Goal: Task Accomplishment & Management: Use online tool/utility

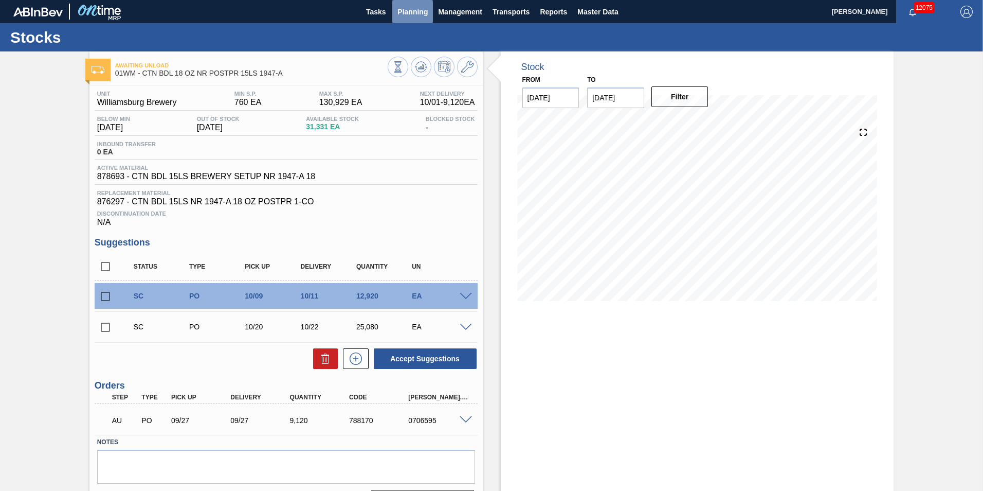
click at [419, 17] on span "Planning" at bounding box center [413, 12] width 30 height 12
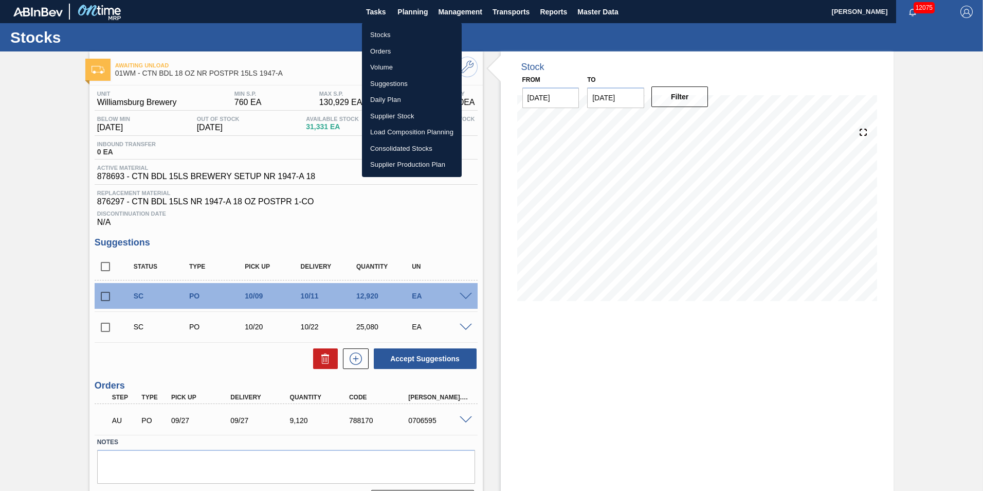
click at [426, 46] on li "Orders" at bounding box center [412, 51] width 100 height 16
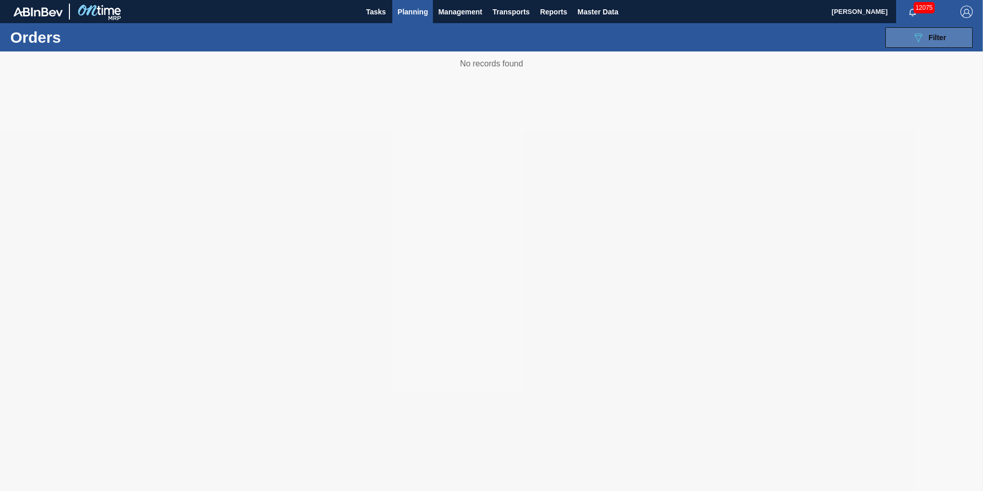
click at [948, 37] on button "089F7B8B-B2A5-4AFE-B5C0-19BA573D28AC Filter" at bounding box center [929, 37] width 87 height 21
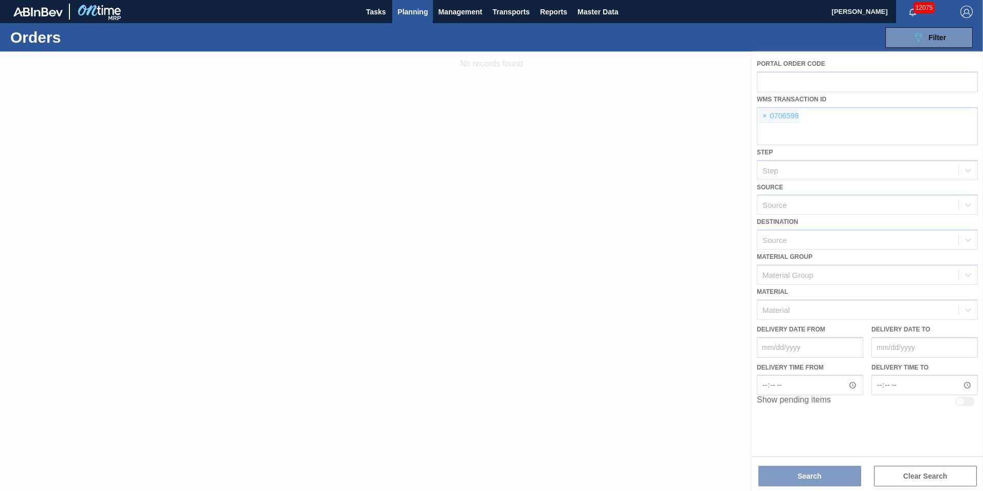
click at [768, 112] on div at bounding box center [491, 270] width 983 height 439
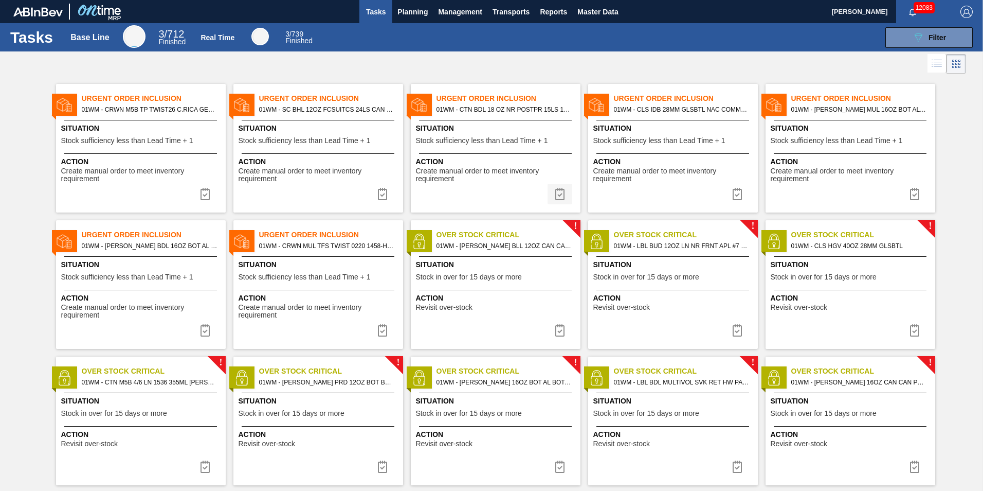
click at [561, 193] on img at bounding box center [560, 194] width 12 height 12
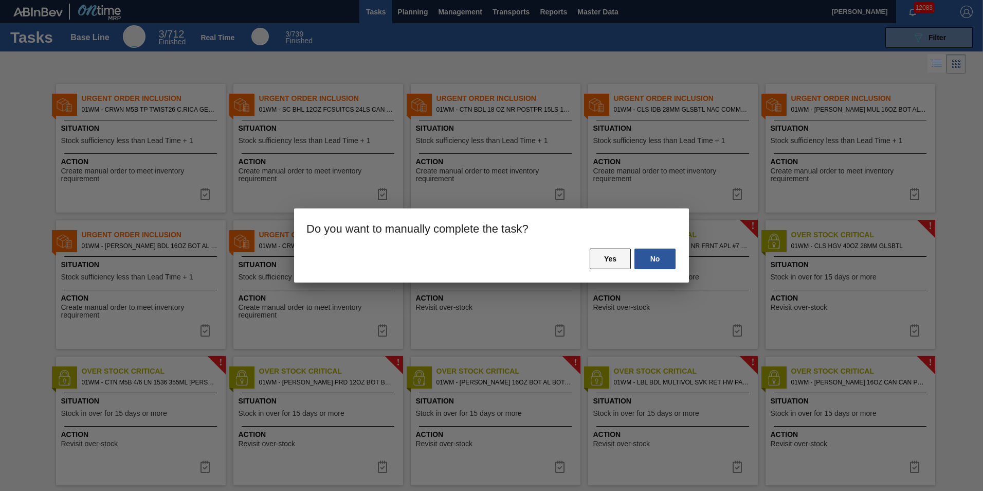
click at [606, 258] on button "Yes" at bounding box center [610, 258] width 41 height 21
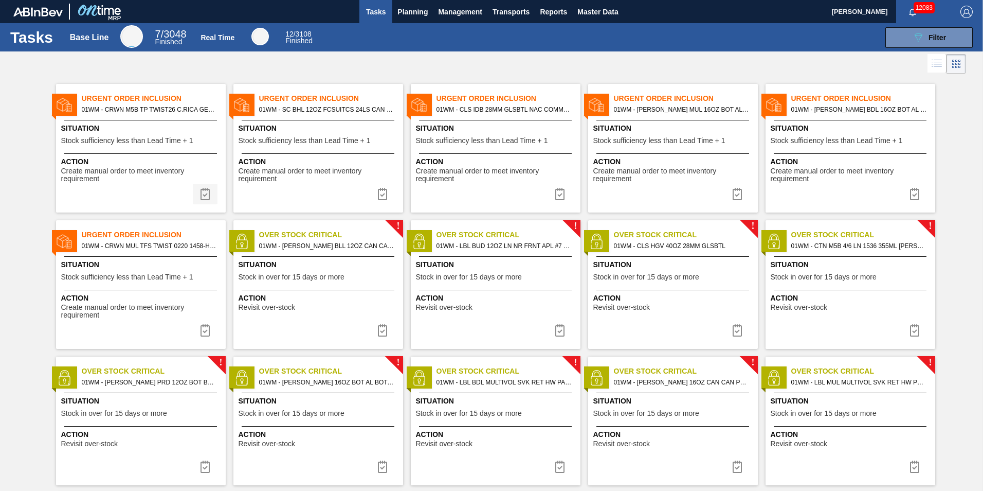
click at [206, 196] on img at bounding box center [205, 194] width 12 height 12
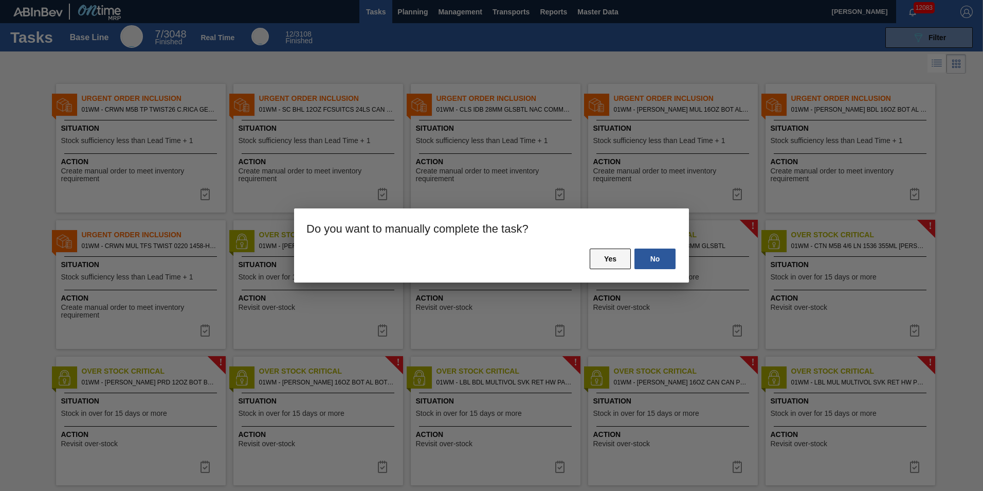
click at [600, 260] on button "Yes" at bounding box center [610, 258] width 41 height 21
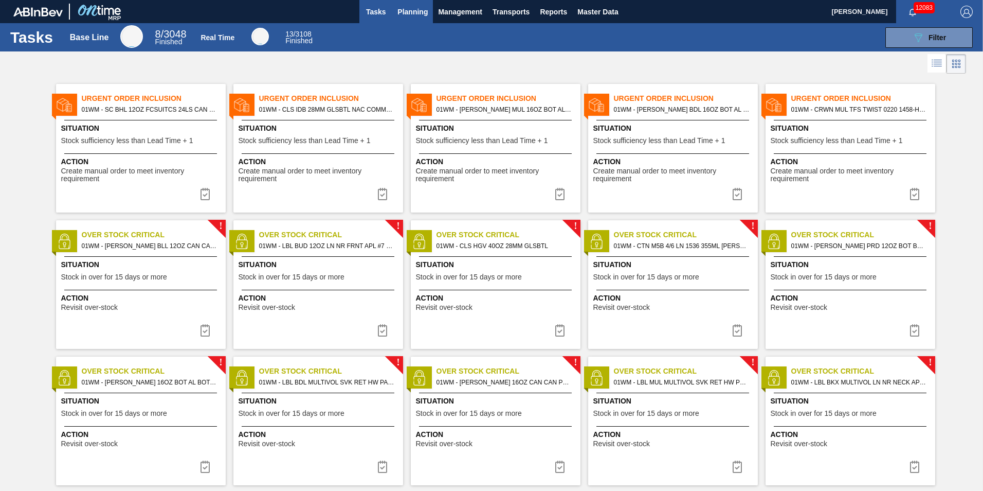
click at [416, 15] on span "Planning" at bounding box center [413, 12] width 30 height 12
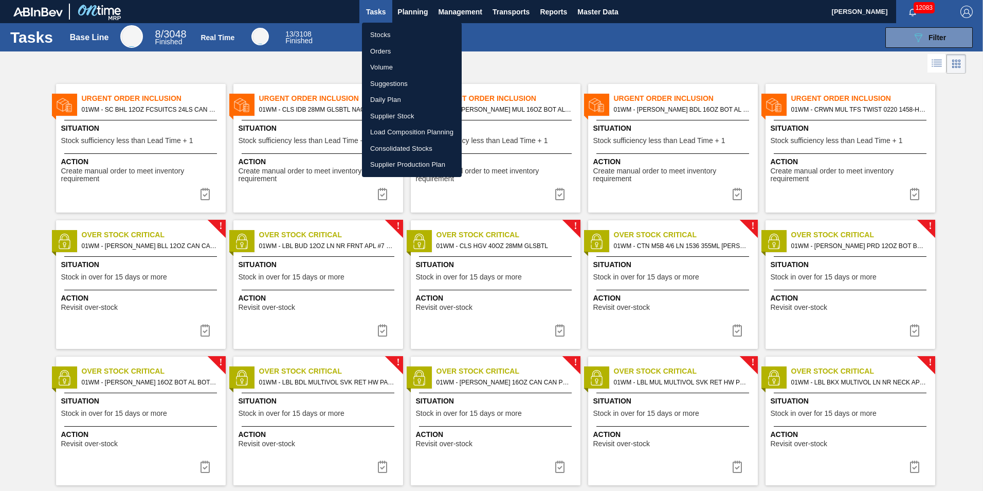
click at [392, 47] on li "Orders" at bounding box center [412, 51] width 100 height 16
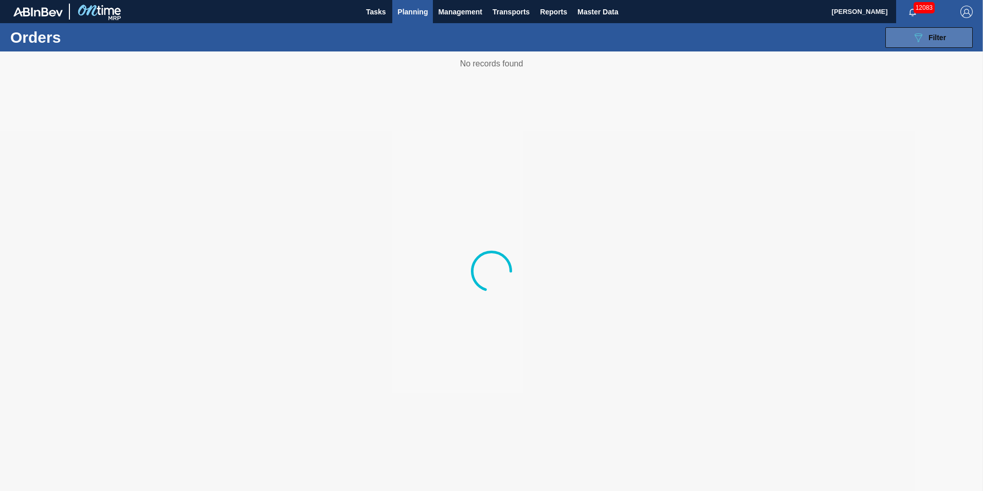
click at [964, 34] on button "089F7B8B-B2A5-4AFE-B5C0-19BA573D28AC Filter" at bounding box center [929, 37] width 87 height 21
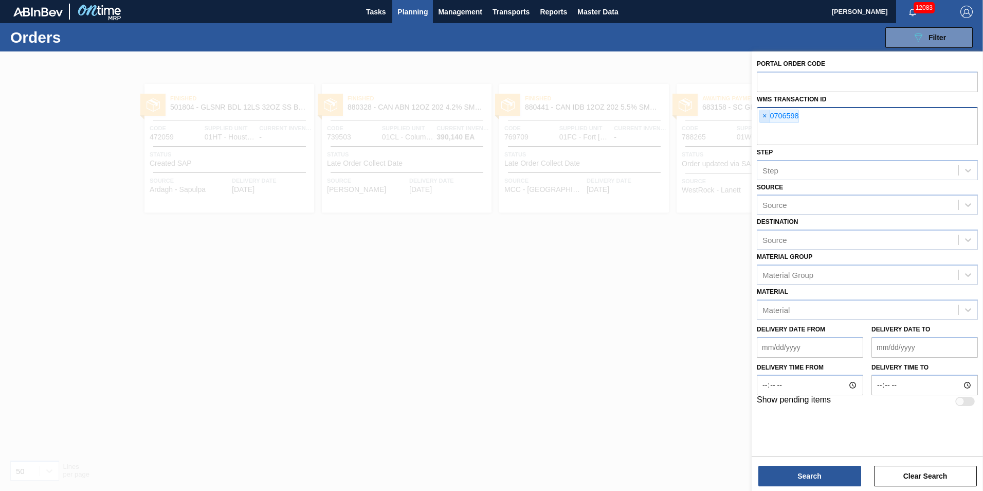
click at [768, 116] on span "×" at bounding box center [765, 116] width 10 height 12
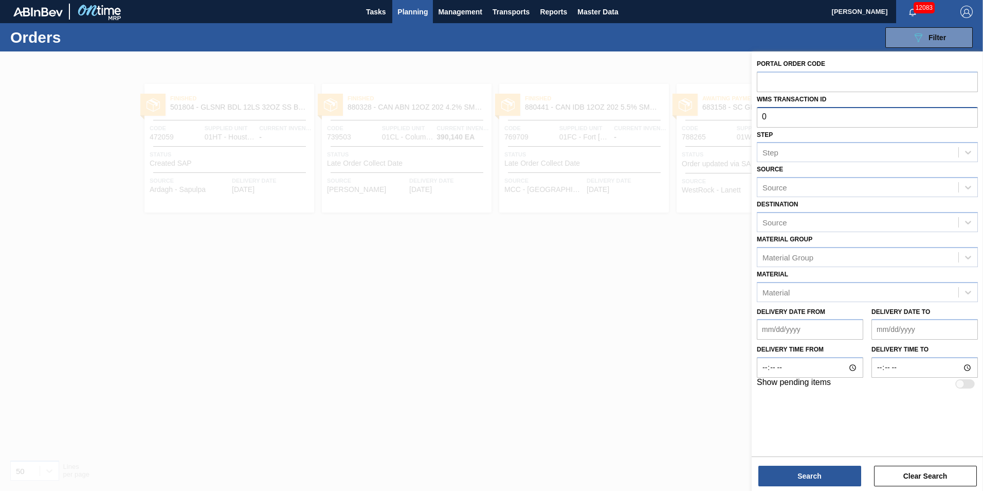
paste input "707340"
type input "0707340"
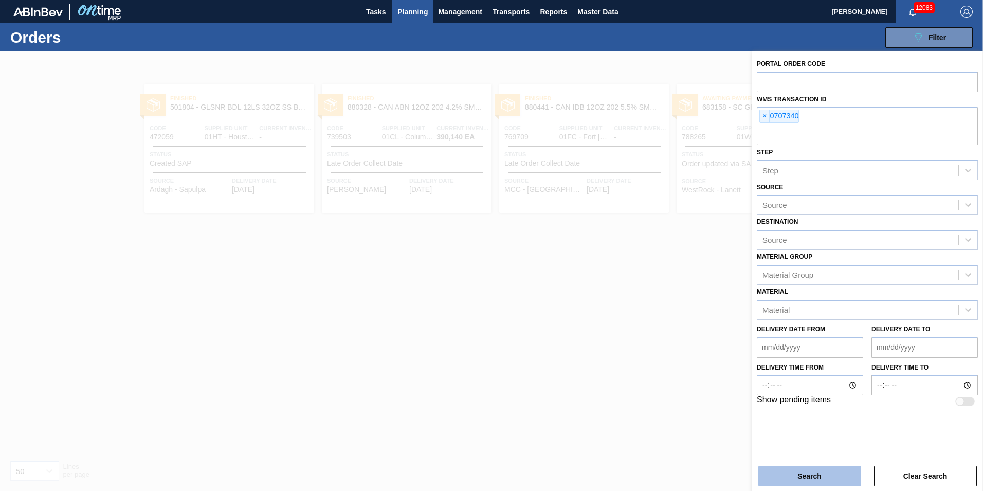
click at [815, 472] on button "Search" at bounding box center [810, 475] width 103 height 21
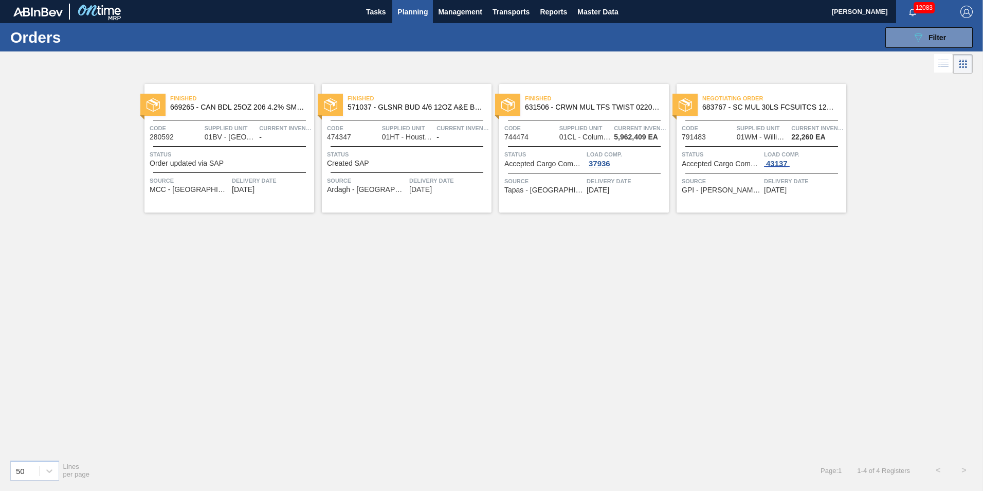
click at [781, 162] on div "43137" at bounding box center [777, 163] width 26 height 8
click at [776, 164] on div "43137" at bounding box center [777, 163] width 26 height 8
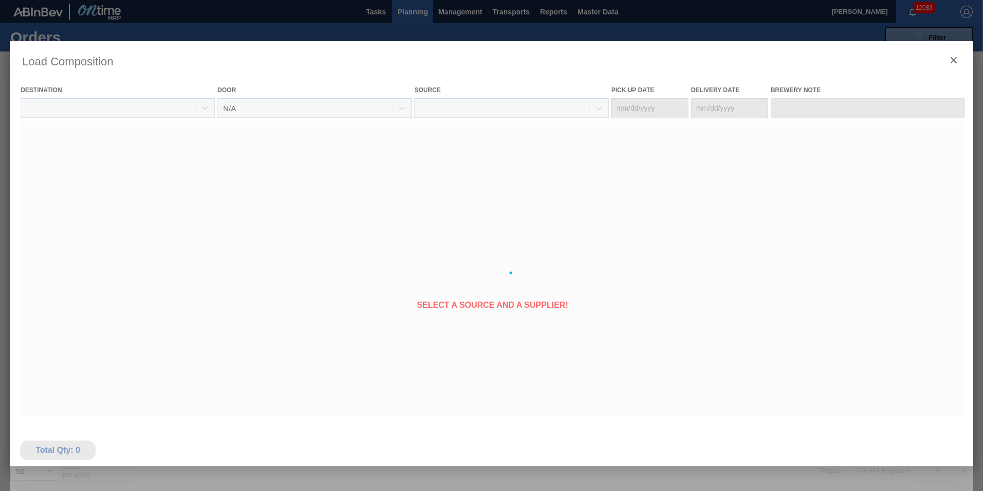
type Date "[DATE]"
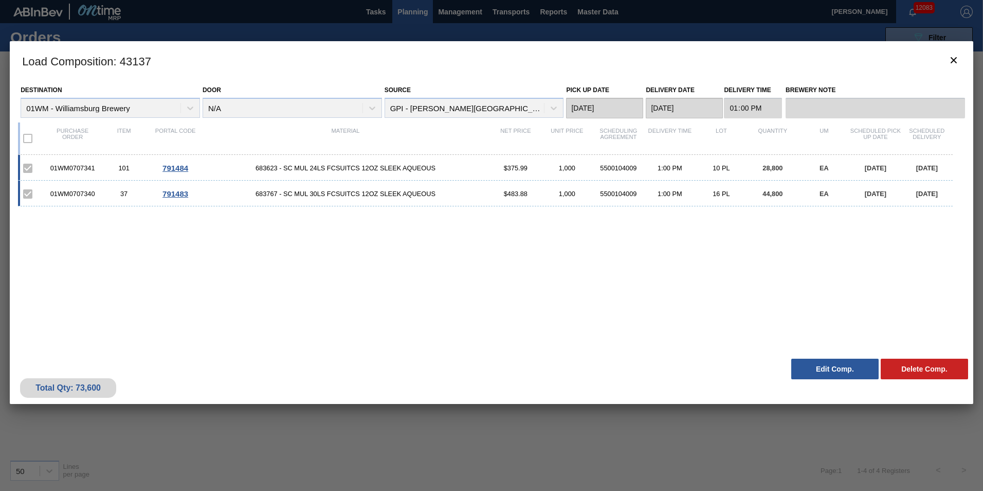
click at [816, 365] on button "Edit Comp." at bounding box center [835, 368] width 87 height 21
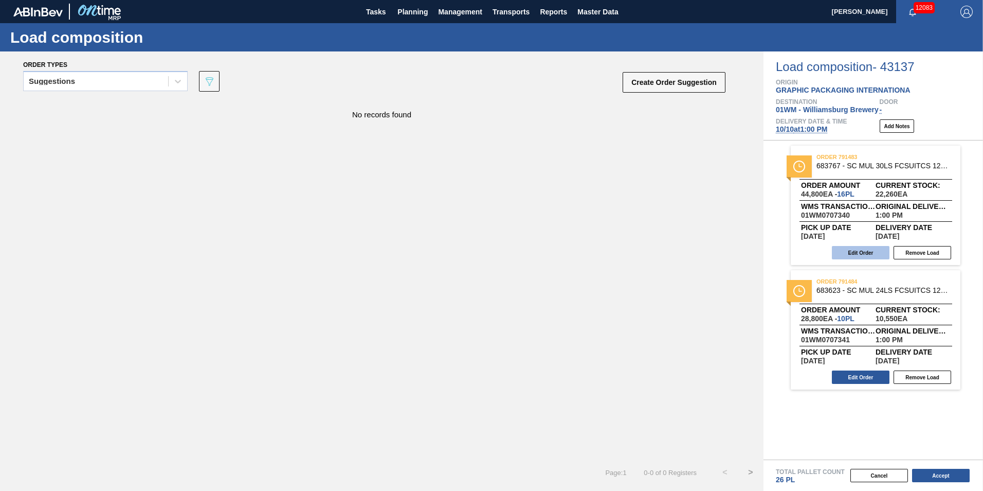
click at [865, 256] on button "Edit Order" at bounding box center [861, 252] width 58 height 13
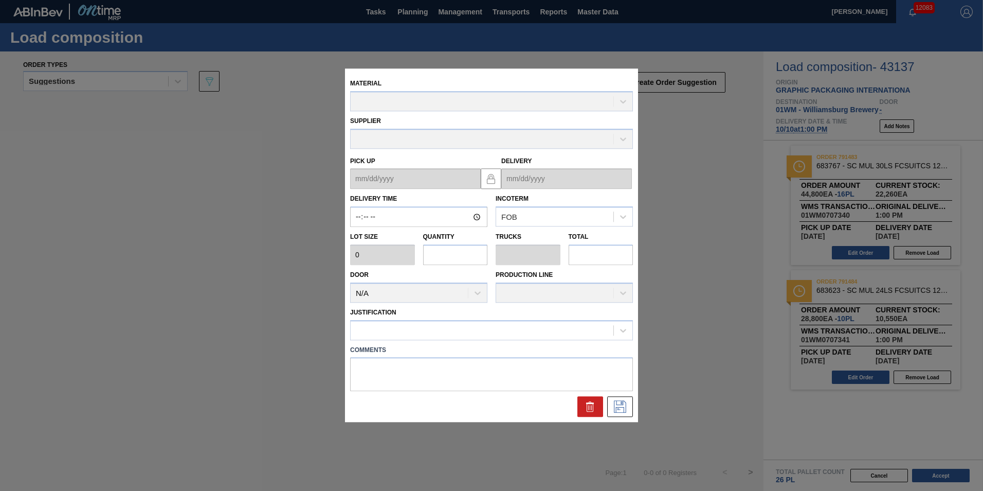
type input "13:00:00"
type input "2,800"
type input "16"
type input "0.615"
type input "44,800"
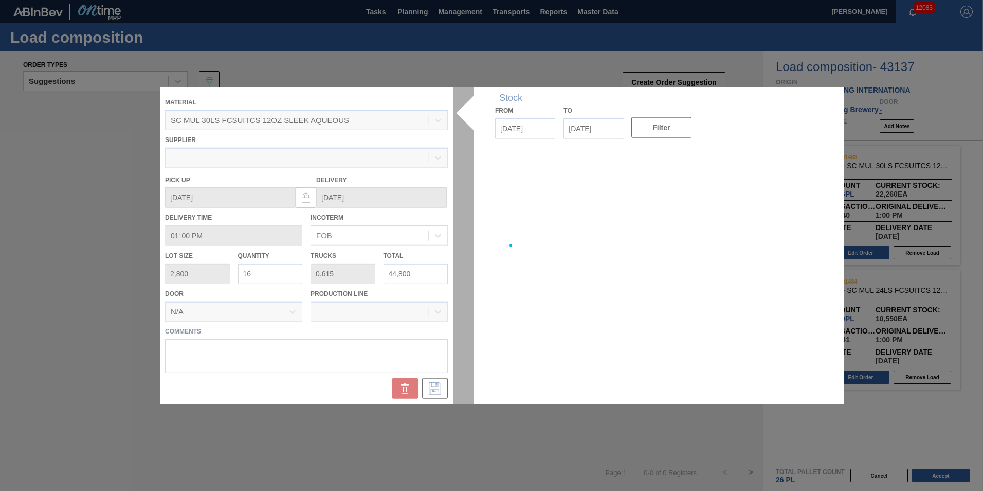
type up "[DATE]"
type input "[DATE]"
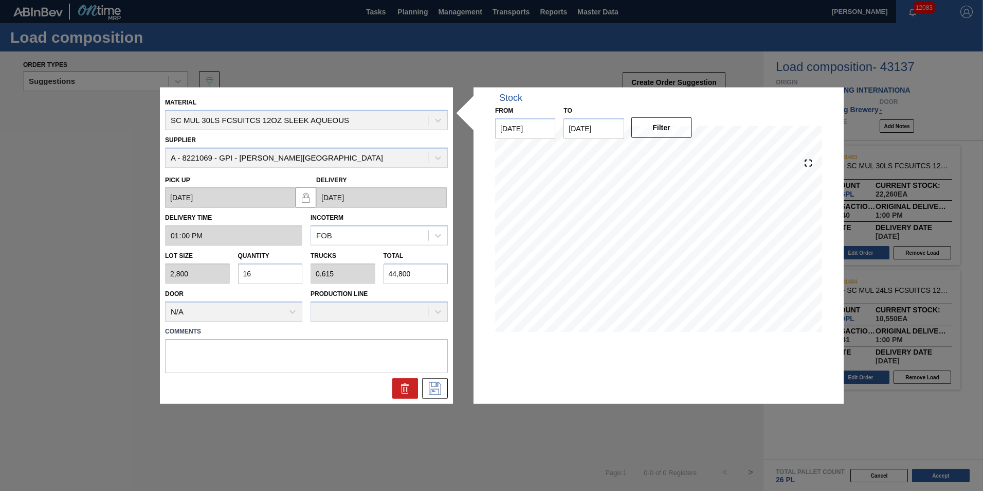
click at [411, 271] on input "44,800" at bounding box center [416, 273] width 65 height 21
type input "1.6"
type input "0.062"
type input "4,480"
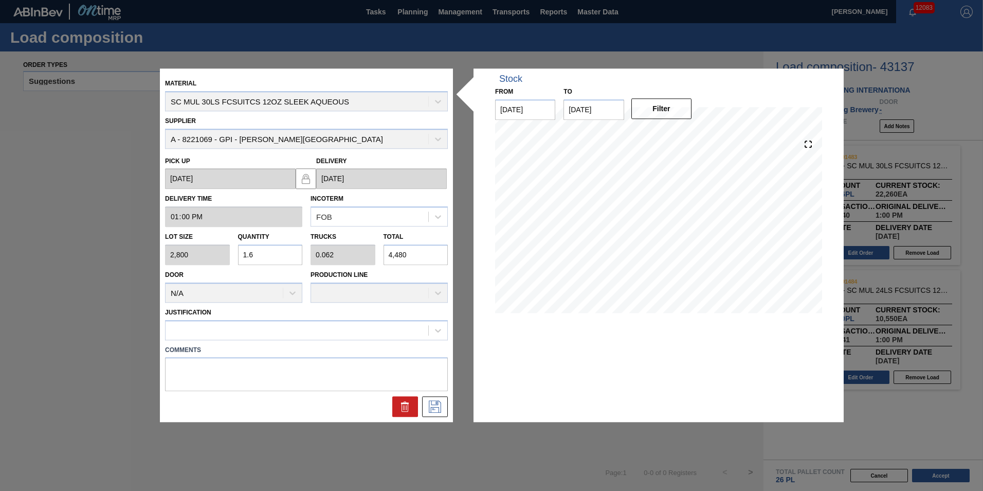
type input "0.16"
type input "0.006"
type input "448"
type input "0.016"
type input "0.001"
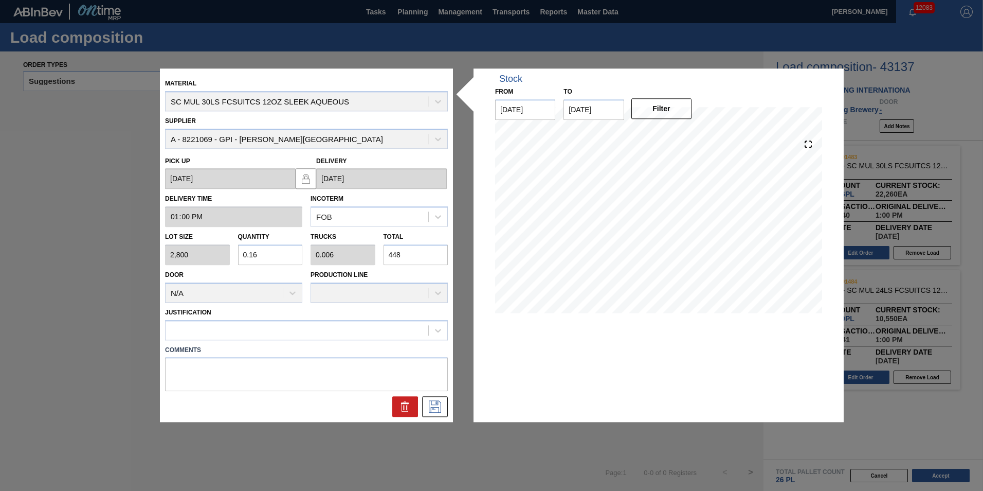
type input "44"
type input "0.16"
type input "0.006"
type input "447"
type input "1.597"
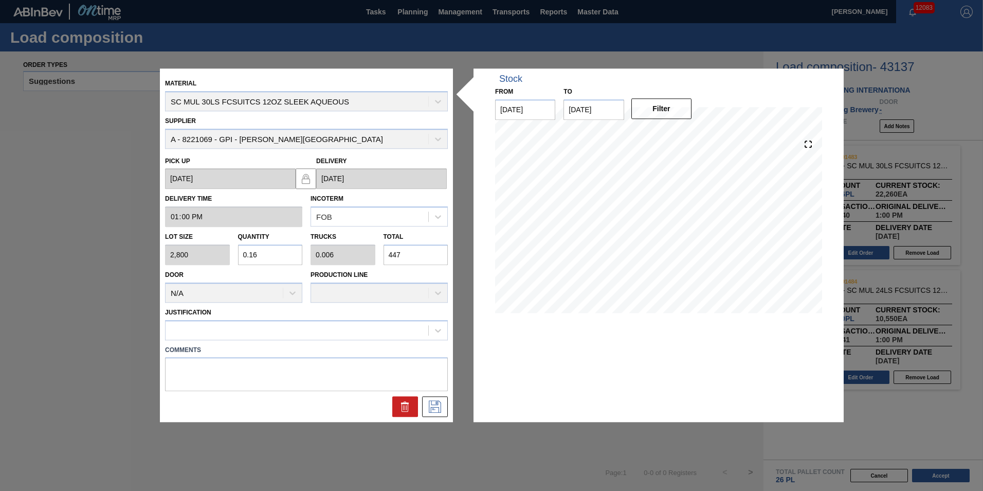
type input "0.061"
type input "44,730"
type input "15.975"
type input "0.614"
type input "44,730"
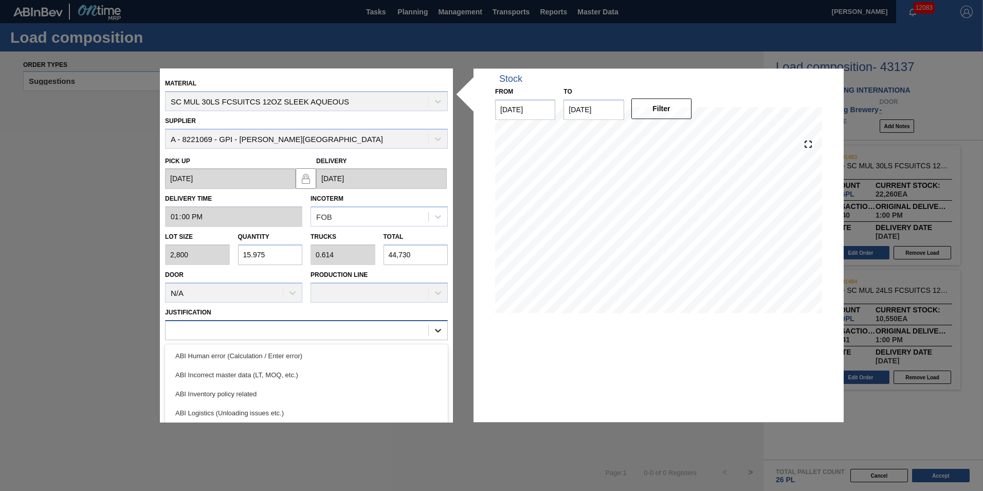
click at [440, 330] on icon at bounding box center [438, 330] width 10 height 10
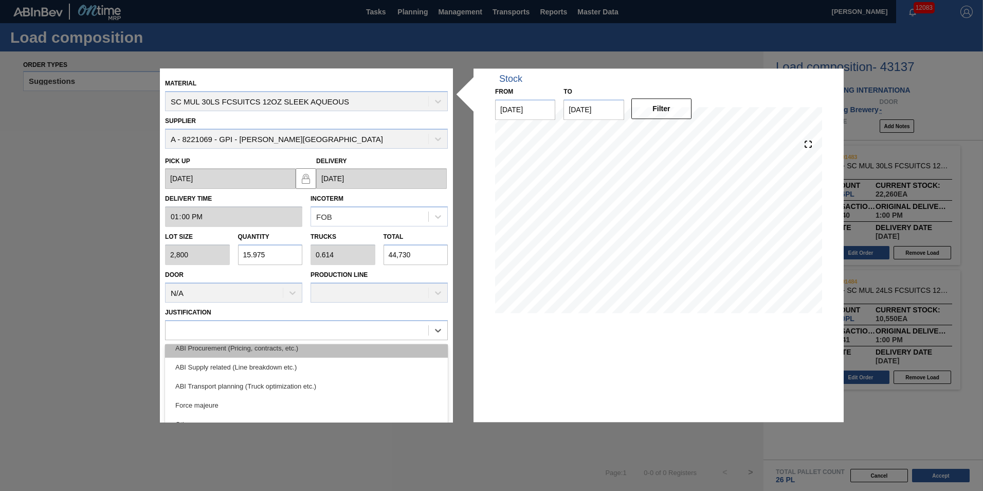
scroll to position [192, 0]
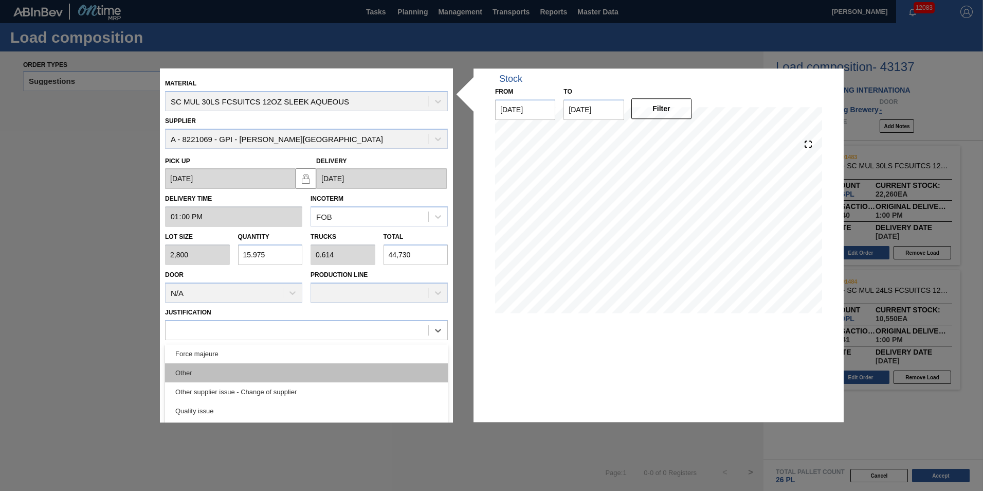
click at [338, 367] on div "Other" at bounding box center [306, 372] width 283 height 19
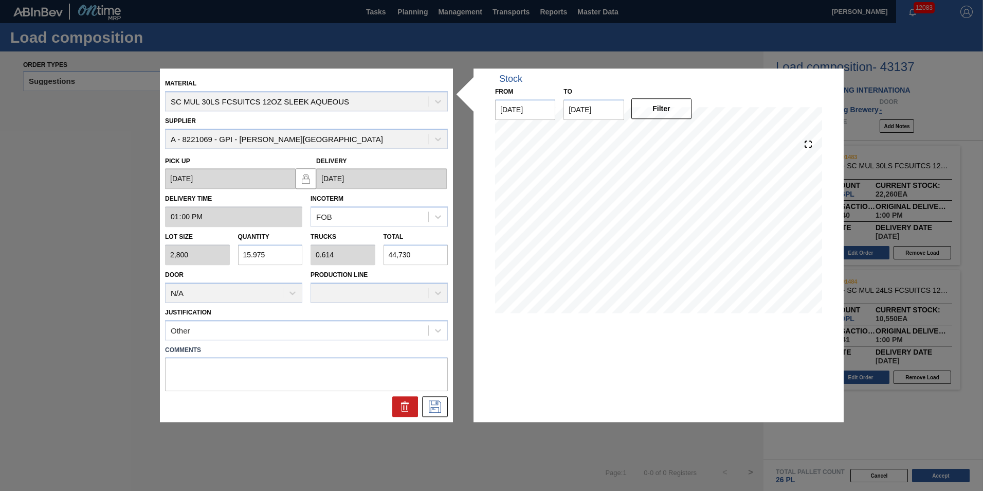
drag, startPoint x: 434, startPoint y: 407, endPoint x: 324, endPoint y: 362, distance: 118.7
click at [324, 363] on div "Material SC MUL 30LS FCSUITCS 12OZ SLEEK AQUEOUS Supplier A - 8221069 - GPI - […" at bounding box center [306, 245] width 283 height 343
click at [324, 361] on textarea at bounding box center [306, 374] width 283 height 34
type textarea "R"
click at [447, 403] on button at bounding box center [435, 407] width 26 height 21
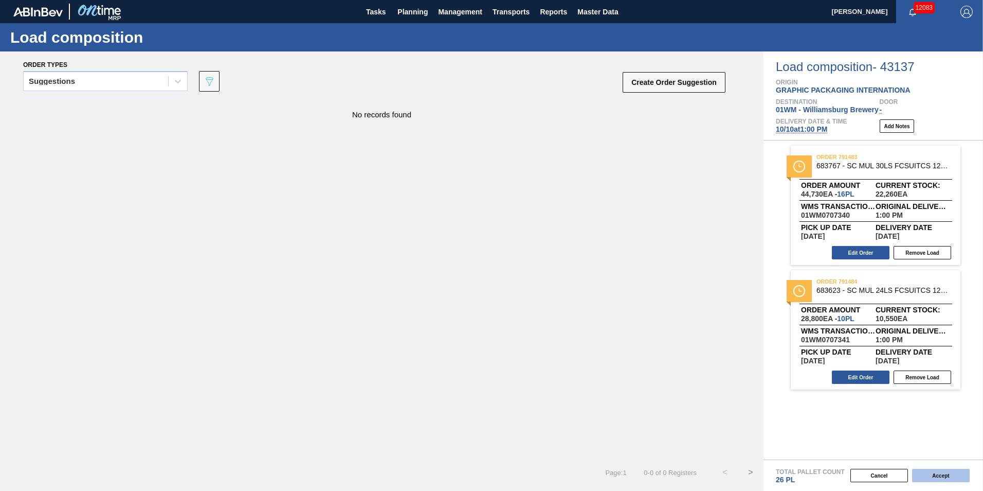
click at [932, 475] on button "Accept" at bounding box center [941, 475] width 58 height 13
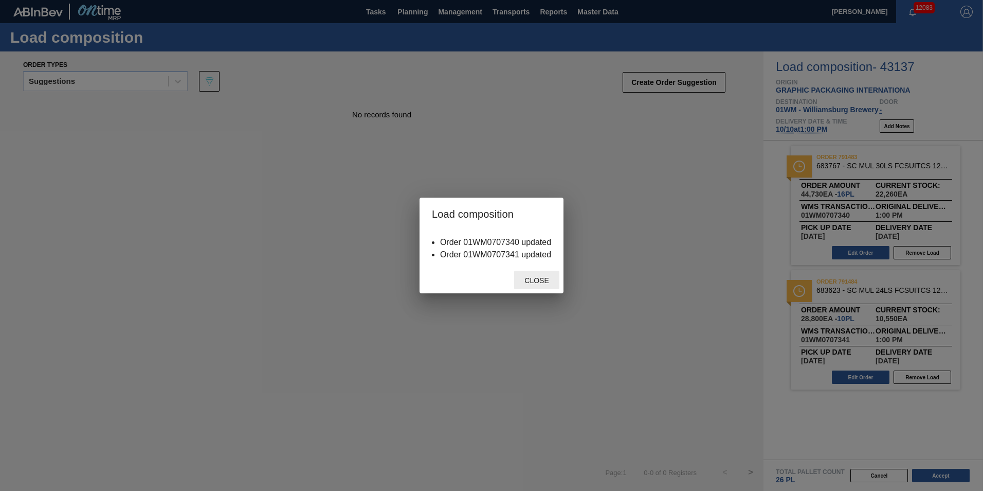
click at [535, 276] on div "Close" at bounding box center [536, 280] width 45 height 19
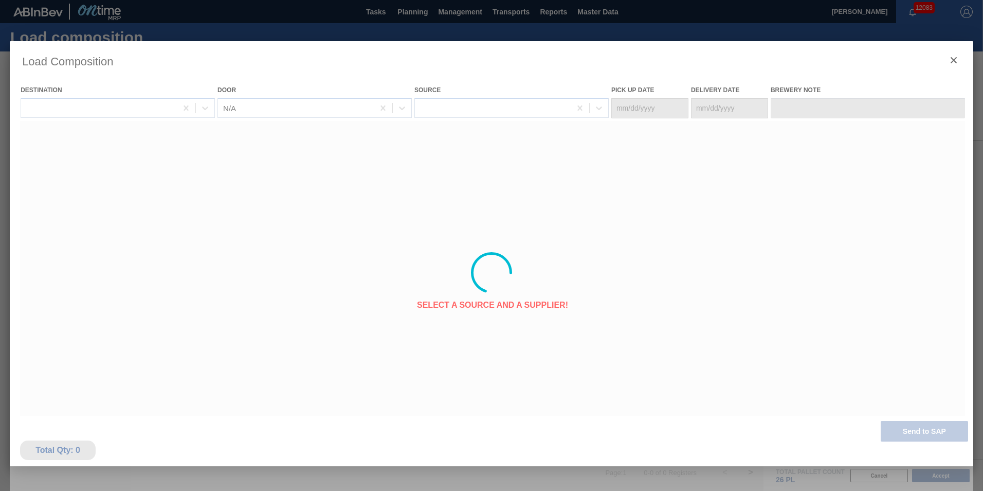
type Date "[DATE]"
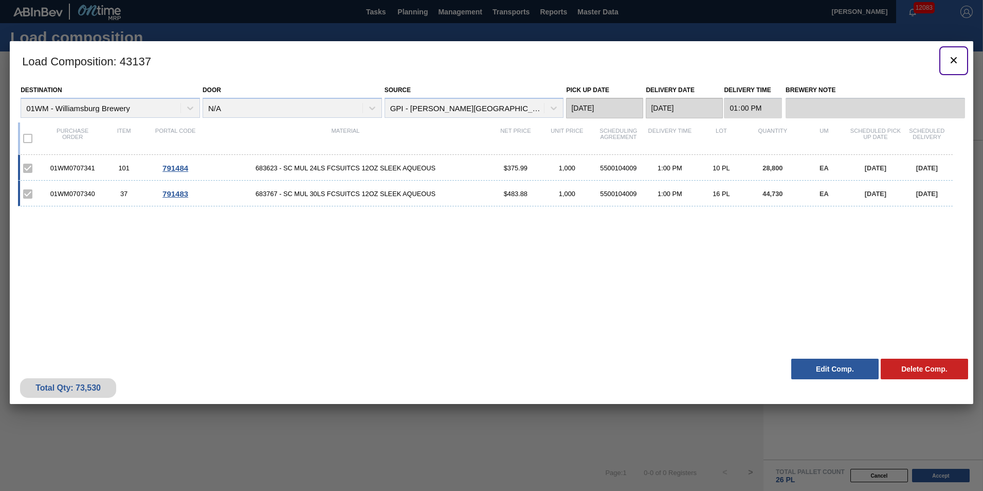
click at [961, 59] on button "botão de ícone" at bounding box center [954, 60] width 25 height 25
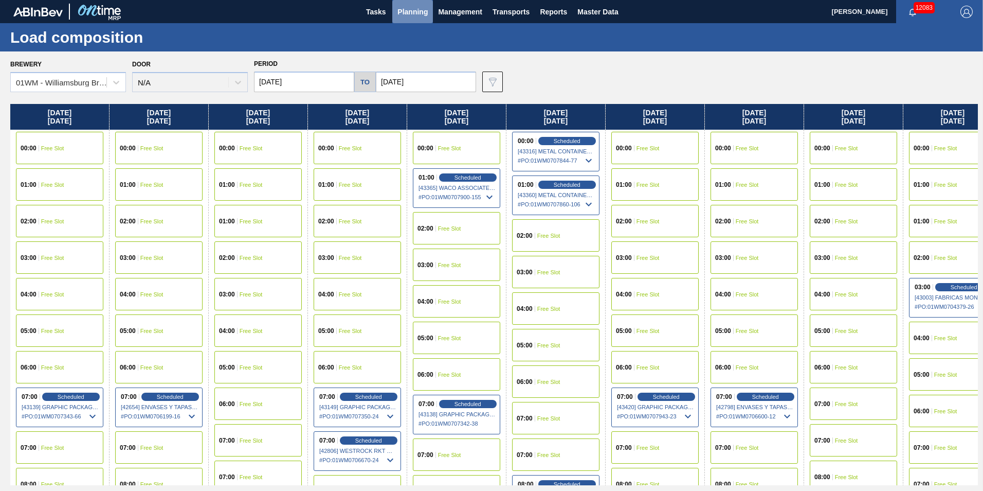
click at [418, 10] on span "Planning" at bounding box center [413, 12] width 30 height 12
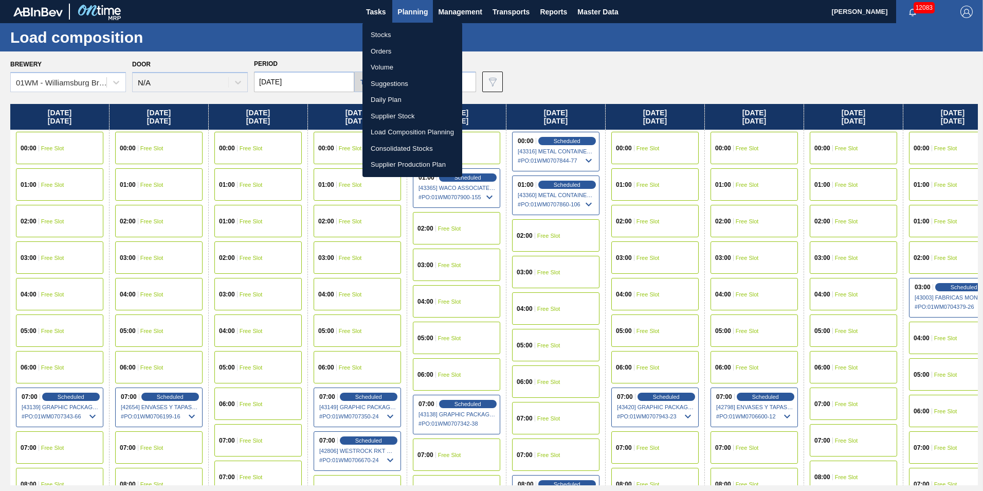
click at [406, 51] on li "Orders" at bounding box center [413, 51] width 100 height 16
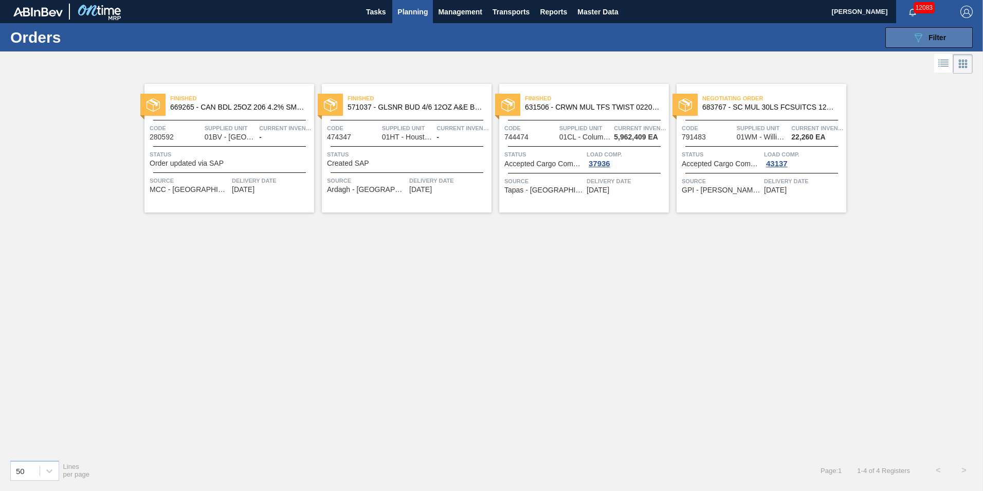
click at [941, 38] on span "Filter" at bounding box center [937, 37] width 17 height 8
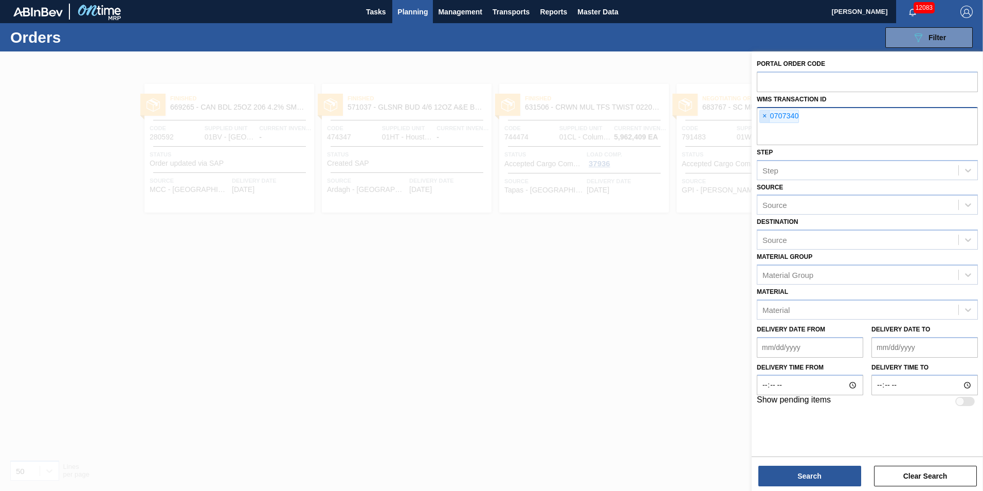
click at [764, 114] on span "×" at bounding box center [765, 116] width 10 height 12
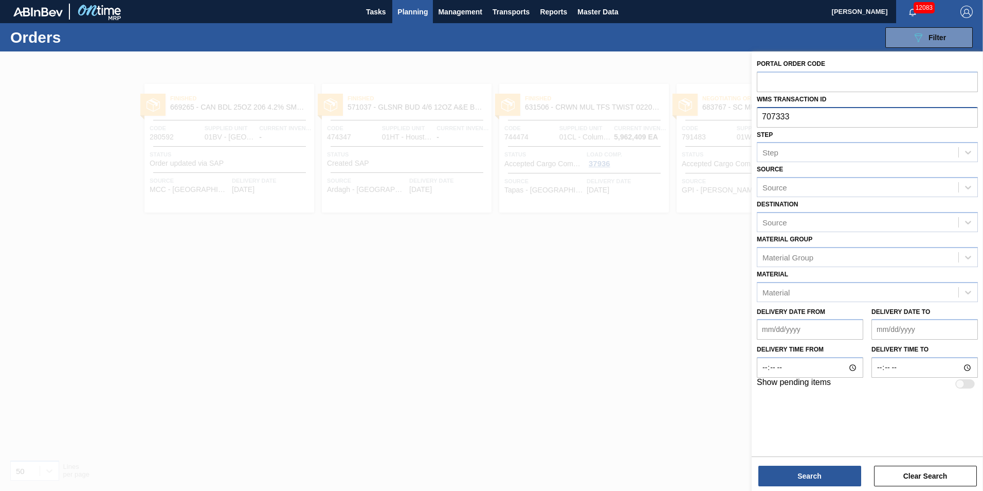
type input "0707333"
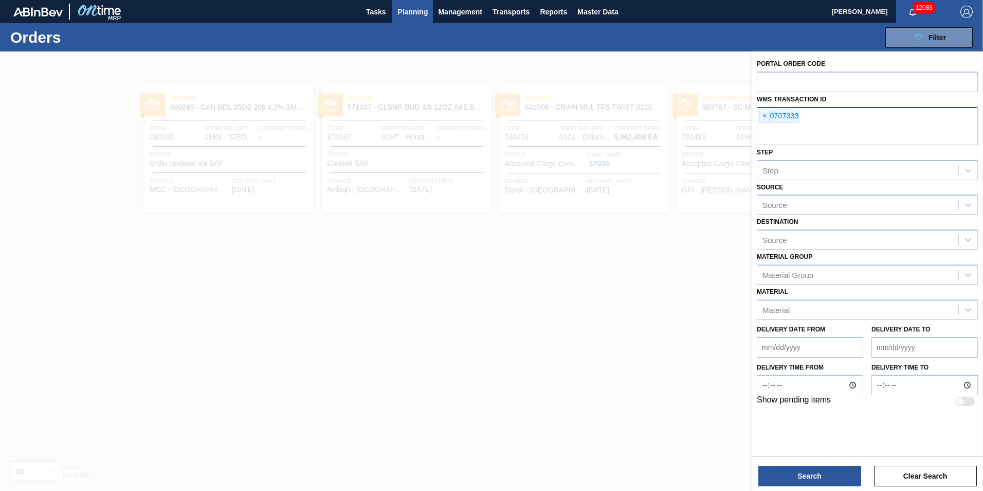
type input "0"
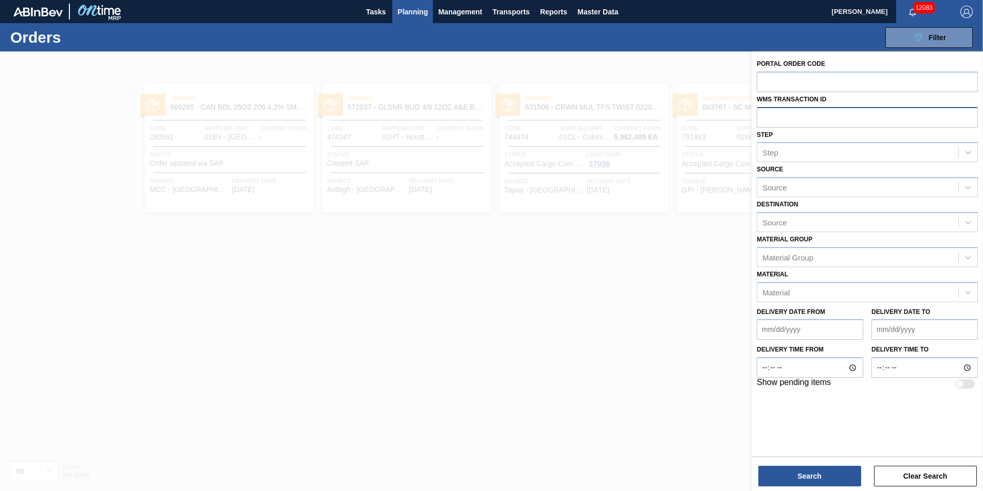
click at [763, 113] on input "text" at bounding box center [867, 117] width 221 height 20
type input "0707333"
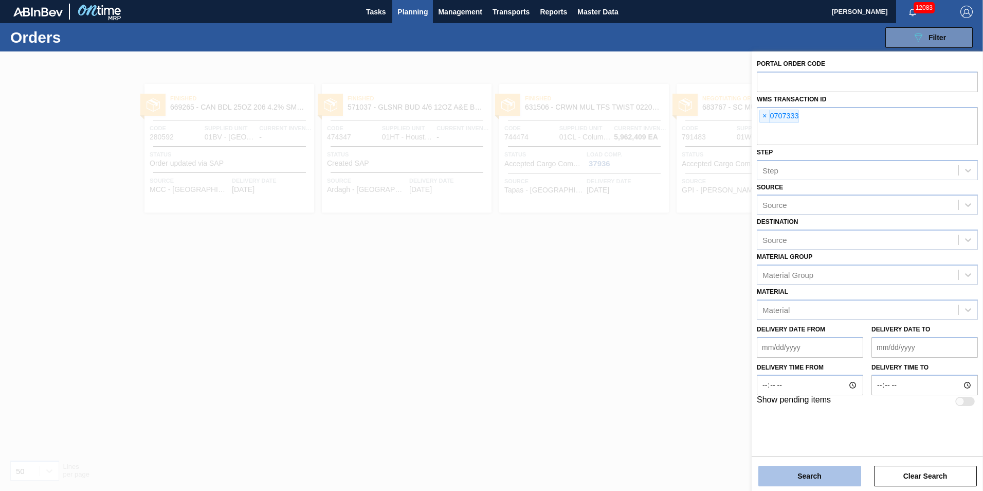
click at [799, 475] on button "Search" at bounding box center [810, 475] width 103 height 21
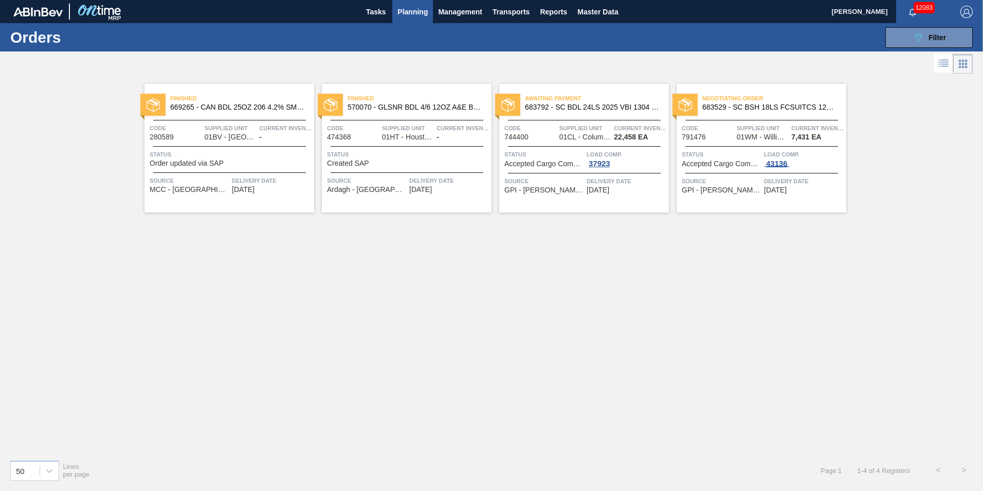
click at [772, 163] on div "43136" at bounding box center [777, 163] width 26 height 8
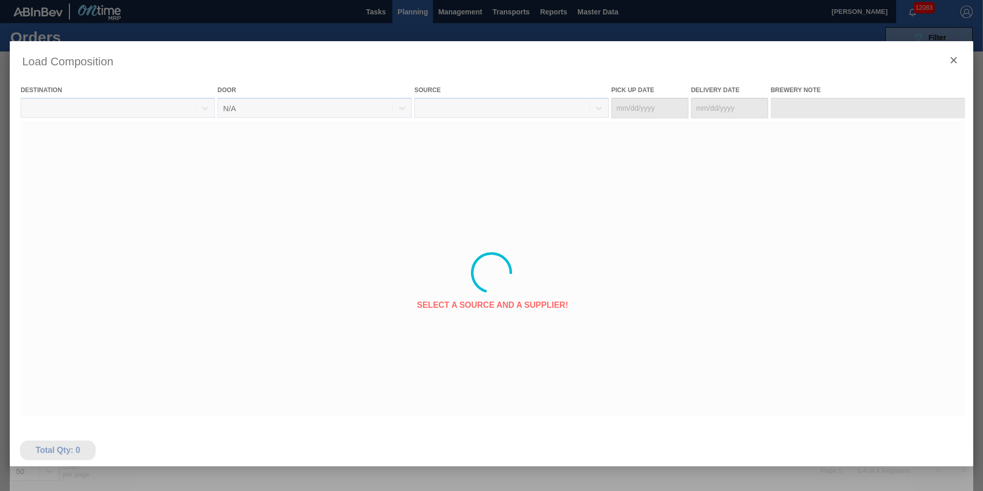
type Date "[DATE]"
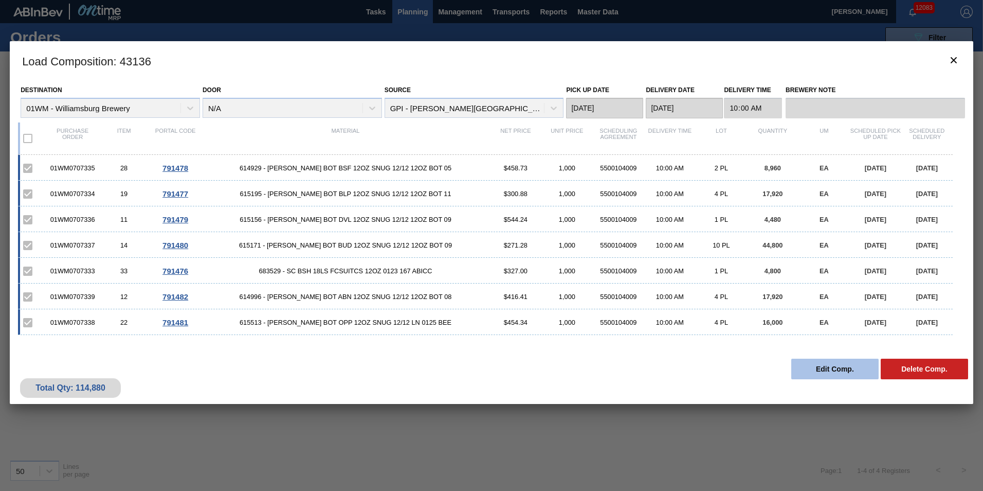
click at [825, 370] on button "Edit Comp." at bounding box center [835, 368] width 87 height 21
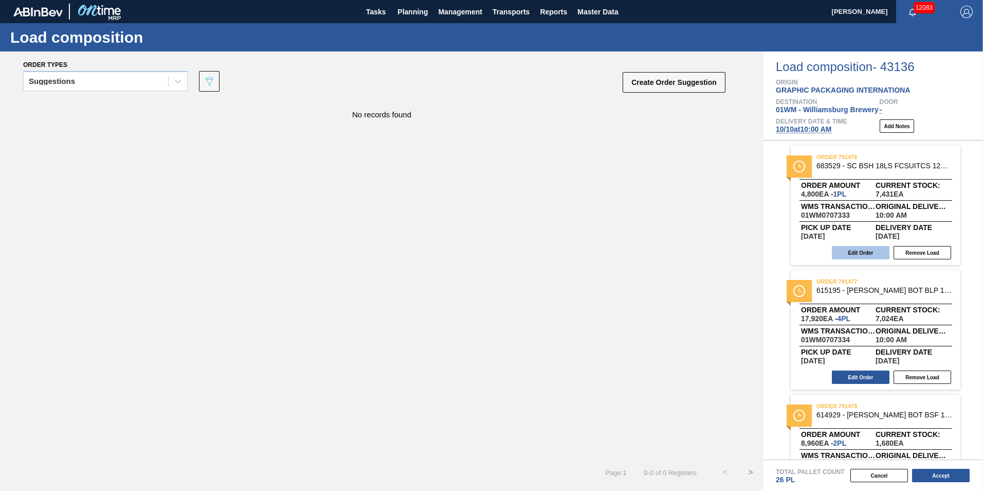
click at [867, 252] on button "Edit Order" at bounding box center [861, 252] width 58 height 13
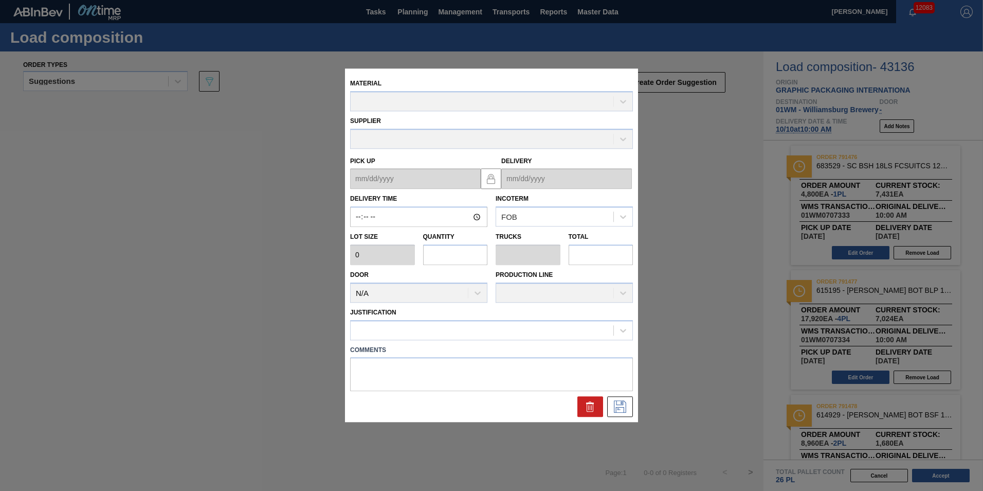
type input "10:00:00"
type input "4,800"
type input "1"
type input "0.036"
type input "4,800"
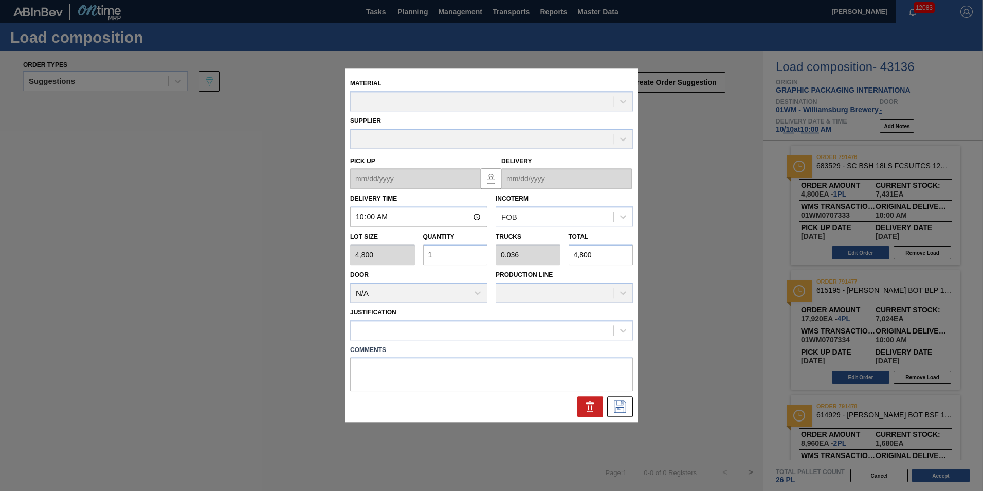
type up "[DATE]"
type input "[DATE]"
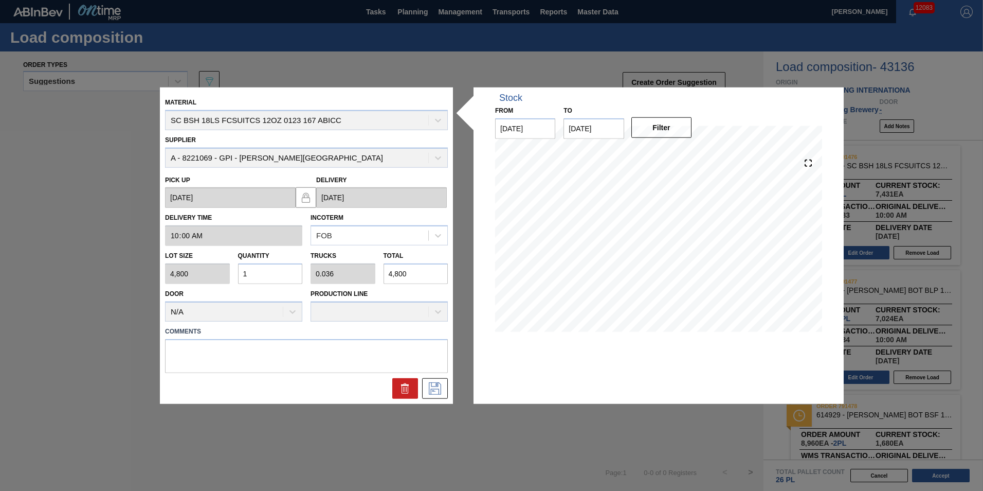
click at [417, 274] on input "4,800" at bounding box center [416, 273] width 65 height 21
type input "0.1"
type input "0.004"
type input "480"
type input "0.01"
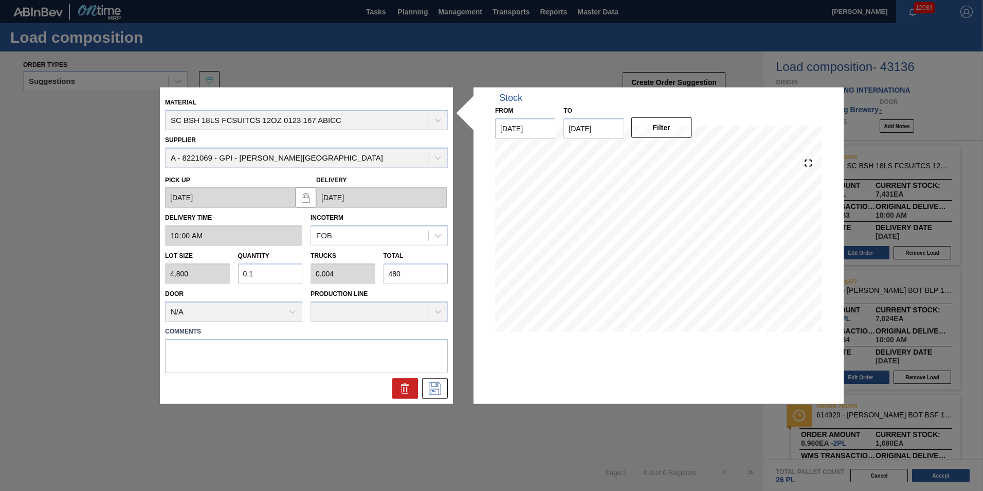
type input "0"
type input "48"
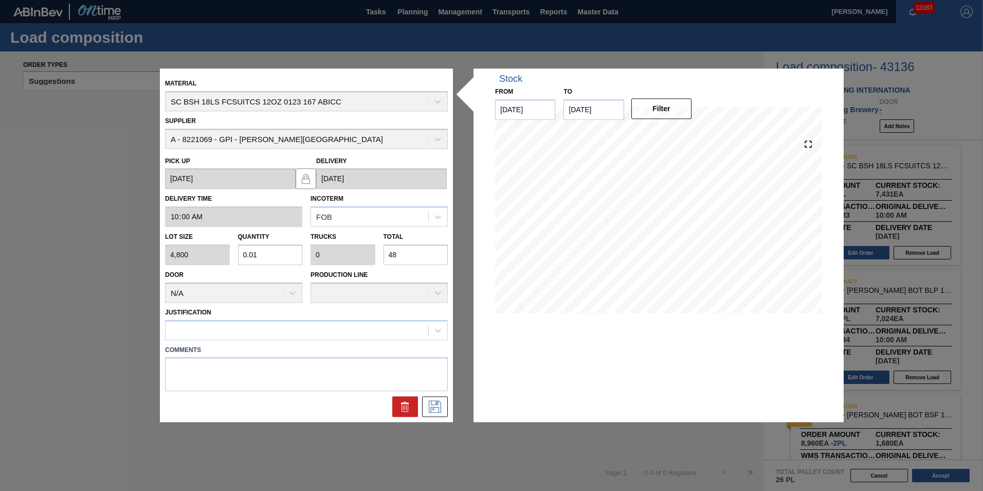
type input "0.001"
type input "4"
type input "0.008"
type input "40"
type input "0.085"
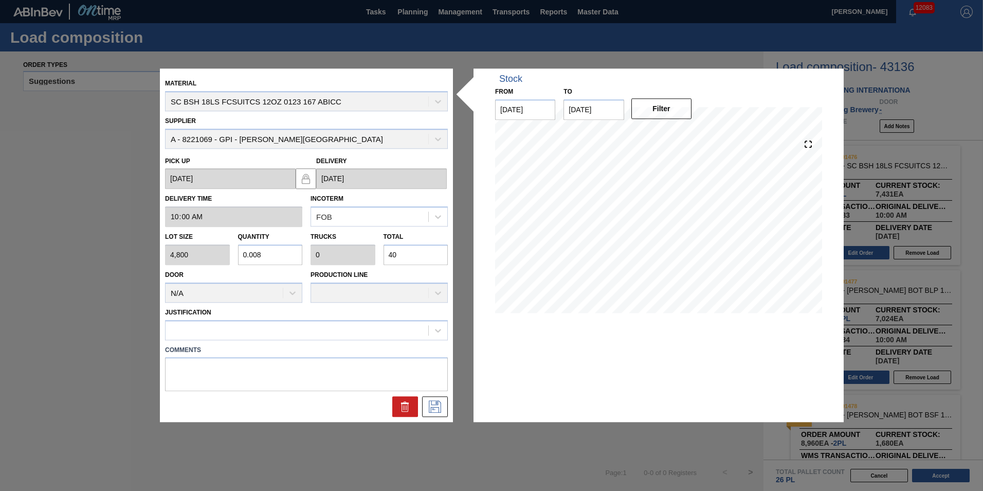
type input "0.003"
type input "408"
type input "0.85"
type input "0.03"
type input "4,080"
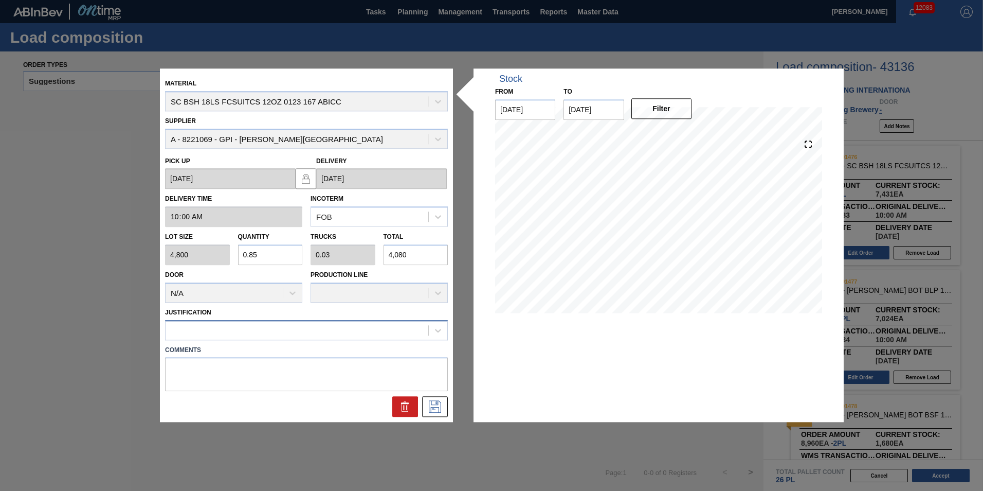
click at [304, 330] on div at bounding box center [297, 329] width 263 height 15
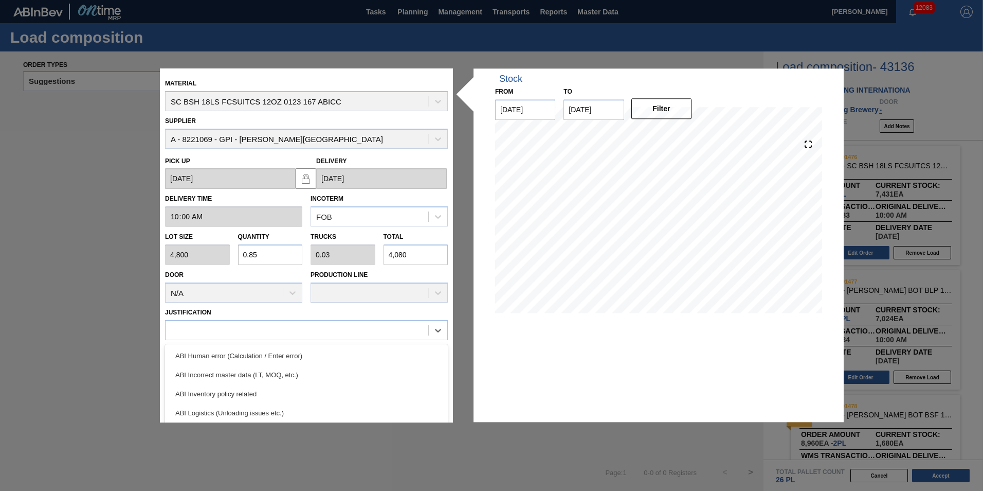
scroll to position [192, 0]
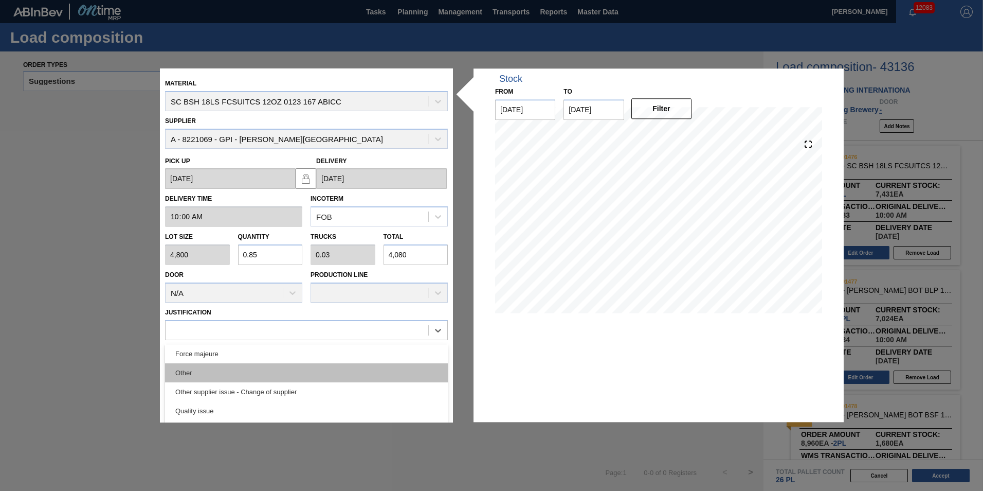
click at [257, 377] on div "Other" at bounding box center [306, 372] width 283 height 19
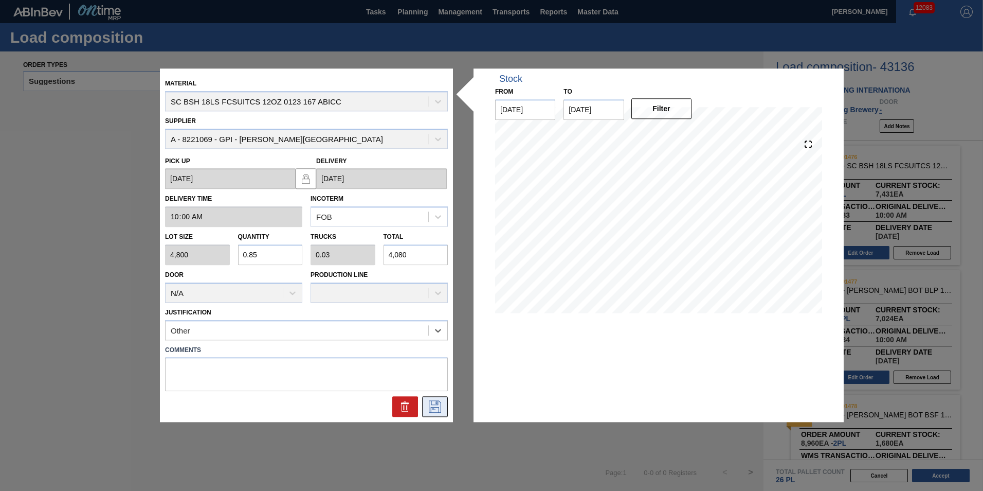
click at [448, 403] on div at bounding box center [306, 407] width 291 height 21
click at [439, 400] on button at bounding box center [435, 407] width 26 height 21
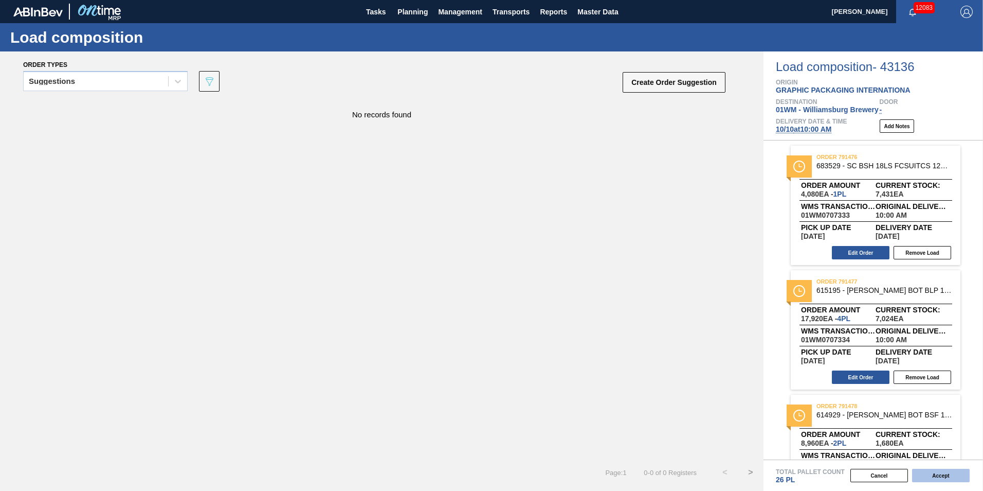
click at [932, 471] on button "Accept" at bounding box center [941, 475] width 58 height 13
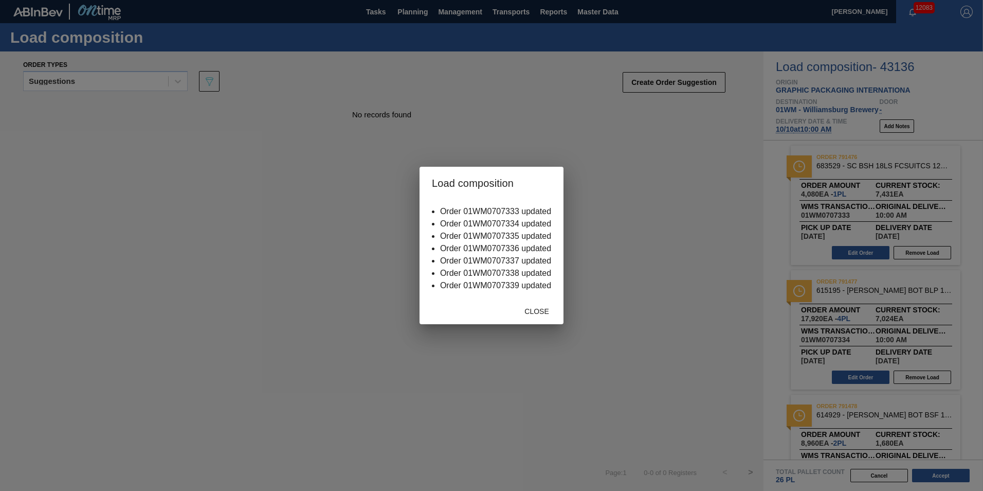
drag, startPoint x: 542, startPoint y: 322, endPoint x: 543, endPoint y: 315, distance: 6.7
click at [542, 322] on div "Close" at bounding box center [492, 310] width 144 height 27
click at [543, 313] on span "Close" at bounding box center [536, 311] width 41 height 8
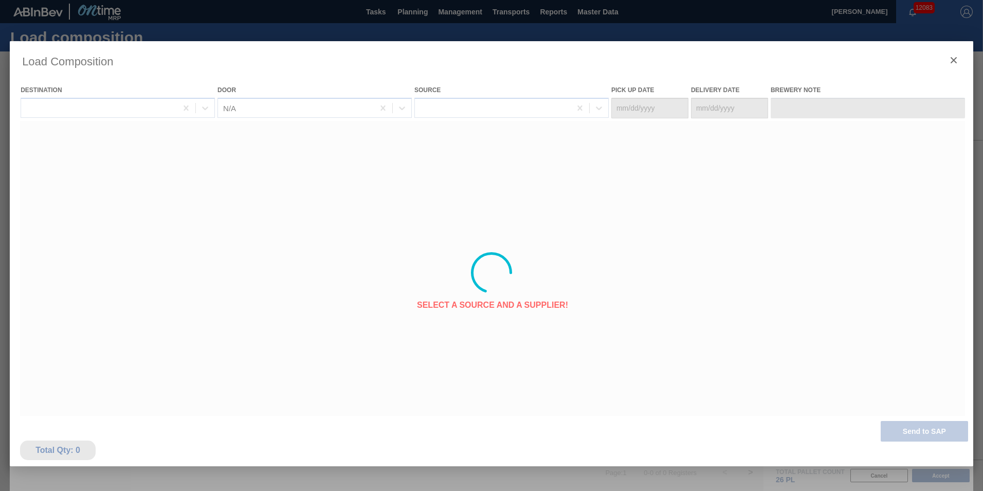
type Date "[DATE]"
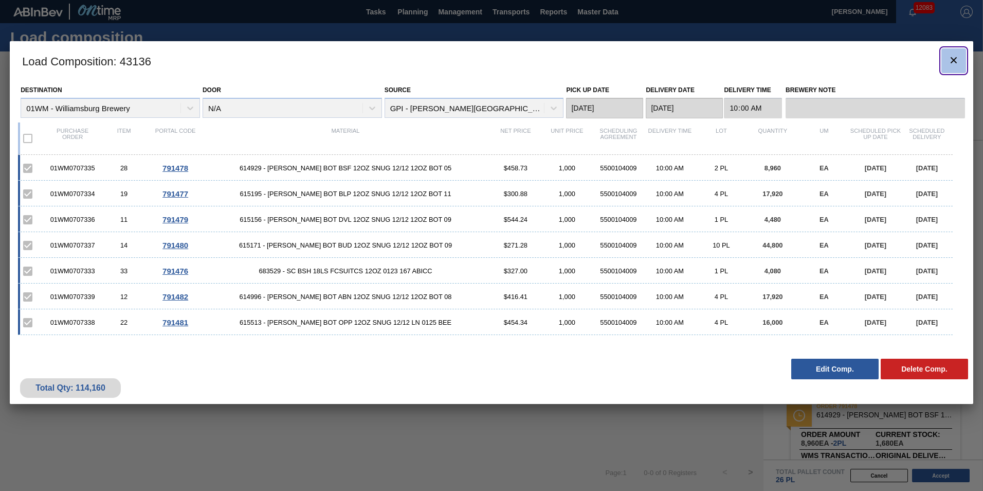
click at [949, 59] on icon "botão de ícone" at bounding box center [954, 60] width 12 height 12
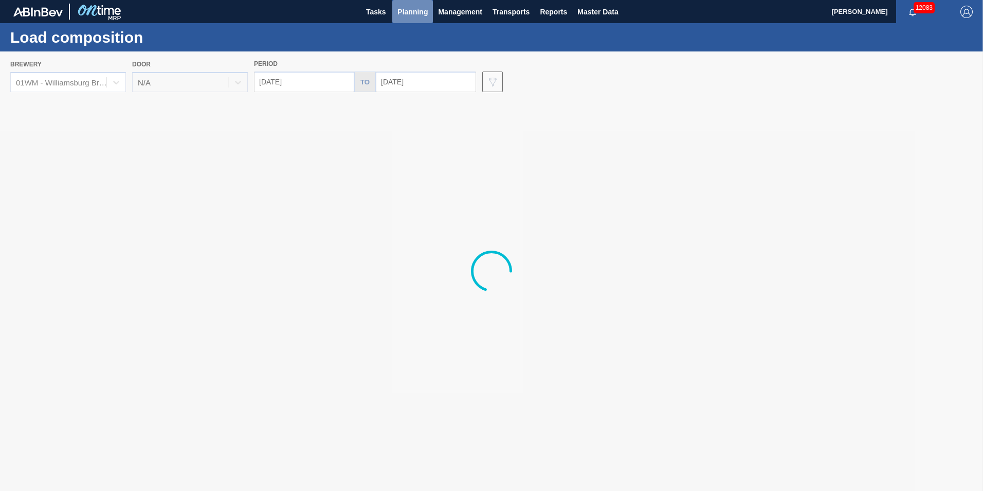
click at [420, 16] on span "Planning" at bounding box center [413, 12] width 30 height 12
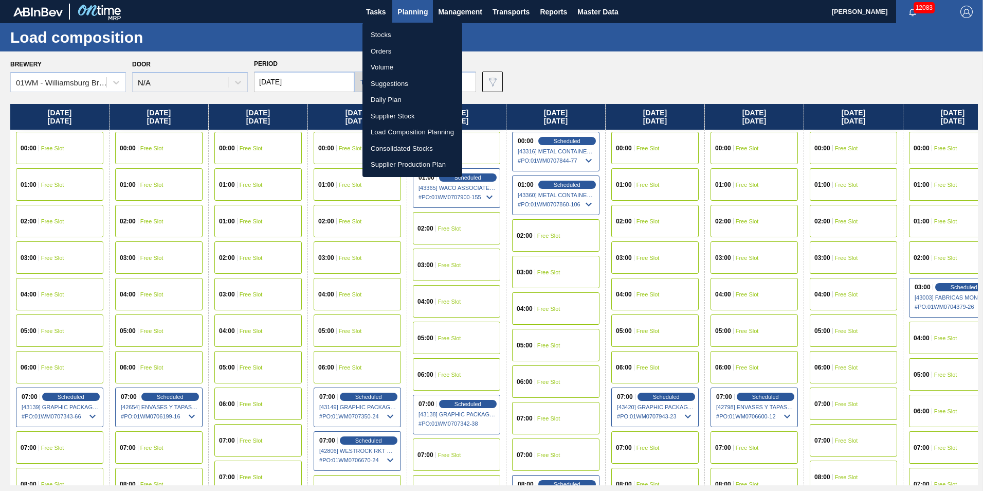
click at [406, 31] on li "Stocks" at bounding box center [413, 35] width 100 height 16
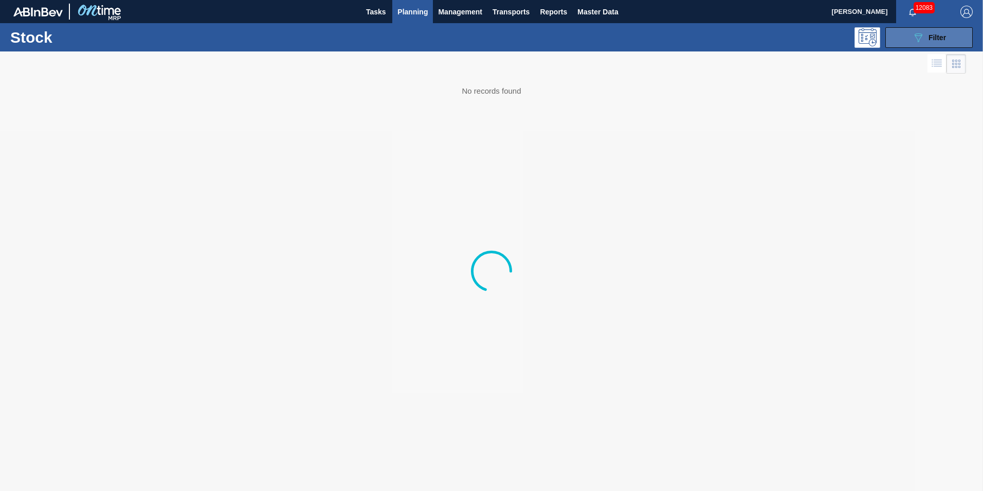
click at [947, 33] on button "089F7B8B-B2A5-4AFE-B5C0-19BA573D28AC Filter" at bounding box center [929, 37] width 87 height 21
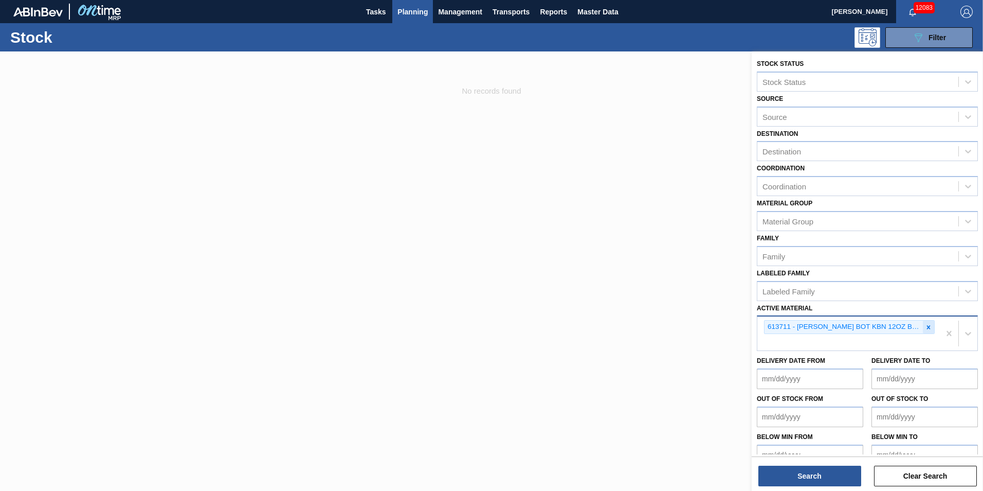
click at [929, 328] on icon at bounding box center [929, 327] width 4 height 4
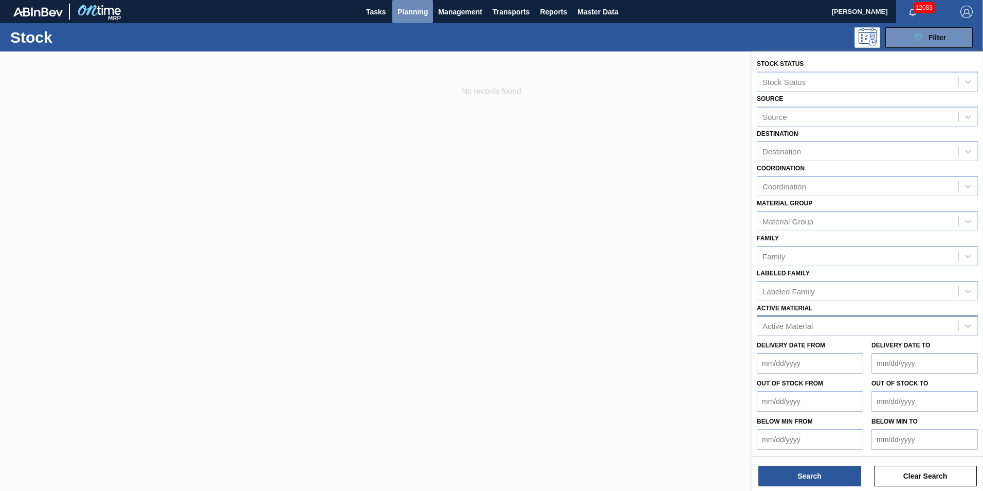
click at [414, 13] on span "Planning" at bounding box center [413, 12] width 30 height 12
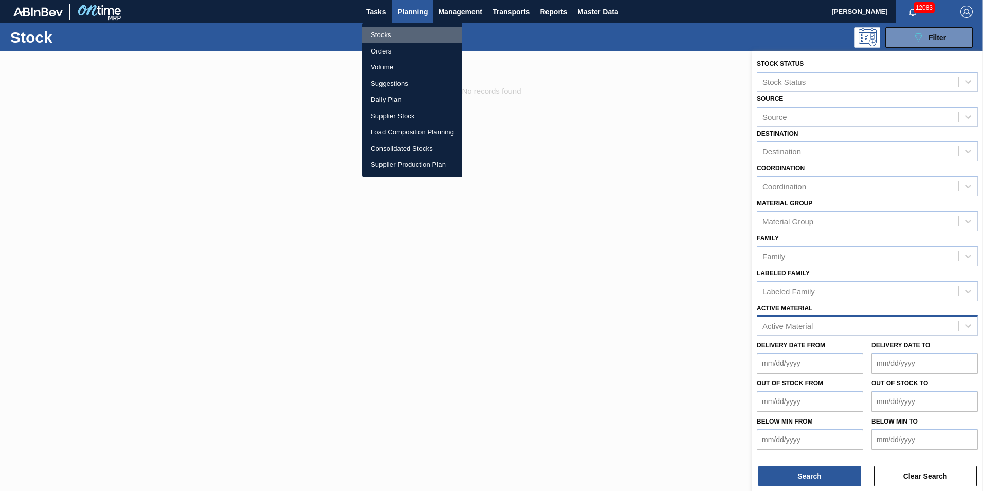
click at [407, 35] on li "Stocks" at bounding box center [413, 35] width 100 height 16
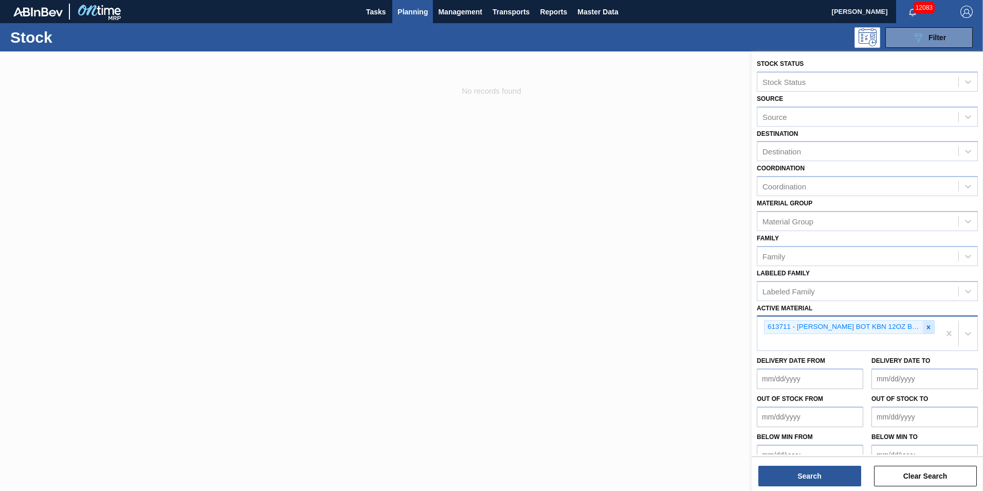
click at [926, 327] on icon at bounding box center [928, 327] width 7 height 7
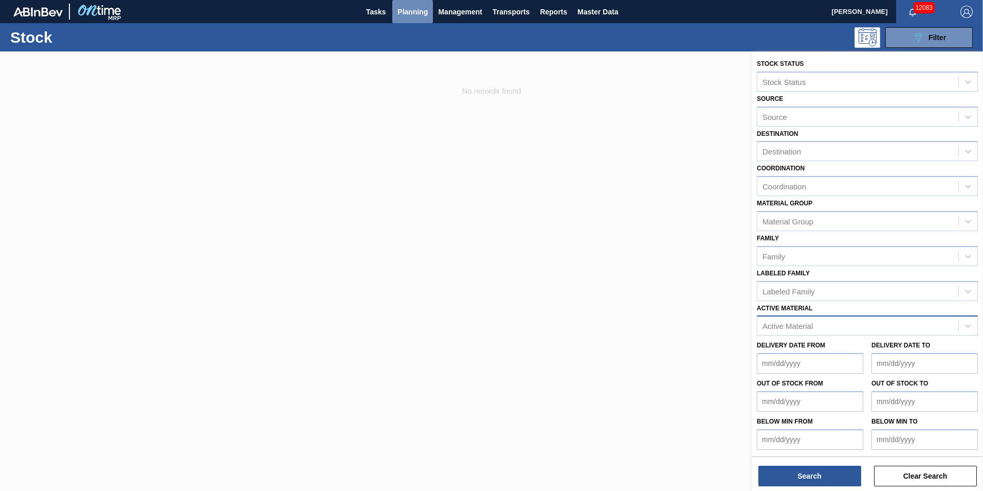
click at [422, 9] on span "Planning" at bounding box center [413, 12] width 30 height 12
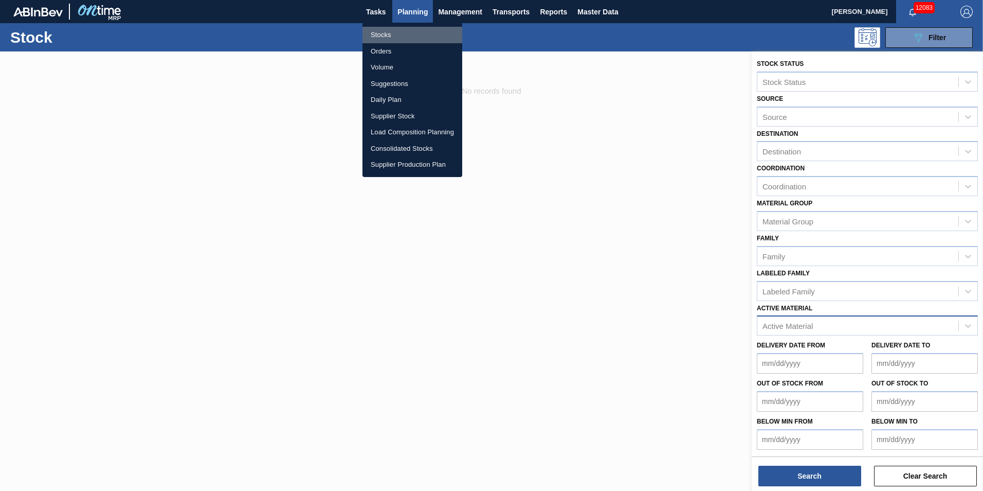
click at [384, 35] on li "Stocks" at bounding box center [413, 35] width 100 height 16
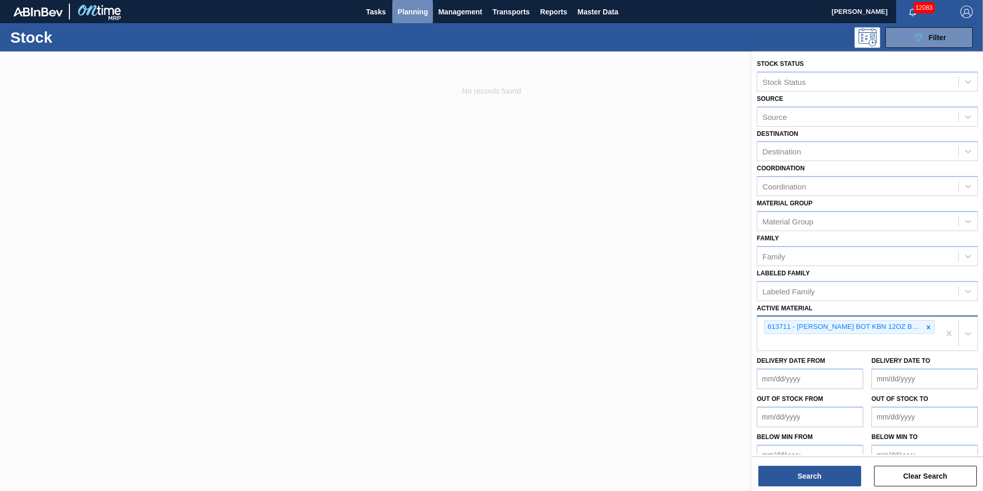
click at [418, 9] on span "Planning" at bounding box center [413, 12] width 30 height 12
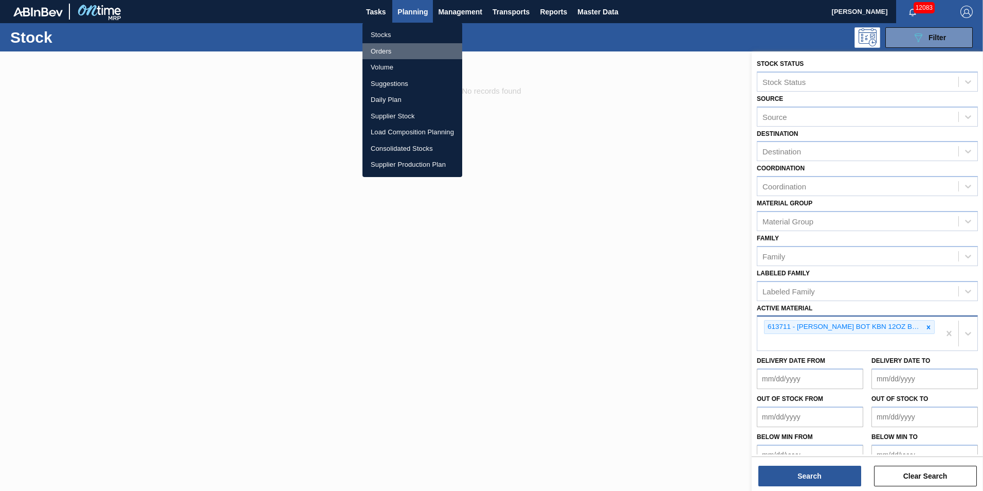
click at [406, 48] on li "Orders" at bounding box center [413, 51] width 100 height 16
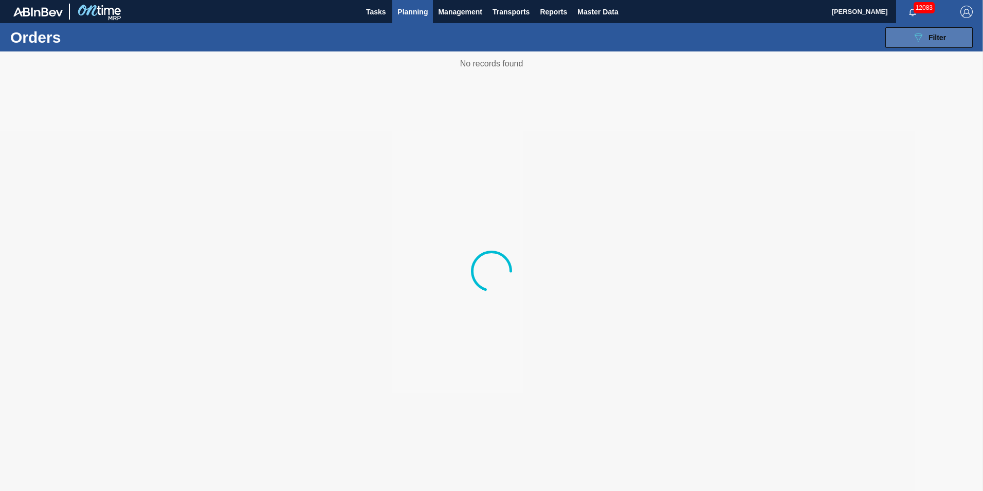
click at [937, 30] on button "089F7B8B-B2A5-4AFE-B5C0-19BA573D28AC Filter" at bounding box center [929, 37] width 87 height 21
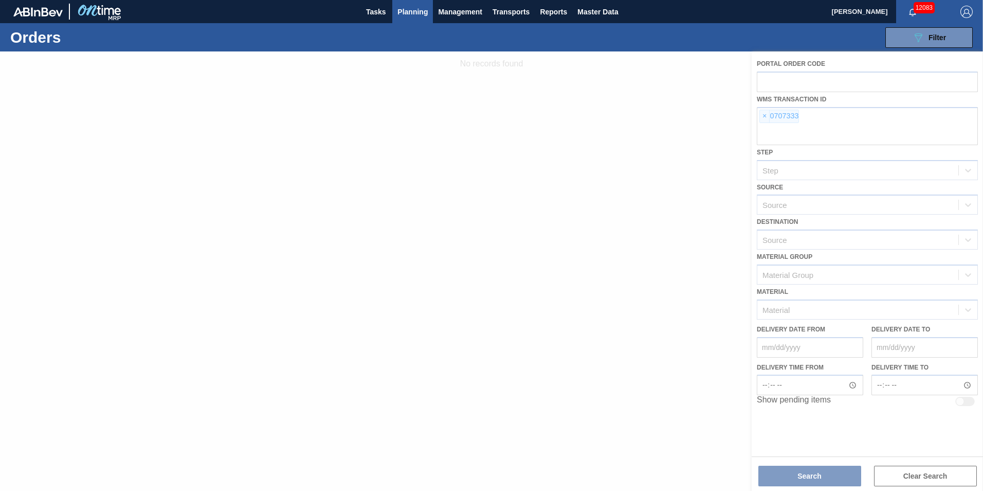
click at [769, 118] on div at bounding box center [491, 270] width 983 height 439
click at [765, 114] on span "×" at bounding box center [765, 116] width 10 height 12
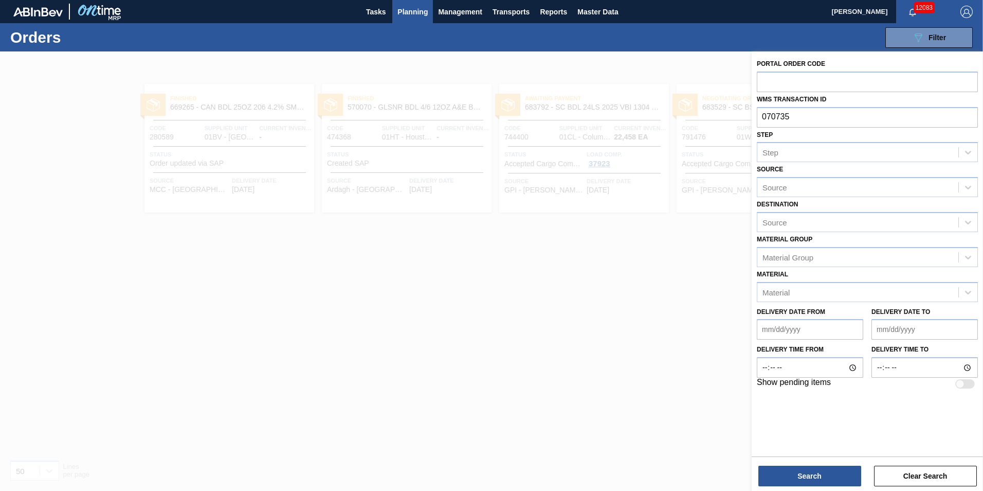
type input "0707355"
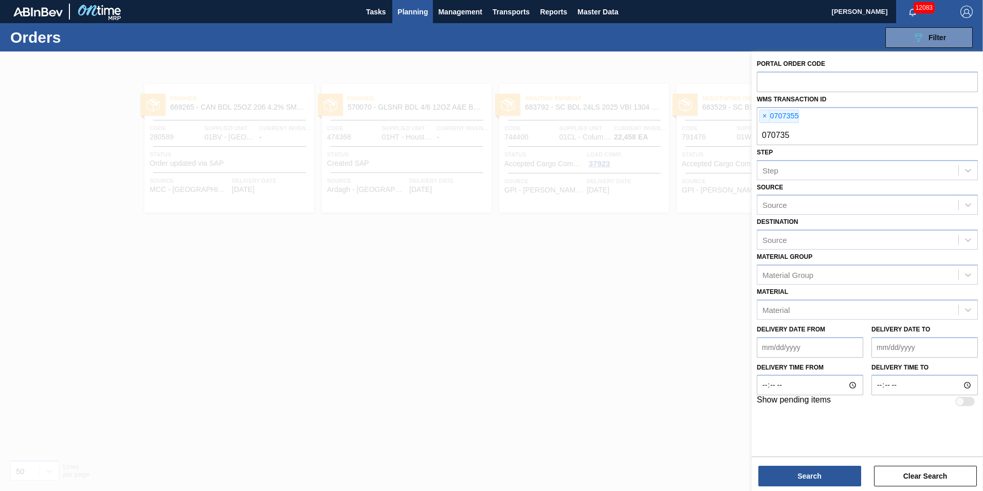
type input "0707353"
type input "0707354"
click at [813, 474] on button "Search" at bounding box center [810, 475] width 103 height 21
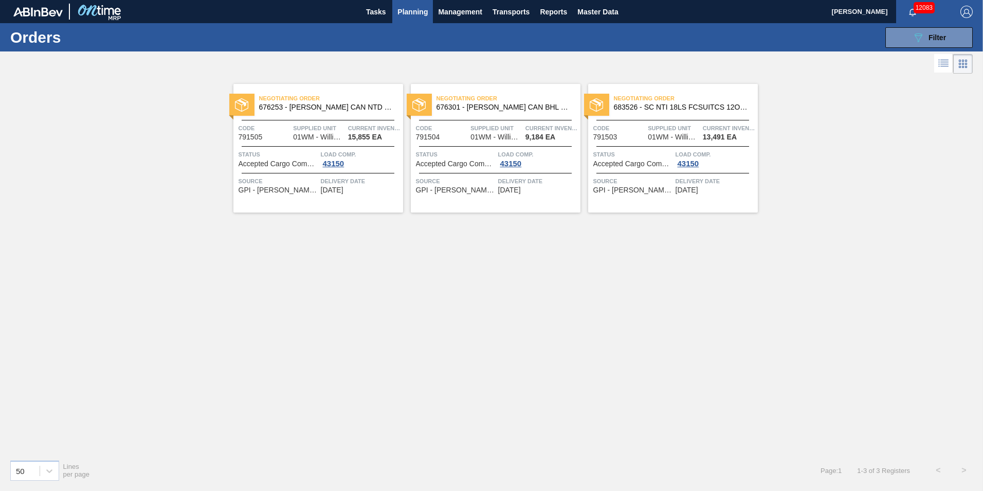
click at [623, 175] on div "Source GPI - [PERSON_NAME] Delivery Date [DATE]" at bounding box center [673, 183] width 170 height 21
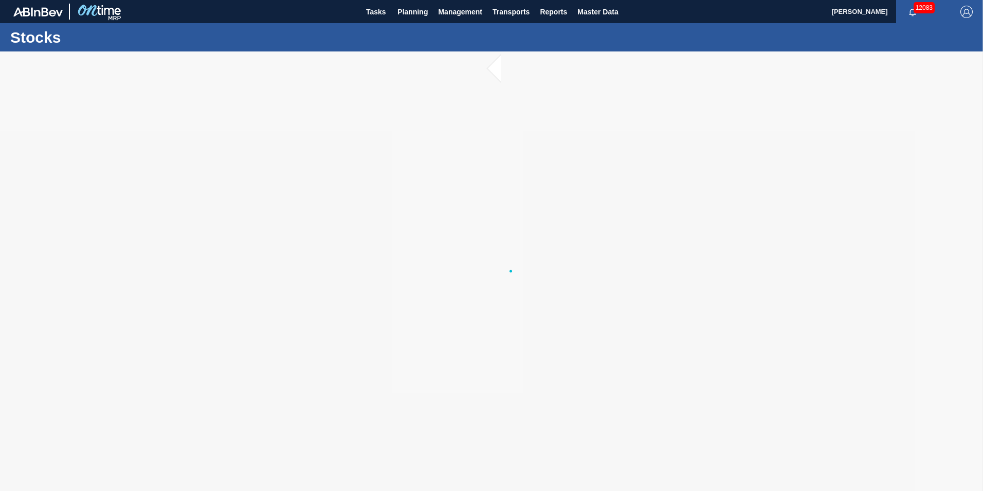
click at [494, 68] on div at bounding box center [491, 270] width 983 height 439
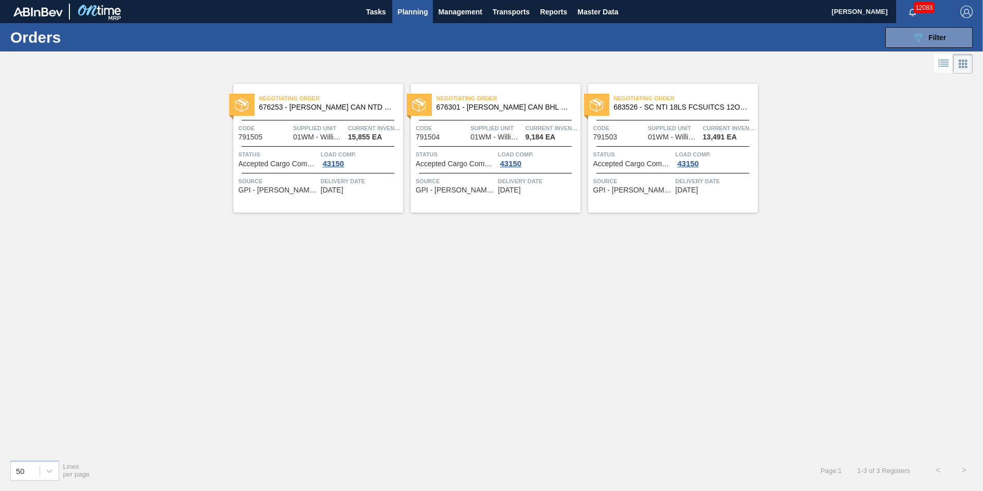
click at [334, 156] on span "Load Comp." at bounding box center [361, 154] width 80 height 10
click at [340, 162] on div "43150" at bounding box center [334, 163] width 26 height 8
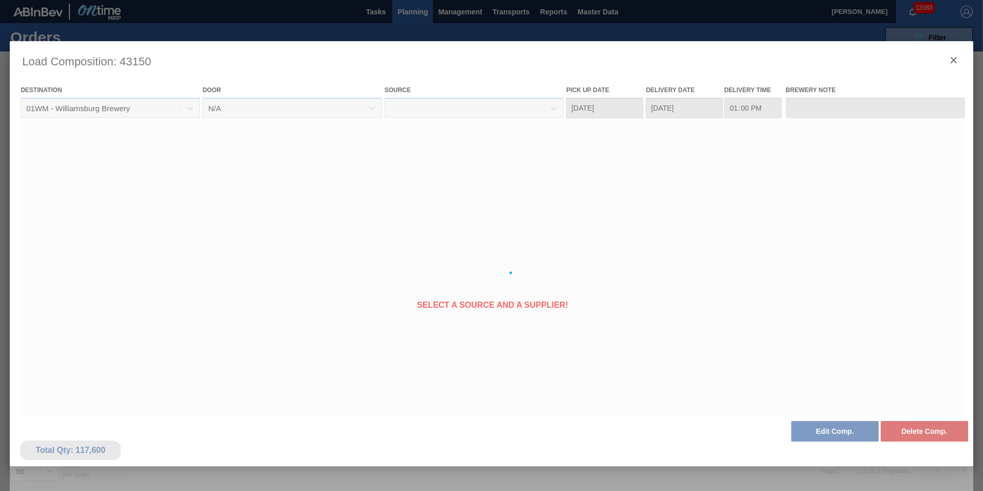
type Date "[DATE]"
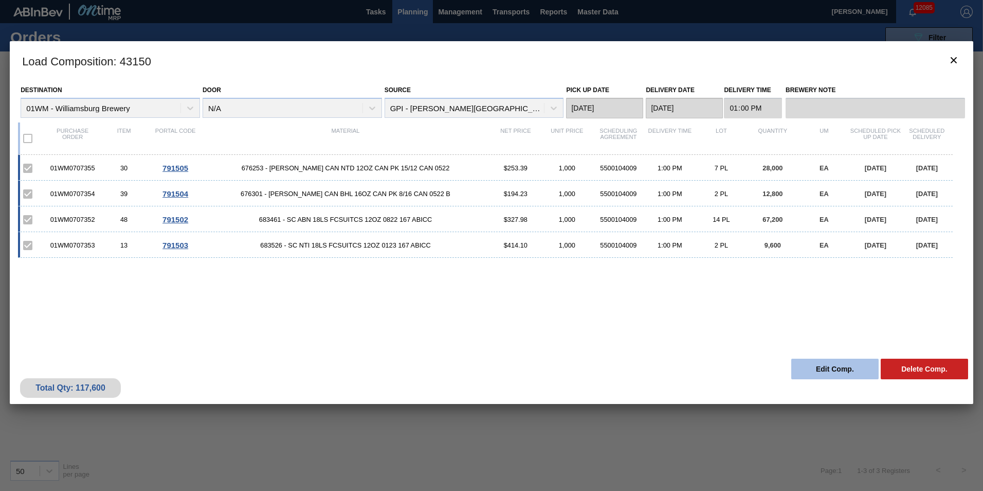
click at [856, 372] on button "Edit Comp." at bounding box center [835, 368] width 87 height 21
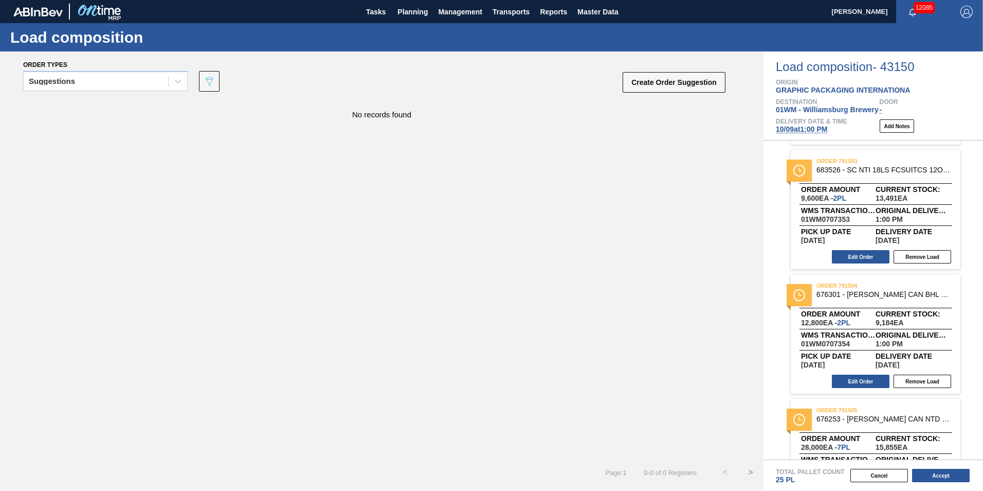
scroll to position [103, 0]
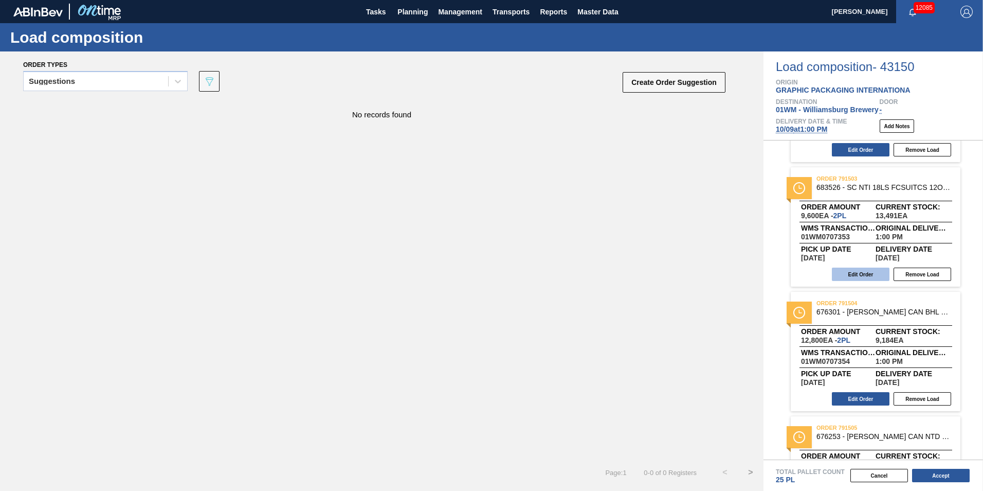
click at [858, 274] on button "Edit Order" at bounding box center [861, 273] width 58 height 13
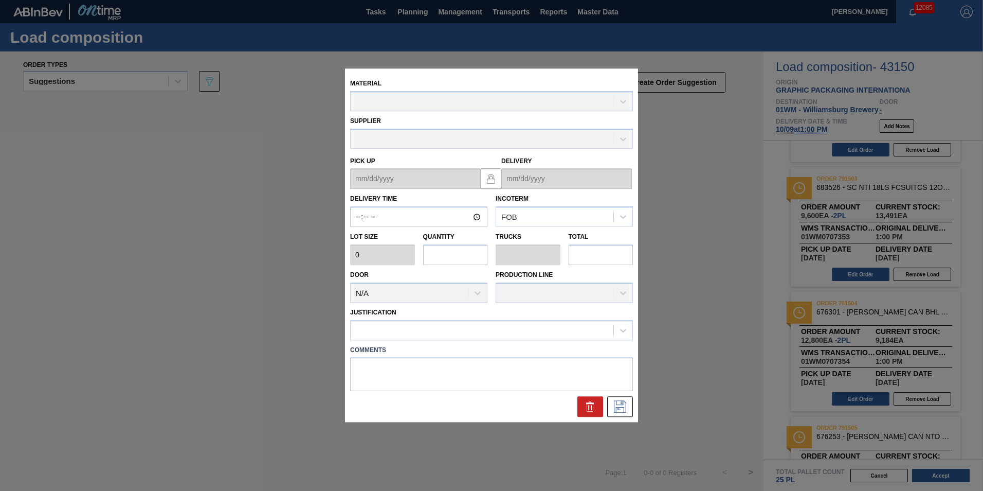
type input "13:00:00"
type input "4,800"
type input "2"
type input "0.087"
type input "9,600"
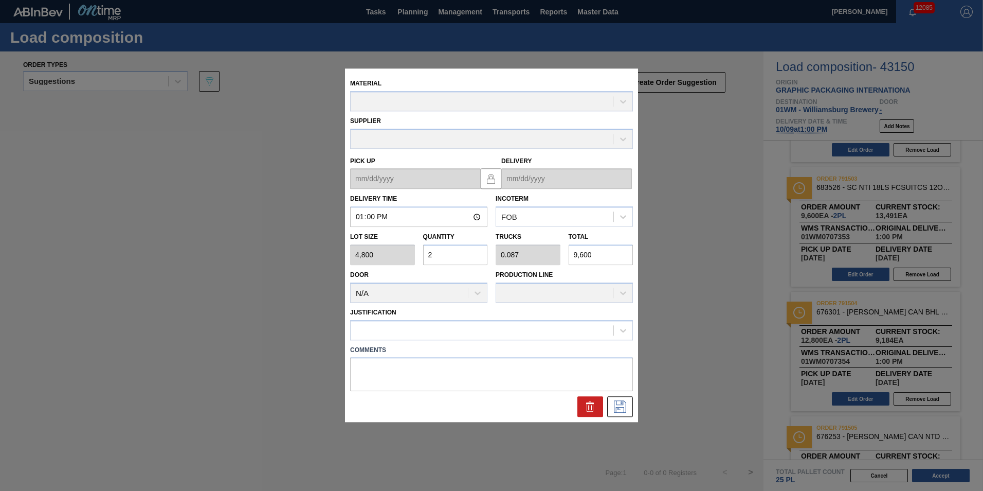
type up "[DATE]"
type input "[DATE]"
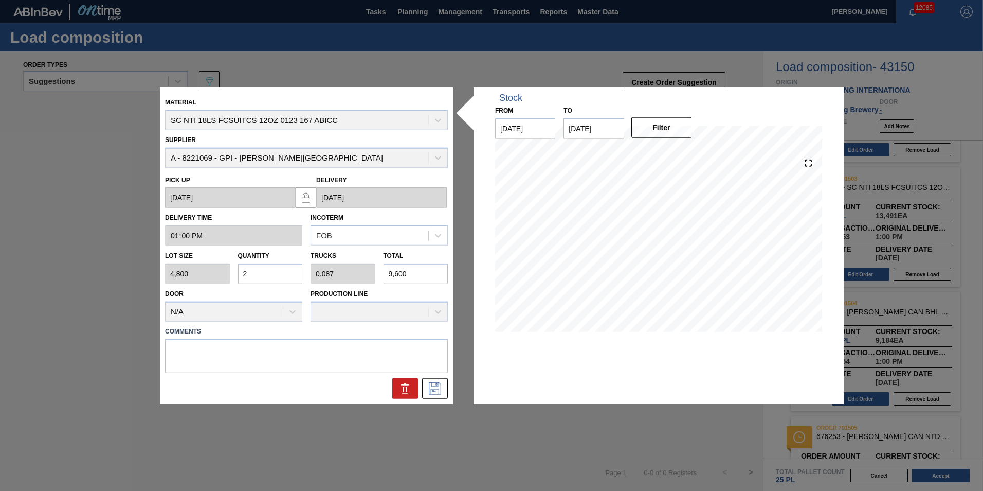
click at [349, 269] on div "Lot size 4,800 Quantity 2 Trucks 0.087 Total 9,600" at bounding box center [306, 265] width 291 height 38
type input "0.001"
type input "0"
type input "7"
type input "0.016"
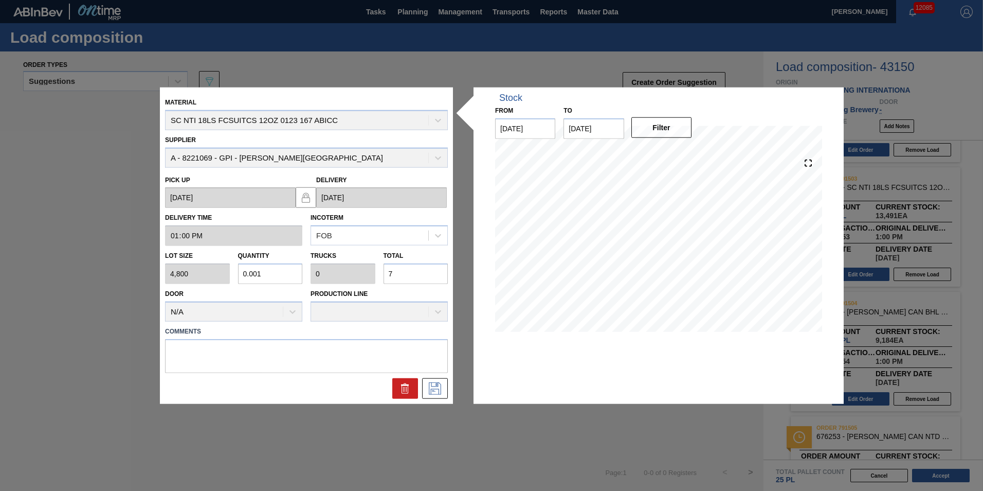
type input "0.001"
type input "78"
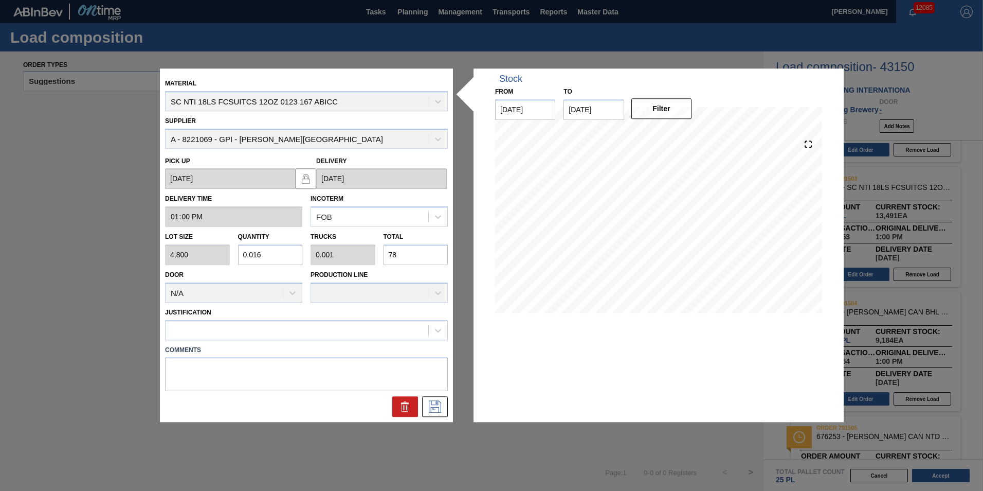
type input "0.163"
type input "0.007"
type input "780"
type input "1.625"
type input "0.071"
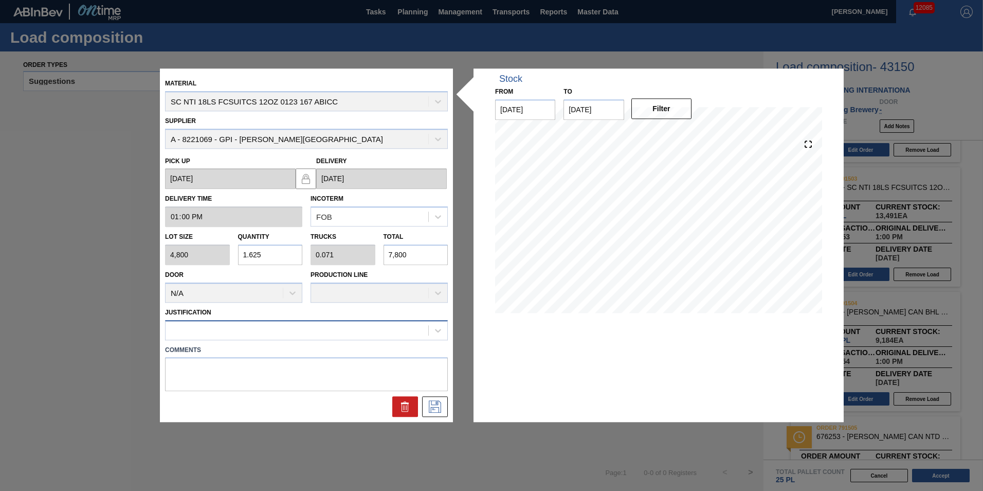
type input "7,800"
click at [315, 336] on div at bounding box center [297, 329] width 263 height 15
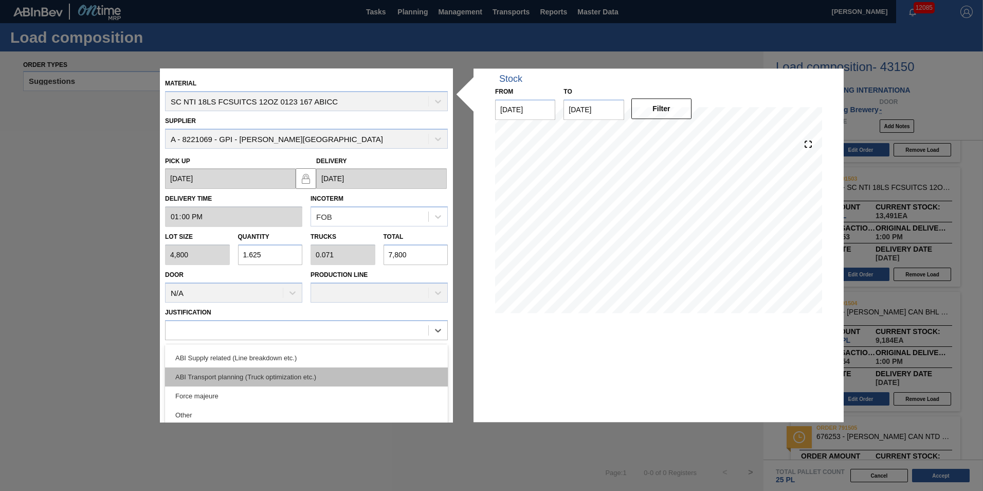
scroll to position [192, 0]
click at [290, 375] on div "Other" at bounding box center [306, 372] width 283 height 19
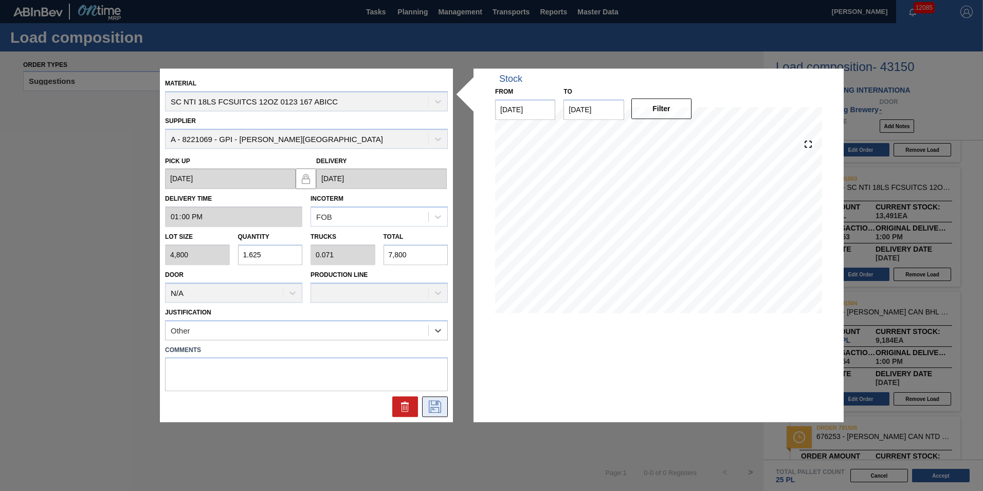
click at [426, 405] on button at bounding box center [435, 407] width 26 height 21
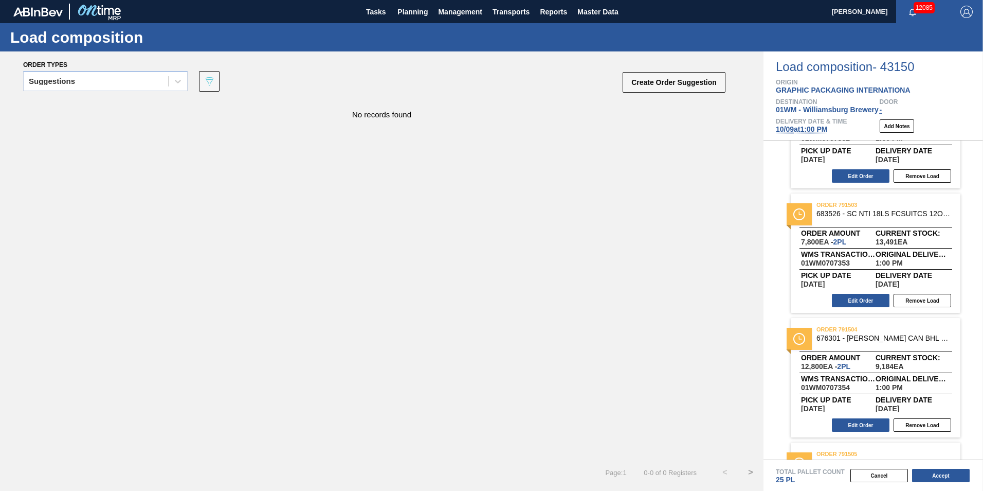
scroll to position [184, 0]
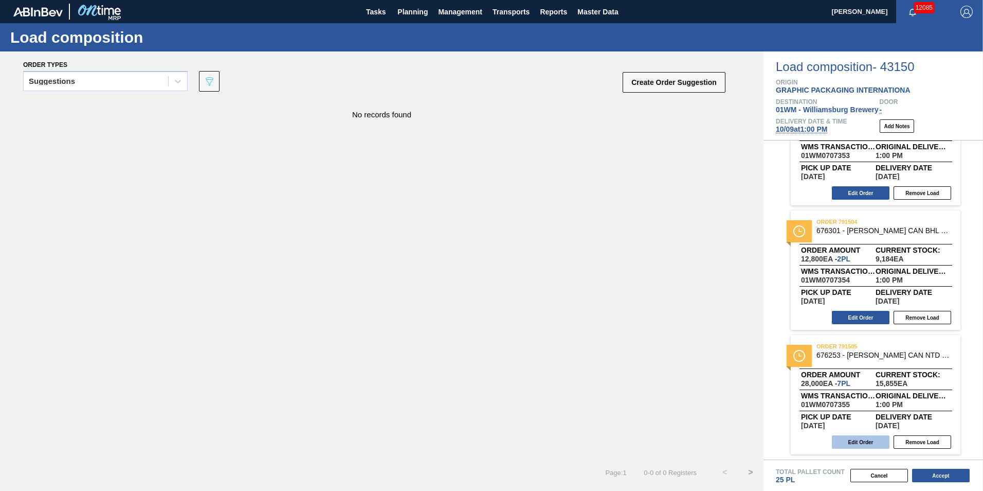
click at [866, 445] on button "Edit Order" at bounding box center [861, 441] width 58 height 13
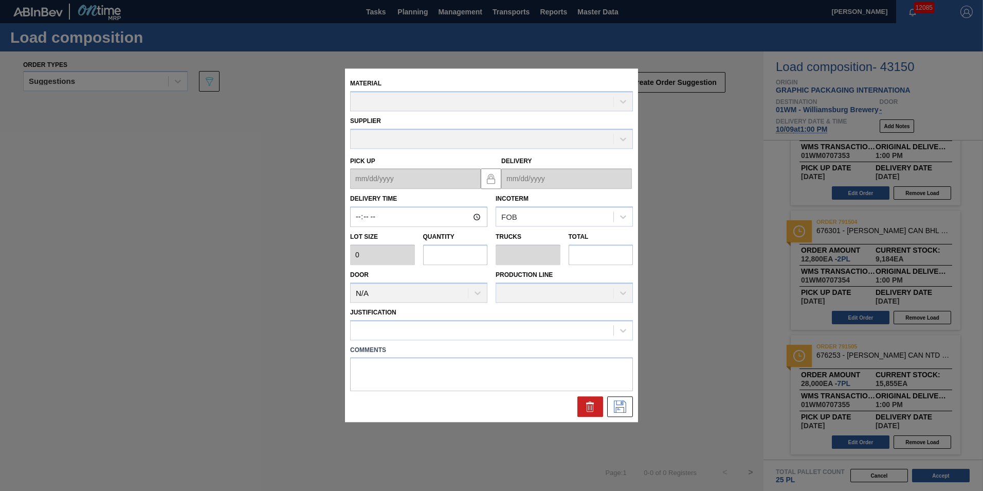
type input "13:00:00"
type input "4,000"
type input "7"
type input "0.269"
type input "28,000"
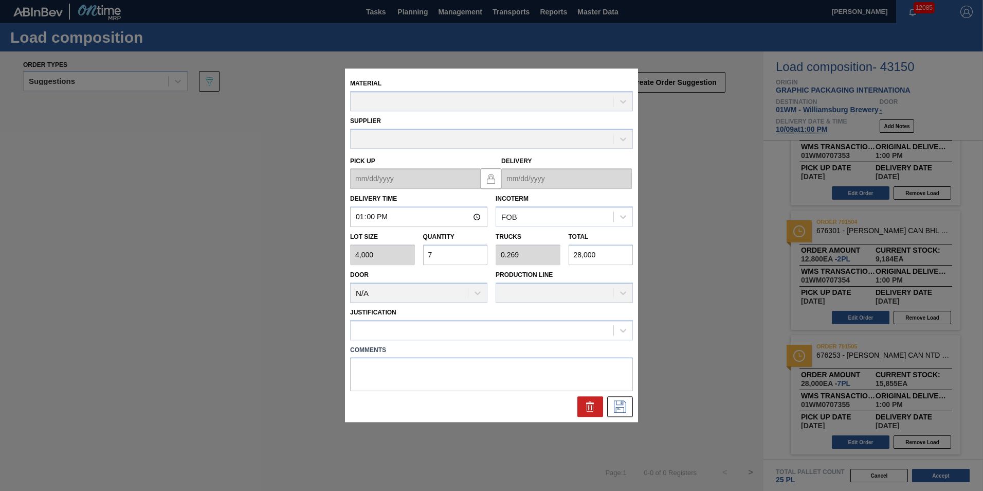
type up "[DATE]"
type input "[DATE]"
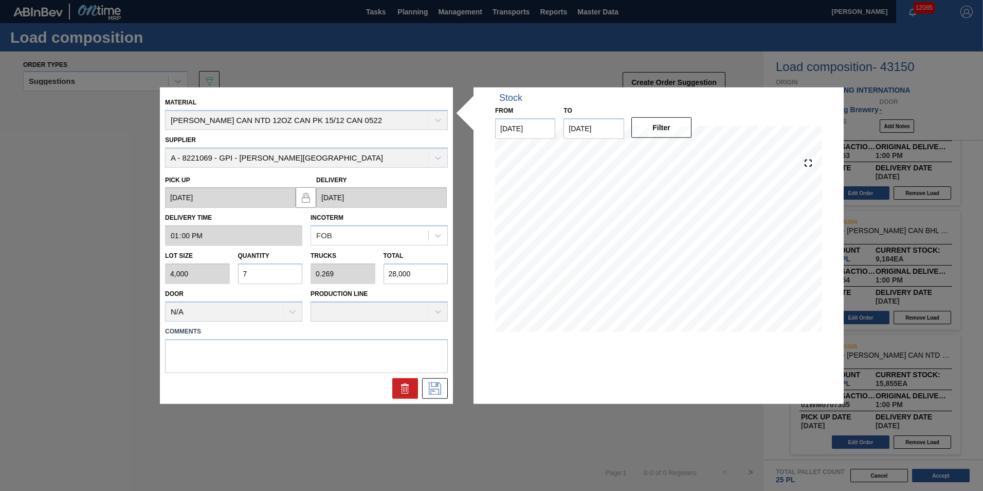
drag, startPoint x: 427, startPoint y: 271, endPoint x: 270, endPoint y: 272, distance: 156.9
click at [270, 272] on div "Lot size 4,000 Quantity 7 Trucks 0.269 Total 28,000" at bounding box center [306, 265] width 291 height 38
type input "0.001"
type input "0"
type input "3"
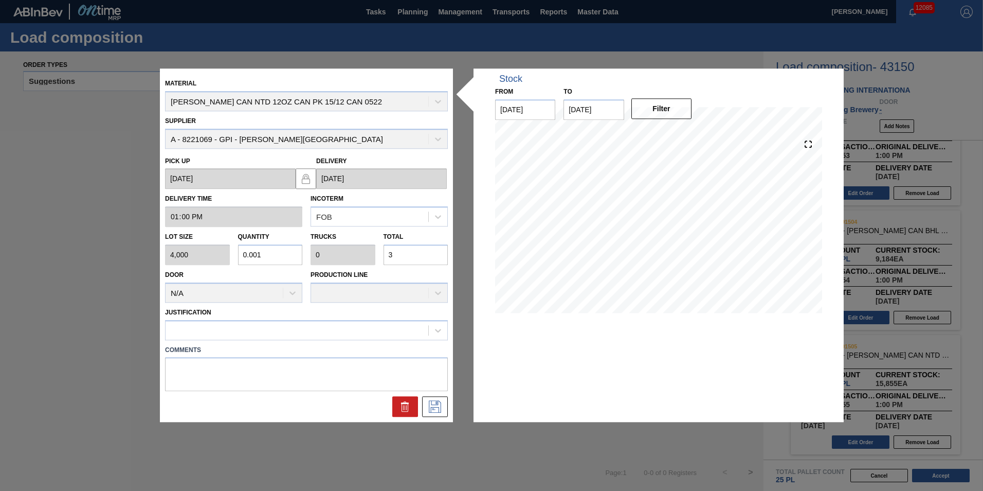
type input "0.007"
type input "30"
type input "0.077"
type input "0.003"
type input "307"
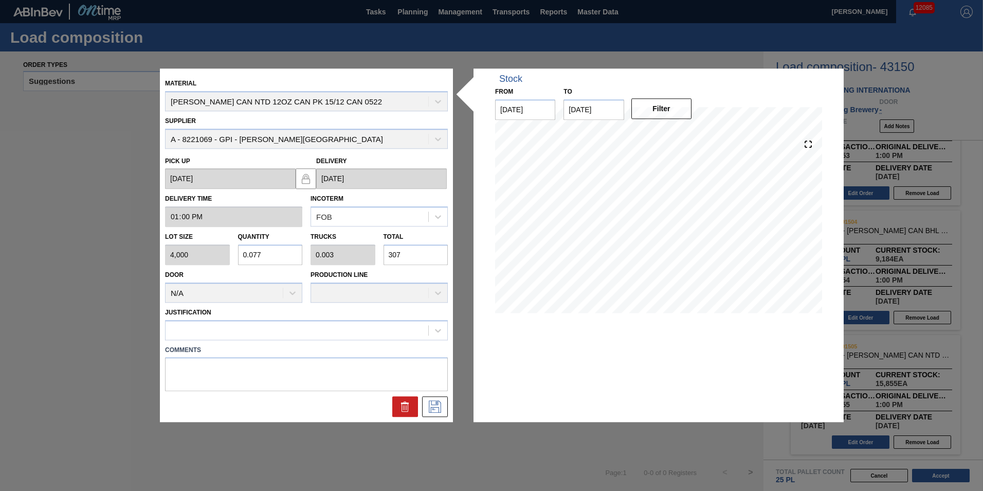
type input "0.767"
type input "0.03"
type input "3,070"
type input "7.675"
type input "0.295"
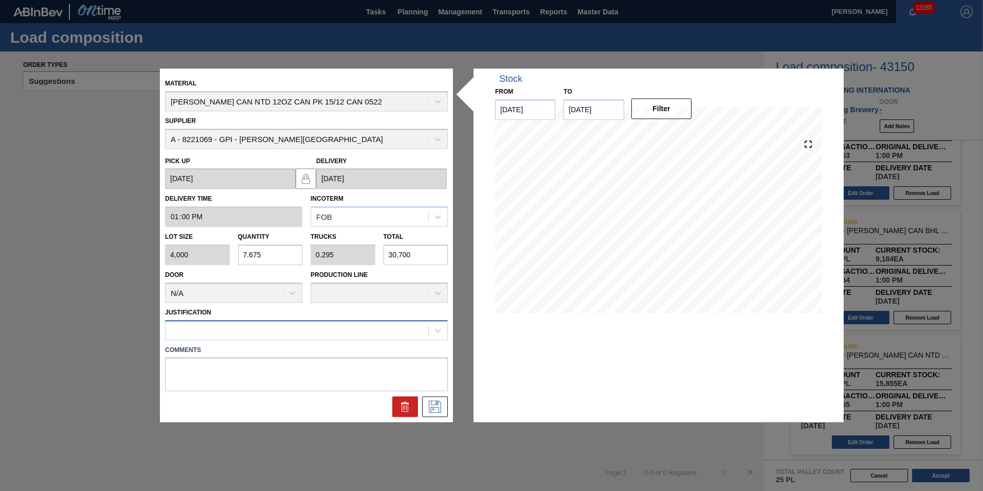
type input "30,700"
click at [235, 332] on div at bounding box center [297, 329] width 263 height 15
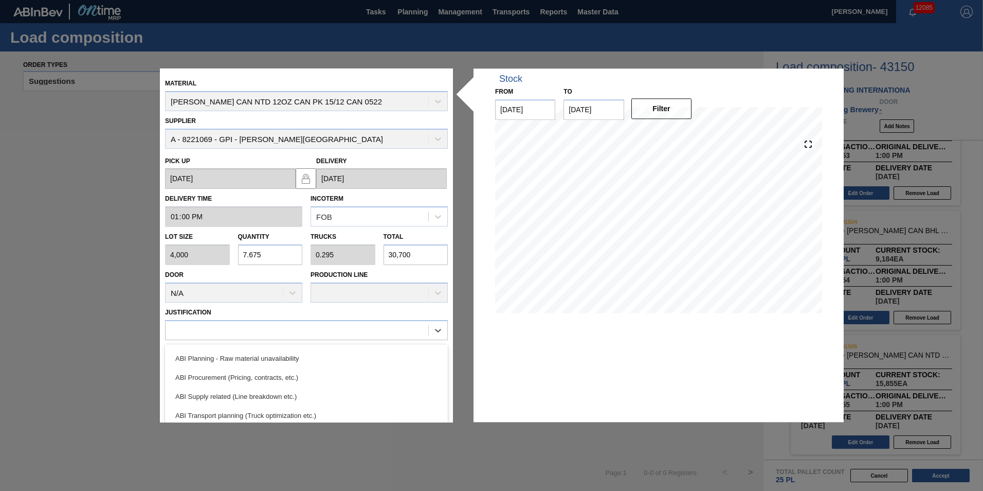
scroll to position [192, 0]
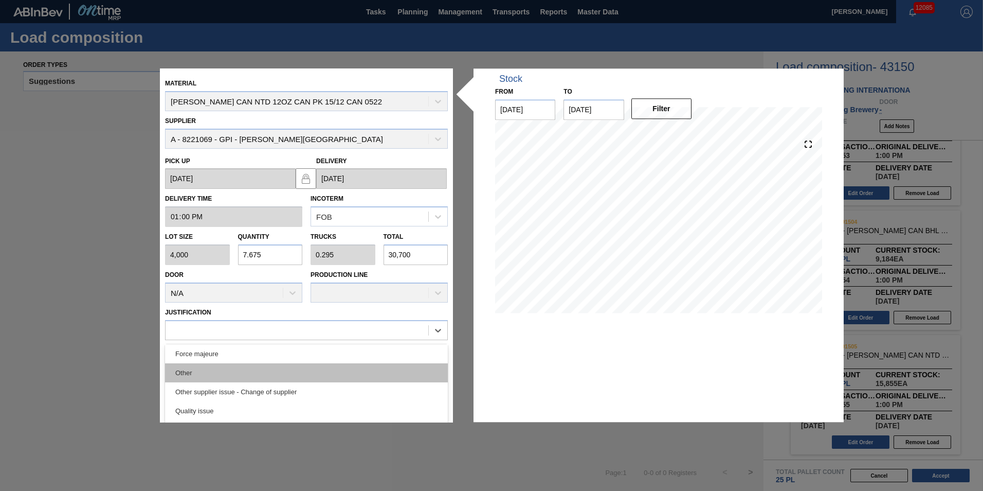
click at [231, 370] on div "Other" at bounding box center [306, 372] width 283 height 19
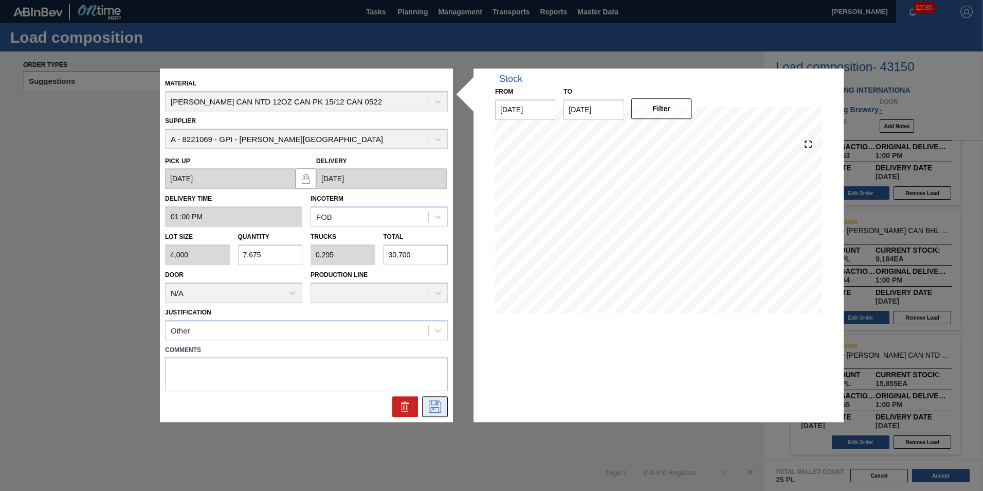
click at [445, 408] on button at bounding box center [435, 407] width 26 height 21
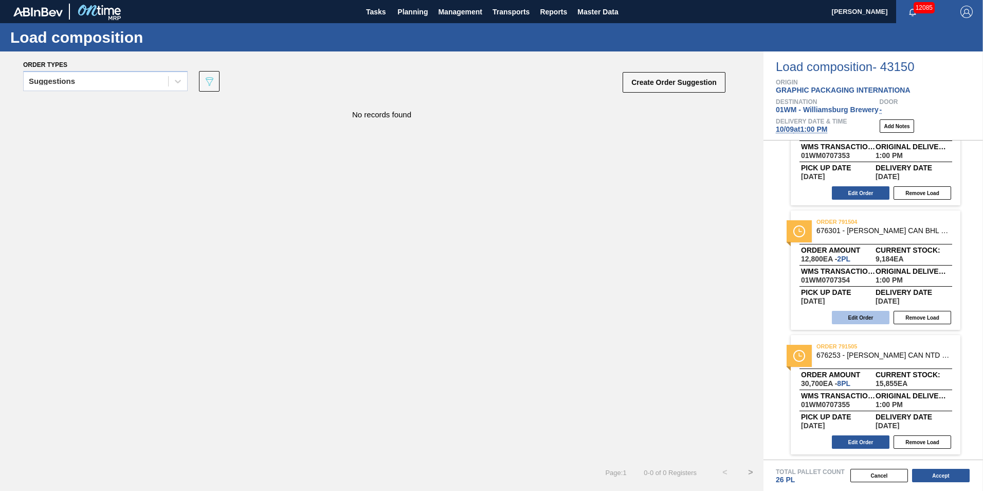
click at [876, 314] on button "Edit Order" at bounding box center [861, 317] width 58 height 13
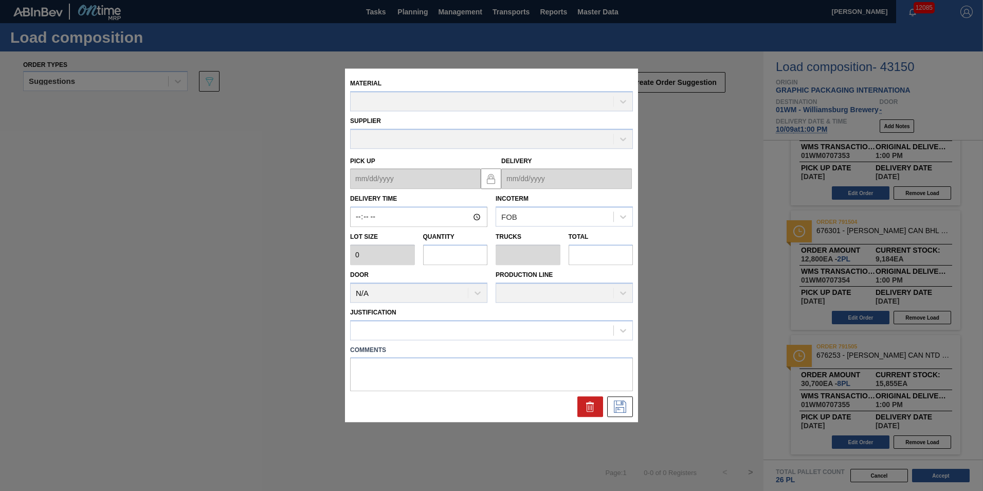
type input "13:00:00"
type input "6,400"
type input "2"
type input "0.077"
type input "12,800"
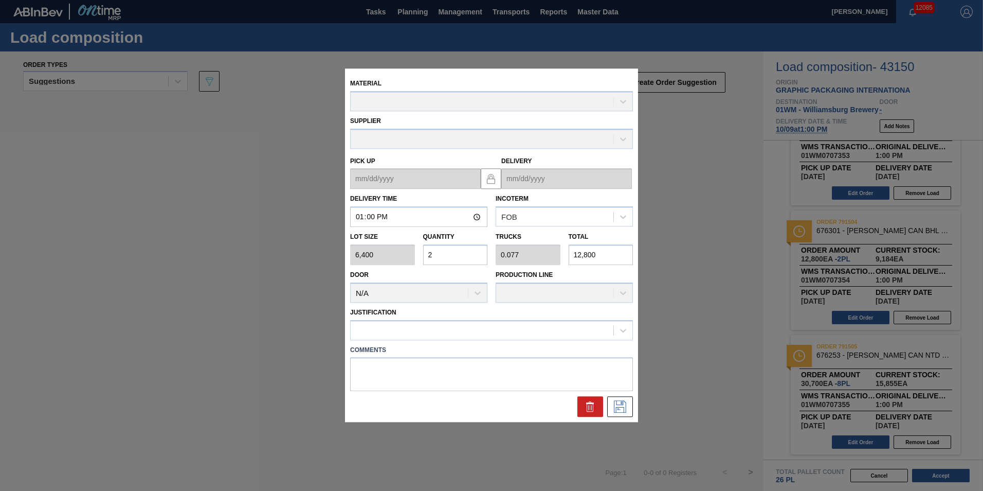
type up "[DATE]"
type input "[DATE]"
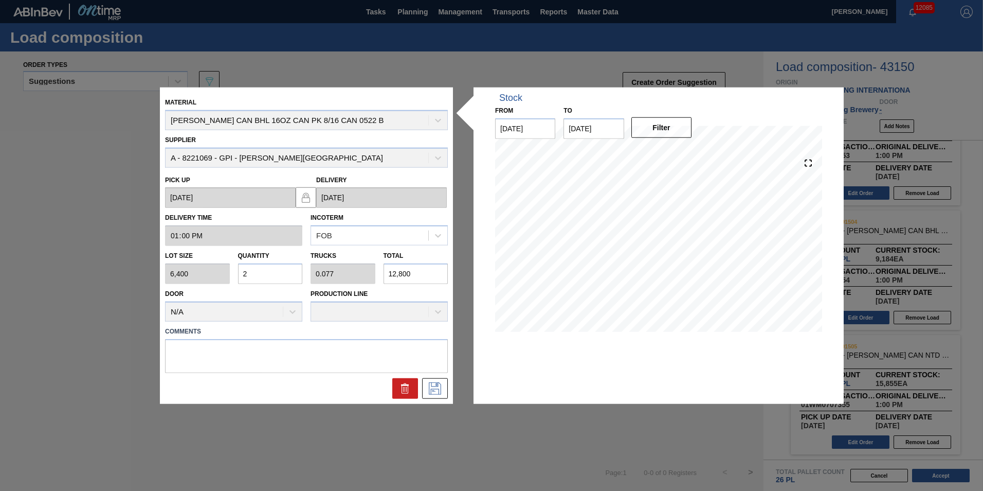
drag, startPoint x: 424, startPoint y: 276, endPoint x: 299, endPoint y: 254, distance: 126.8
click at [302, 256] on div "Lot size 6,400 Quantity 2 Trucks 0.077 Total 12,800" at bounding box center [306, 265] width 291 height 38
type input "0"
type input "1"
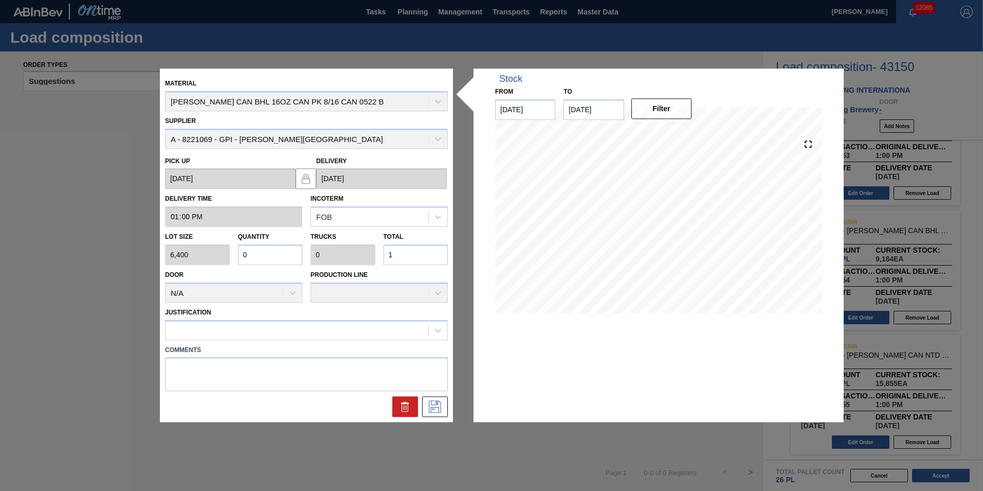
type input "0.002"
type input "12"
type input "0.019"
type input "0.001"
type input "123"
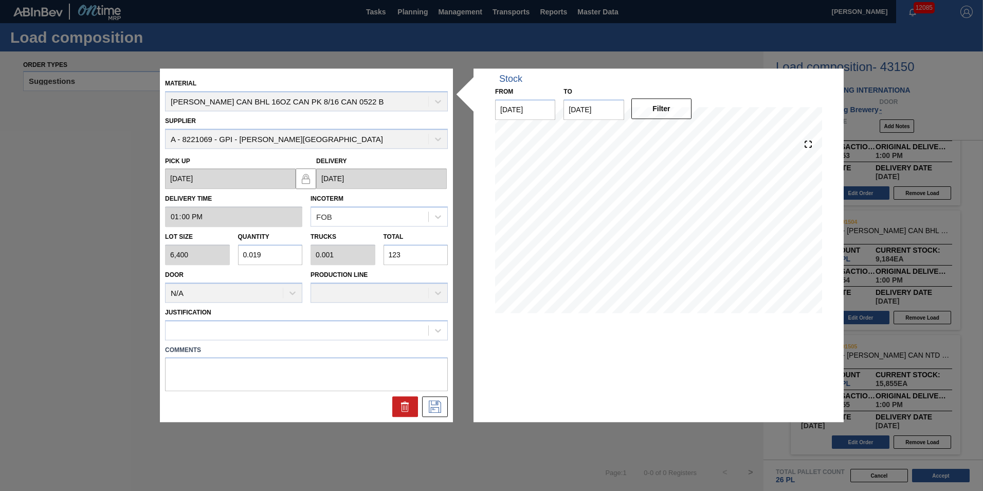
type input "0.193"
type input "0.007"
type input "1,232"
type input "1.925"
type input "0.074"
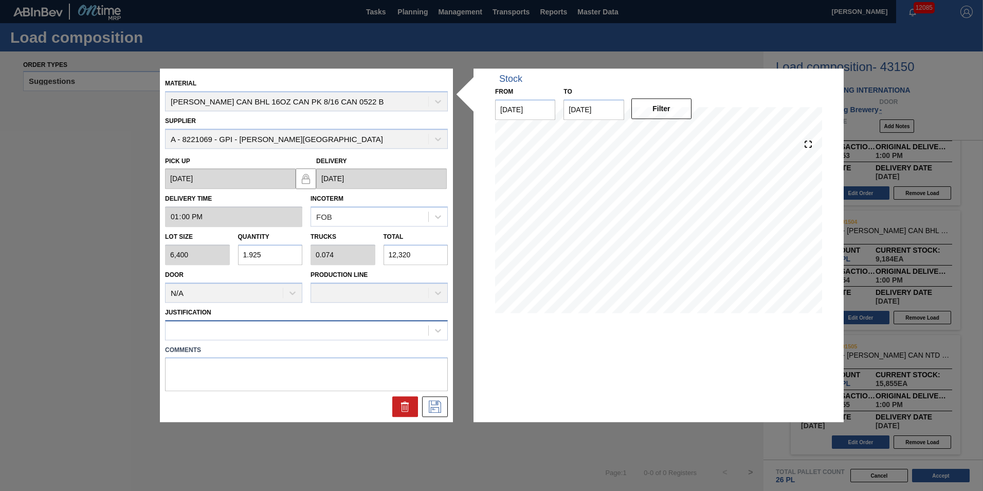
type input "12,320"
click at [254, 333] on div at bounding box center [297, 329] width 263 height 15
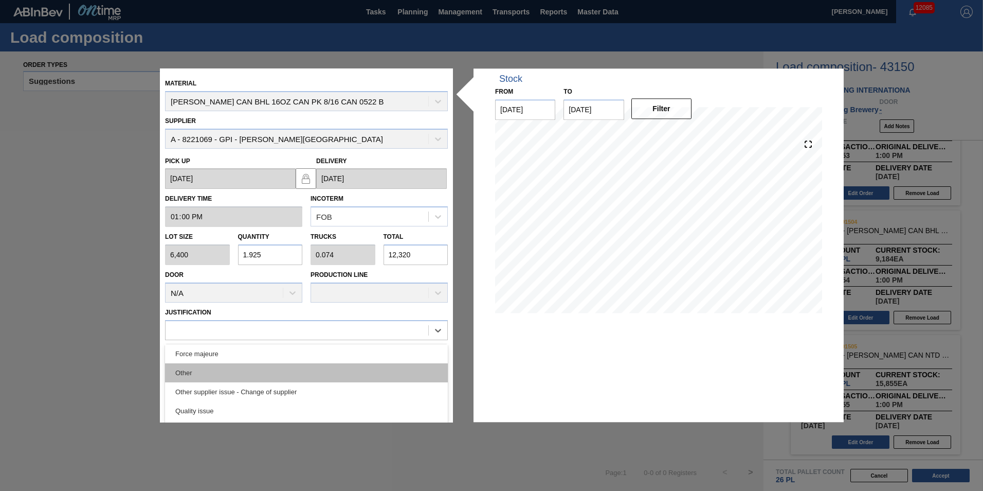
click at [251, 376] on div "Other" at bounding box center [306, 372] width 283 height 19
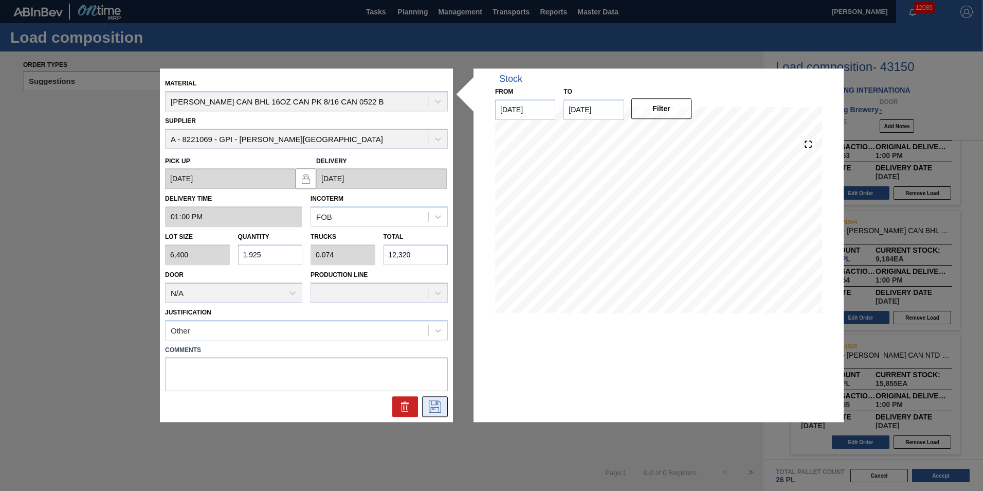
click at [442, 409] on icon at bounding box center [435, 407] width 16 height 12
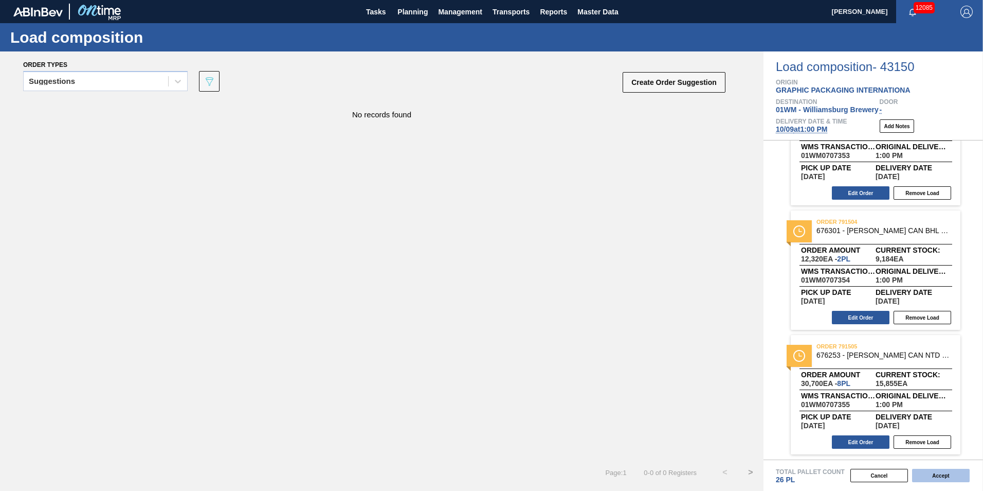
click at [950, 476] on button "Accept" at bounding box center [941, 475] width 58 height 13
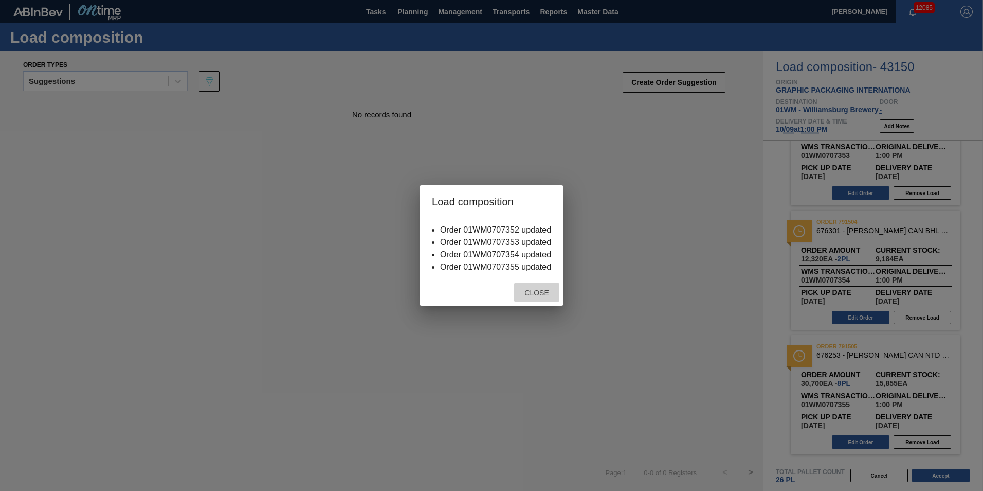
click at [538, 293] on span "Close" at bounding box center [536, 293] width 41 height 8
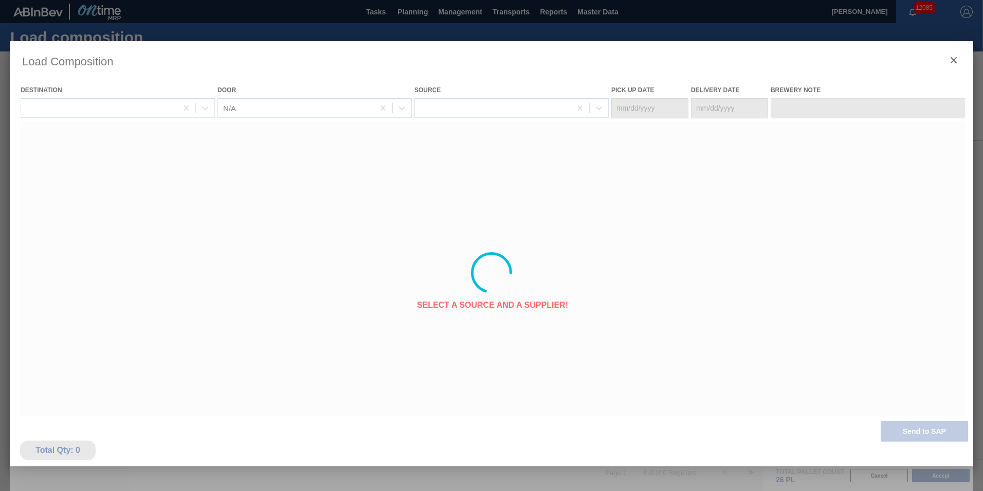
type Date "[DATE]"
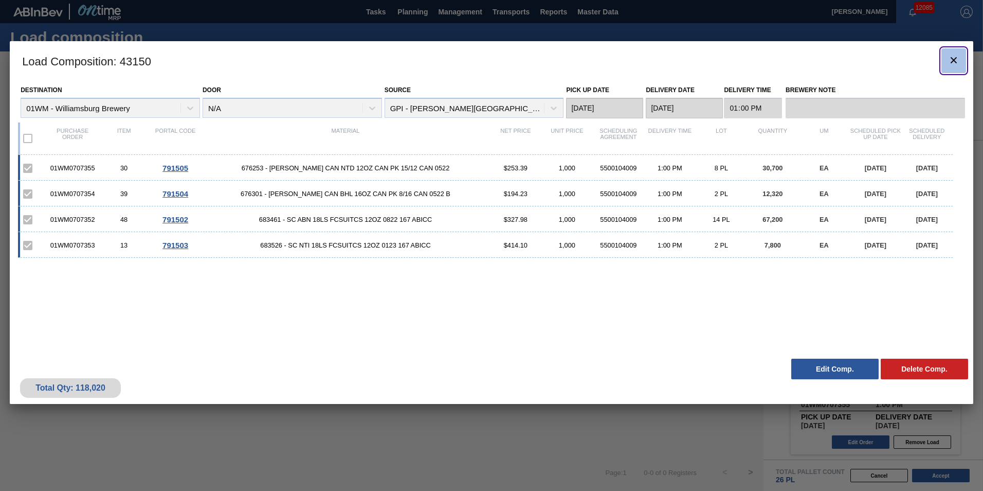
click at [958, 64] on icon "botão de ícone" at bounding box center [954, 60] width 12 height 12
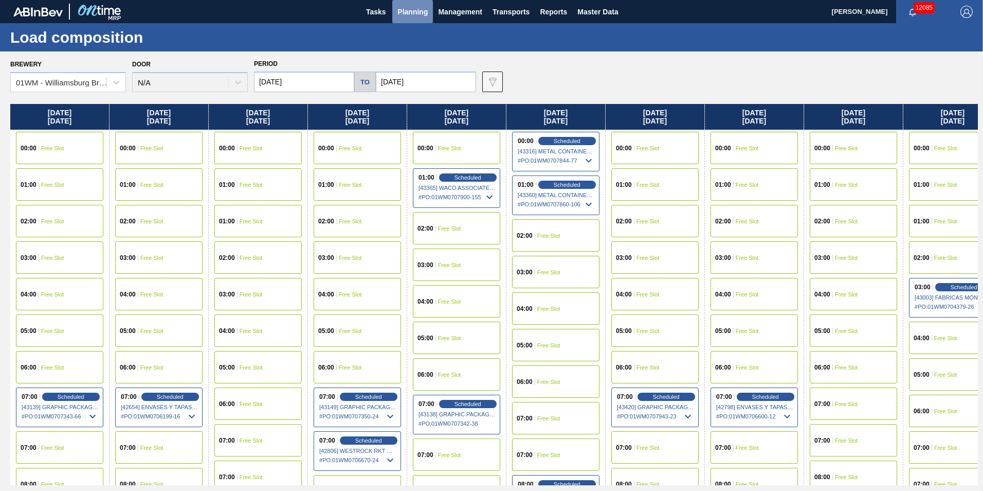
click at [414, 11] on span "Planning" at bounding box center [413, 12] width 30 height 12
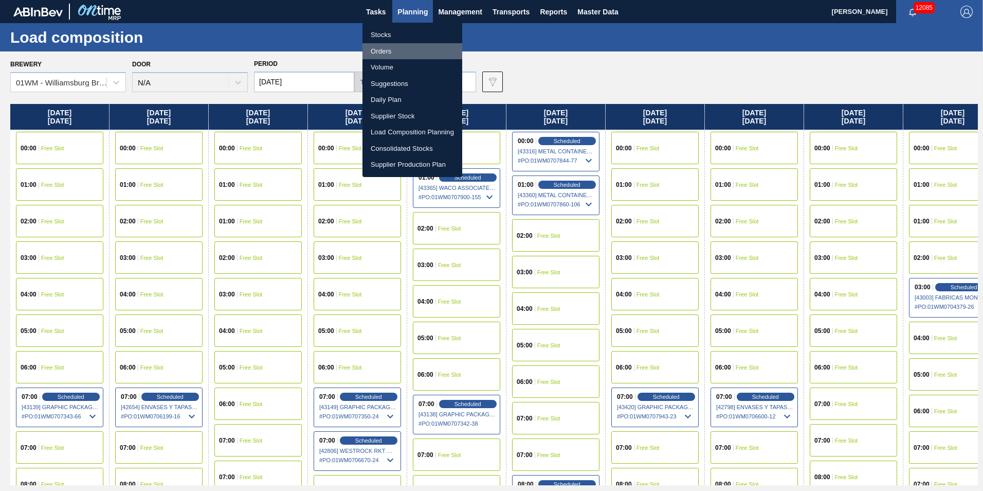
click at [395, 50] on li "Orders" at bounding box center [413, 51] width 100 height 16
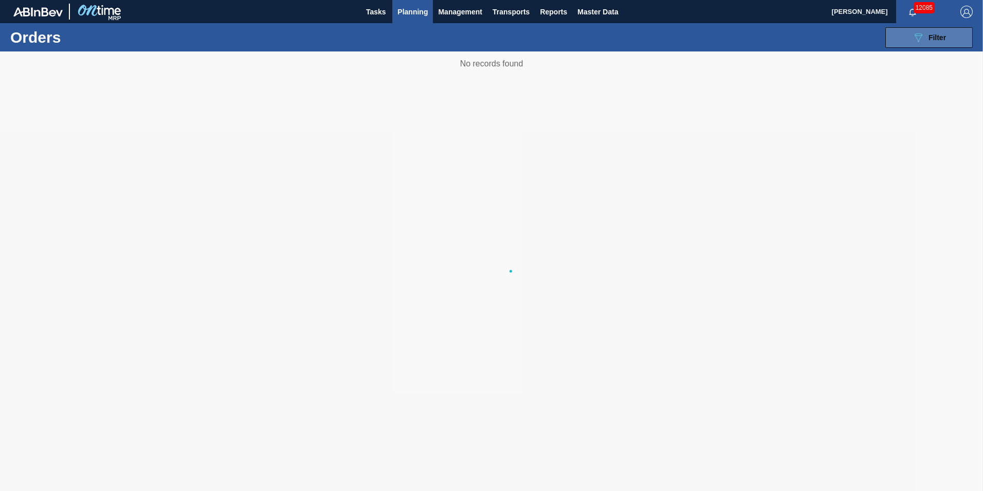
click at [927, 38] on div "089F7B8B-B2A5-4AFE-B5C0-19BA573D28AC Filter" at bounding box center [929, 37] width 34 height 12
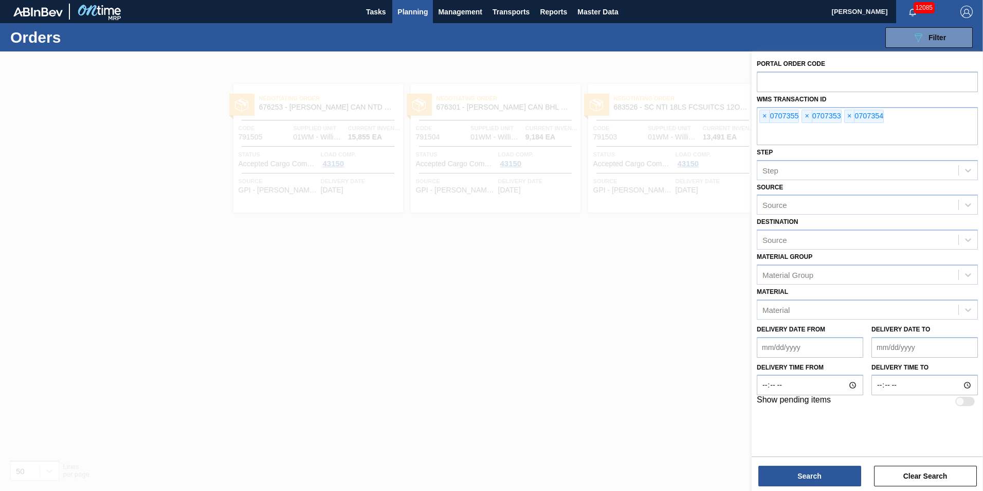
click at [765, 114] on span "×" at bounding box center [765, 116] width 10 height 12
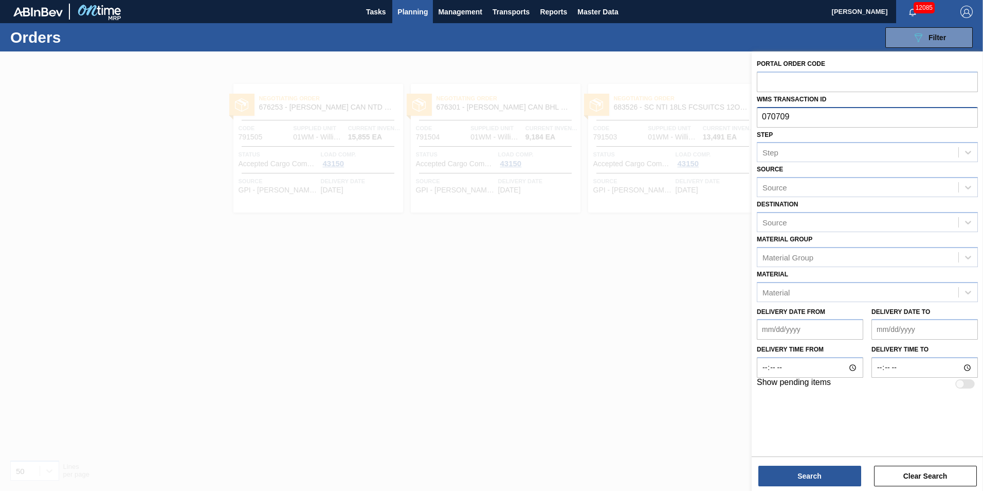
type input "0707098"
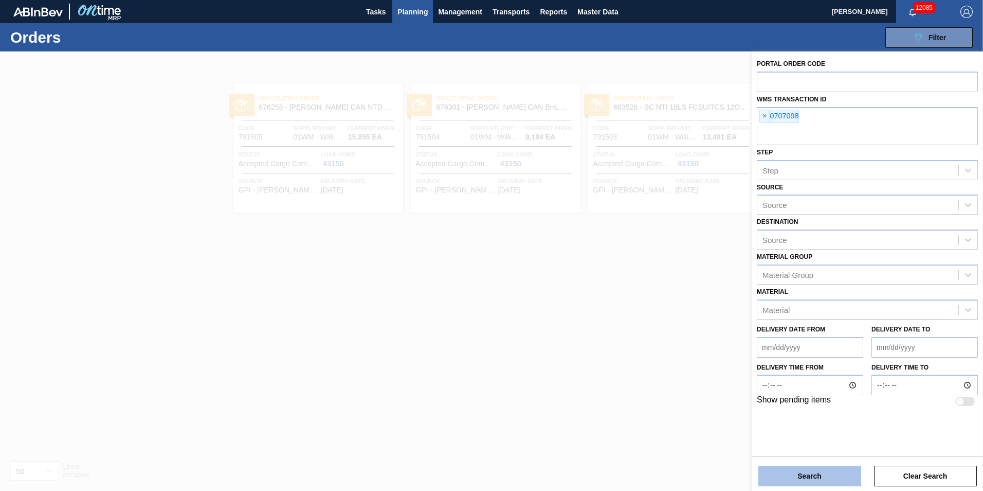
click at [814, 480] on button "Search" at bounding box center [810, 475] width 103 height 21
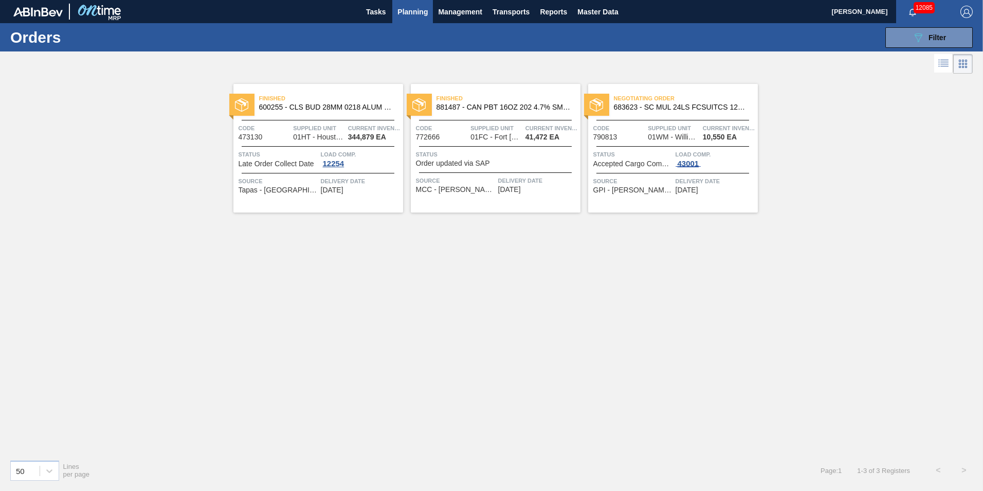
click at [693, 164] on div "43001" at bounding box center [689, 163] width 26 height 8
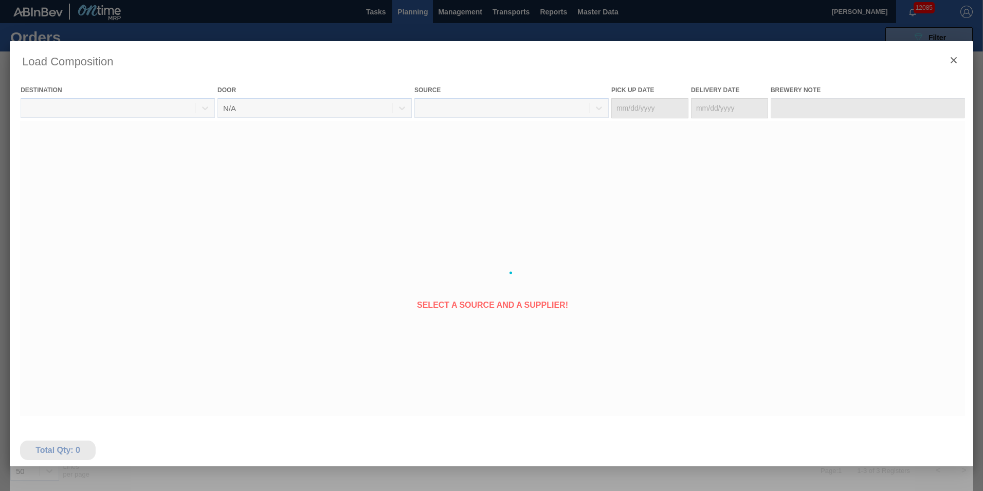
type Date "[DATE]"
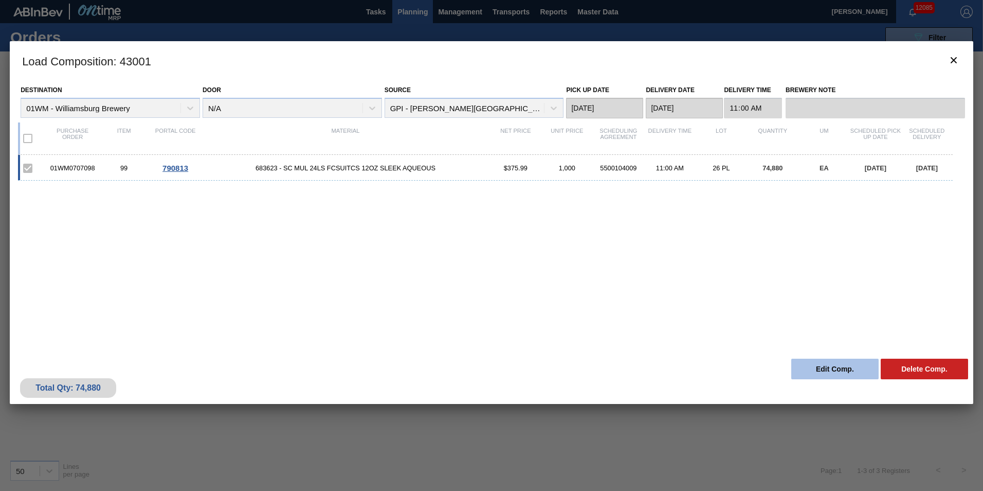
click at [835, 361] on button "Edit Comp." at bounding box center [835, 368] width 87 height 21
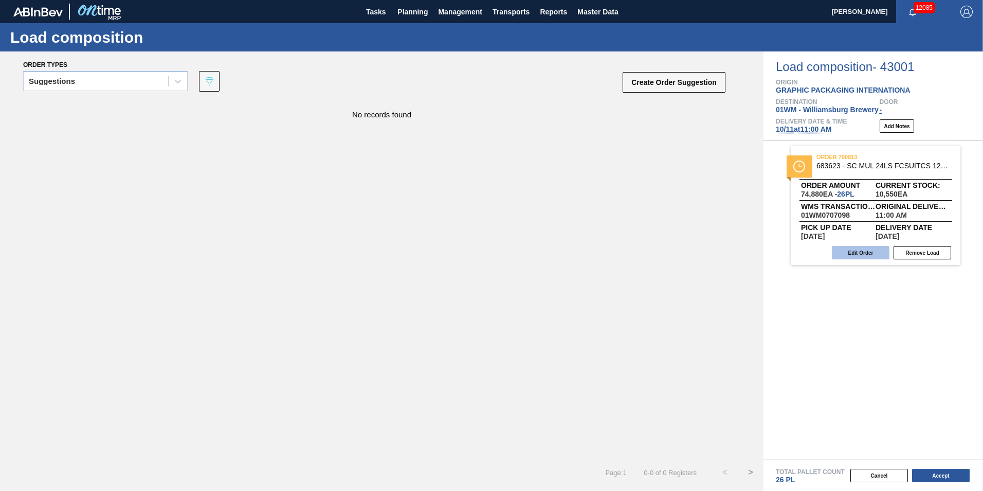
click at [865, 257] on button "Edit Order" at bounding box center [861, 252] width 58 height 13
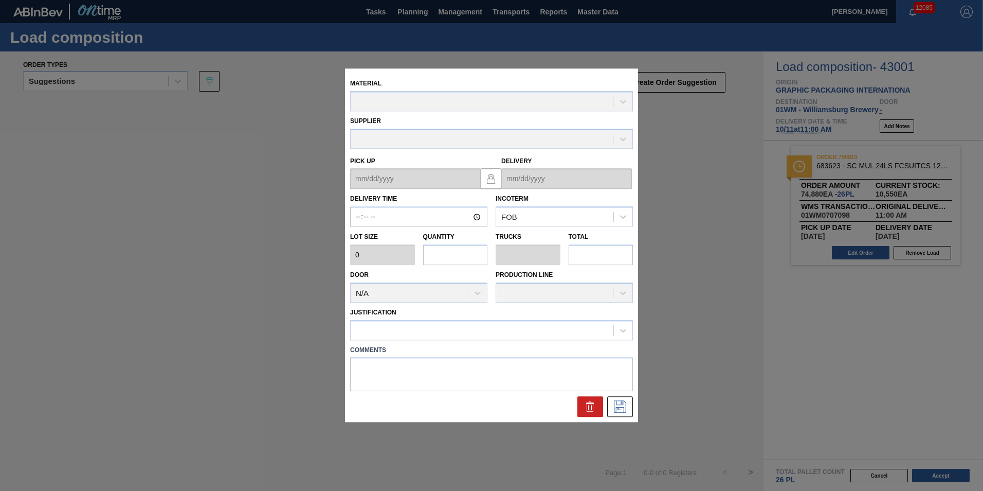
type input "11:00:00"
type input "2,880"
type input "26"
type input "1"
type input "74,880"
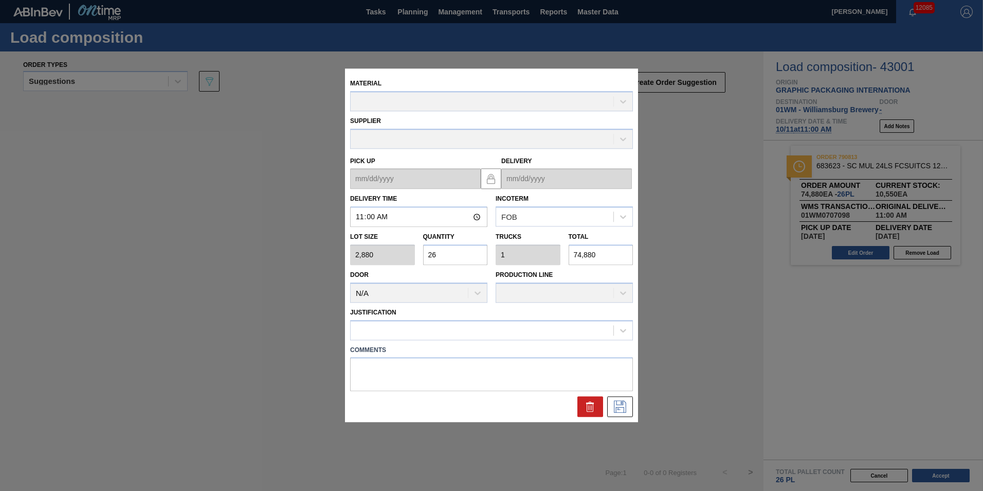
type up "[DATE]"
type input "[DATE]"
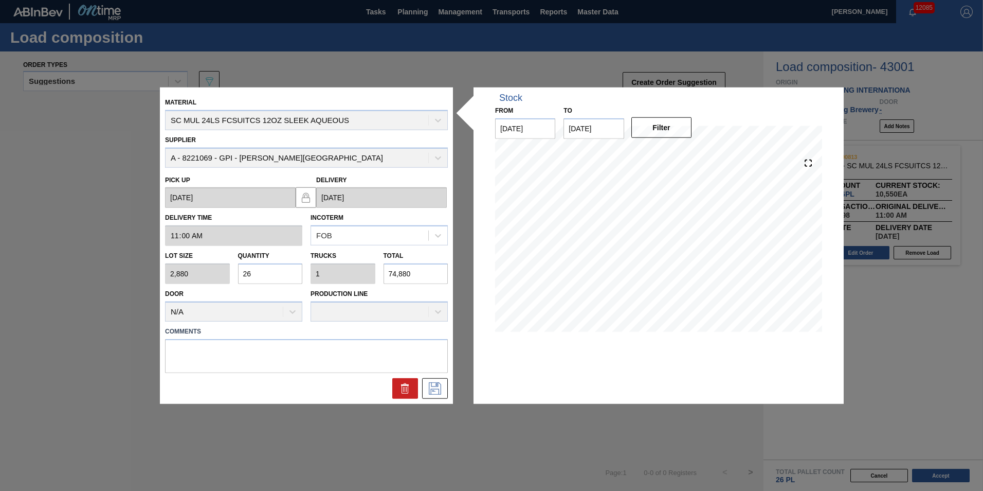
click at [440, 277] on input "74,880" at bounding box center [416, 273] width 65 height 21
drag, startPoint x: 437, startPoint y: 274, endPoint x: 398, endPoint y: 275, distance: 39.1
click at [398, 275] on input "74,880" at bounding box center [416, 273] width 65 height 21
type input "0.259"
type input "0.01"
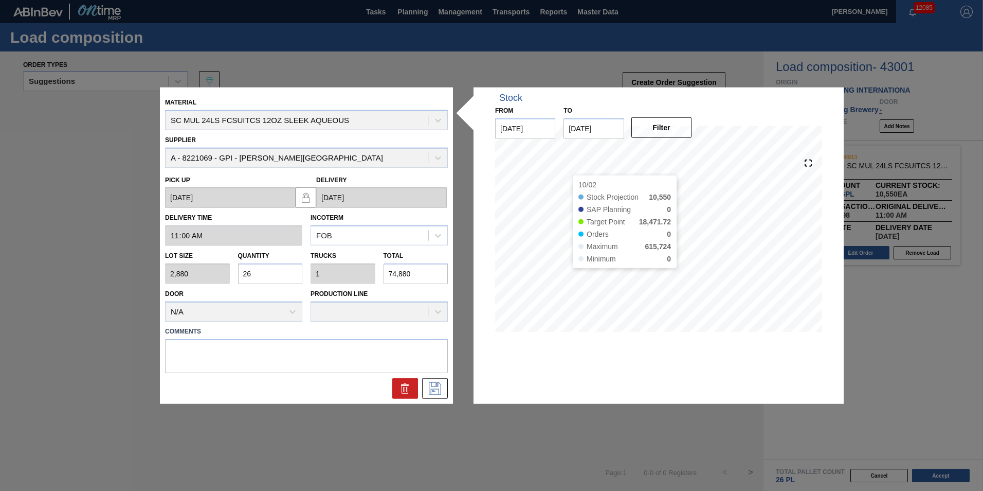
type input "747"
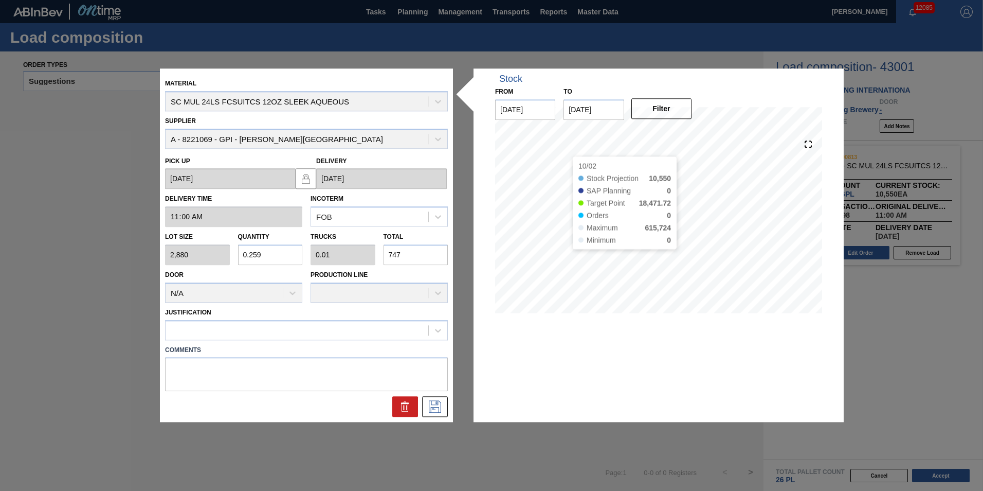
type input "2.597"
type input "0.1"
type input "7,479"
type input "25.969"
type input "0.999"
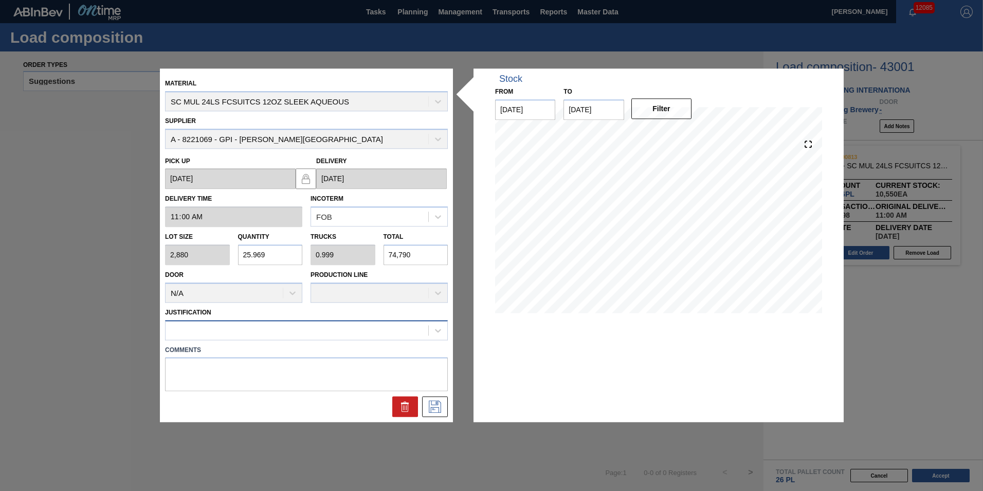
type input "74,790"
click at [259, 339] on div at bounding box center [306, 330] width 283 height 20
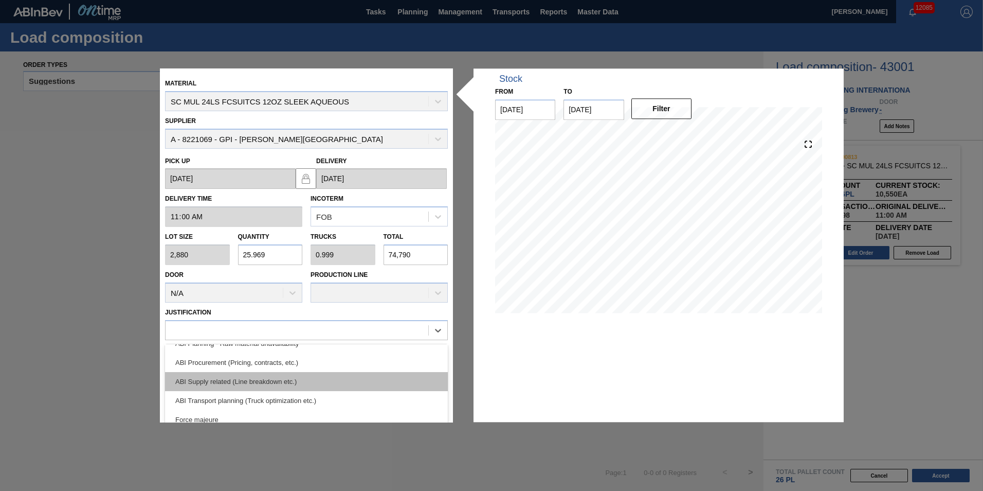
scroll to position [192, 0]
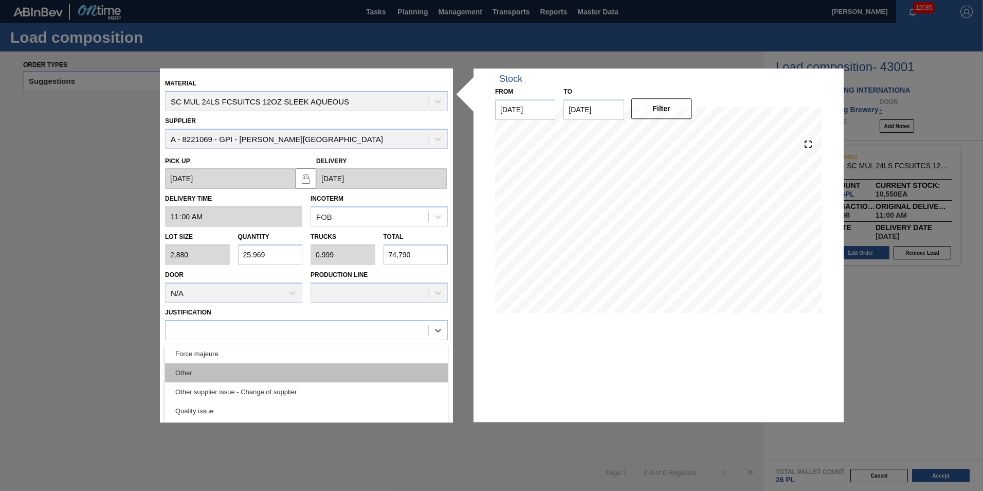
click at [241, 370] on div "Other" at bounding box center [306, 372] width 283 height 19
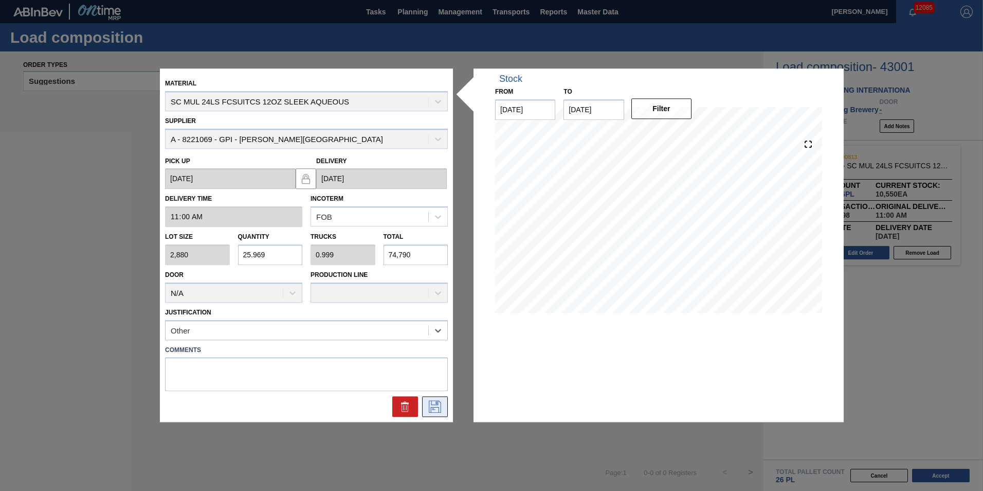
click at [433, 401] on icon at bounding box center [435, 407] width 16 height 12
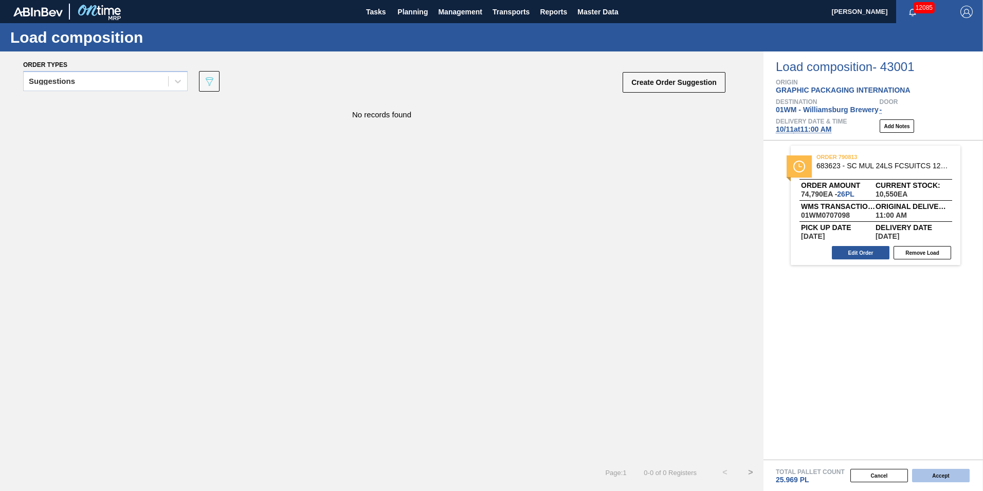
click at [924, 478] on button "Accept" at bounding box center [941, 475] width 58 height 13
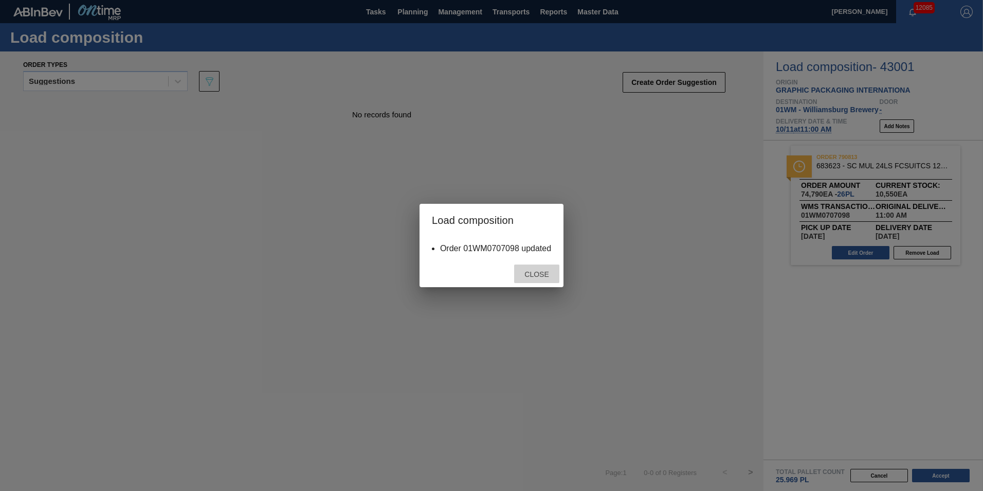
click at [545, 273] on span "Close" at bounding box center [536, 274] width 41 height 8
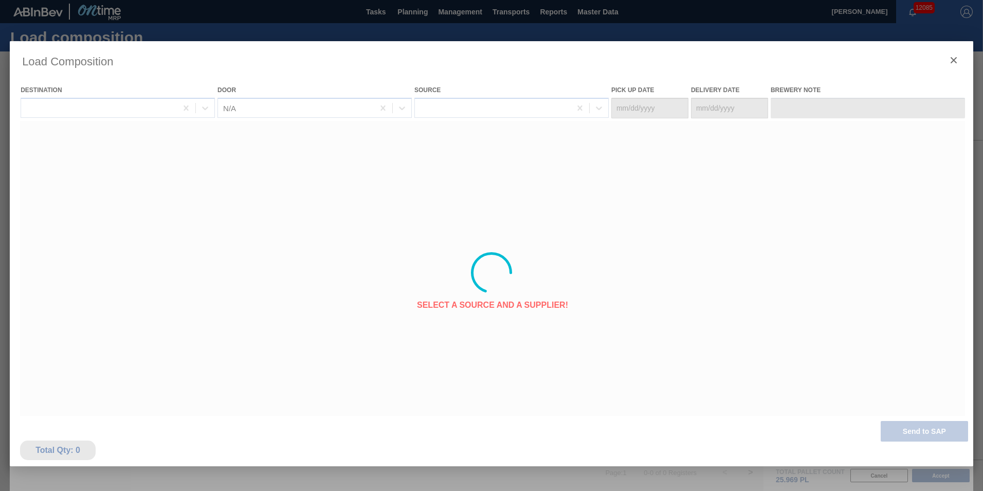
type Date "[DATE]"
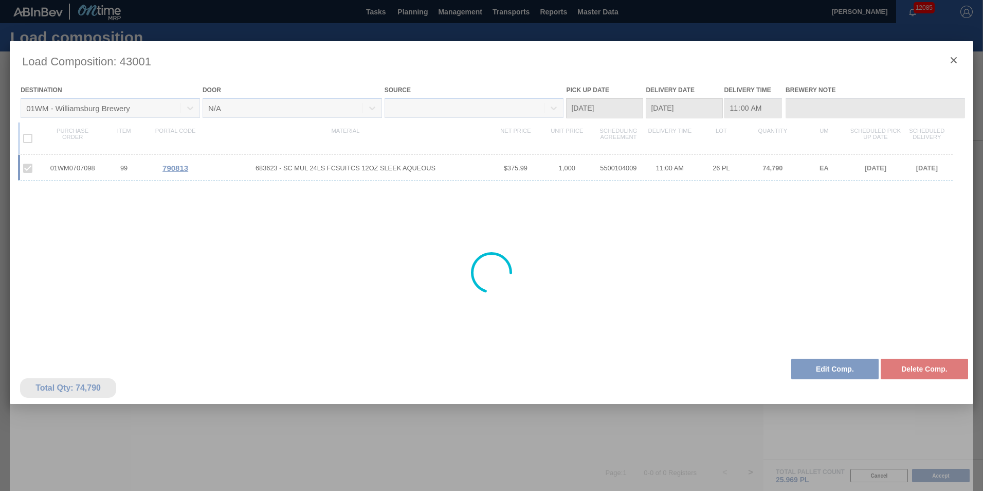
click at [956, 62] on div at bounding box center [492, 272] width 964 height 463
click at [951, 61] on div at bounding box center [492, 272] width 964 height 463
click at [950, 62] on div at bounding box center [492, 272] width 964 height 463
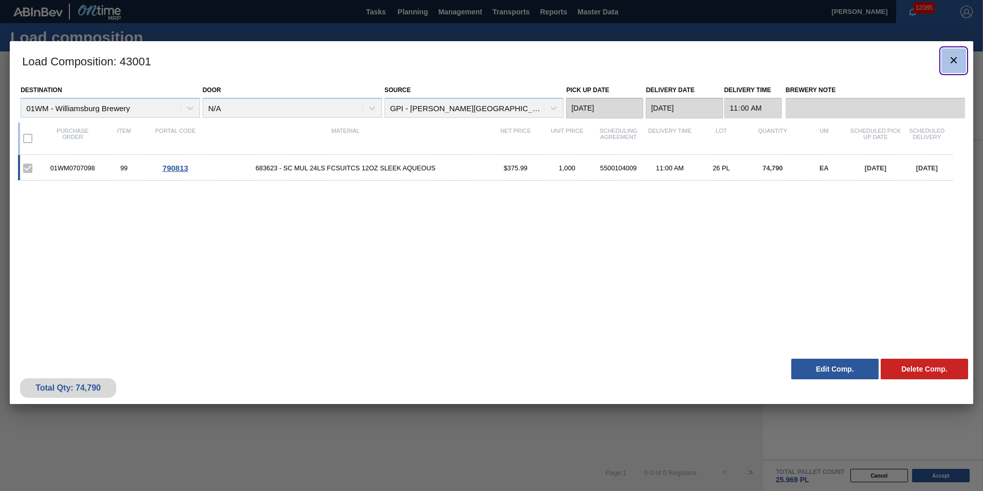
click at [962, 59] on button "botão de ícone" at bounding box center [954, 60] width 25 height 25
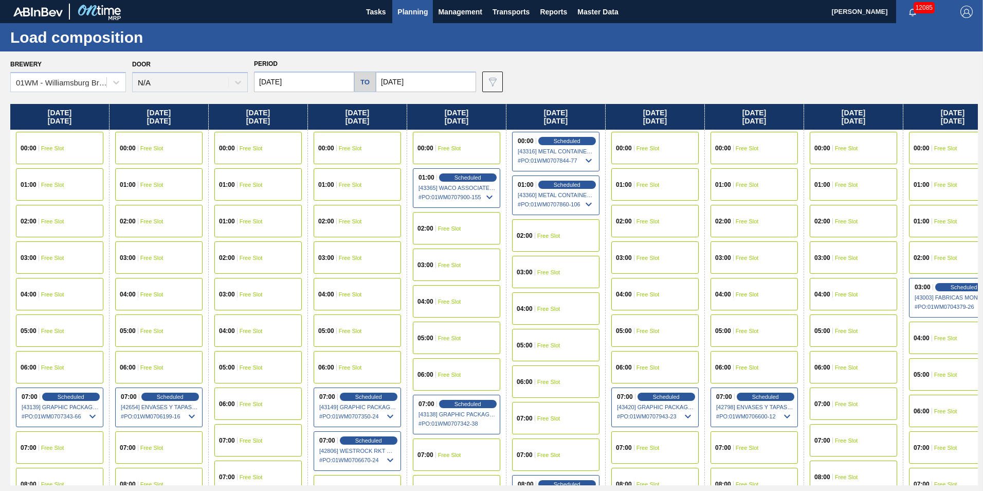
click at [414, 9] on span "Planning" at bounding box center [413, 12] width 30 height 12
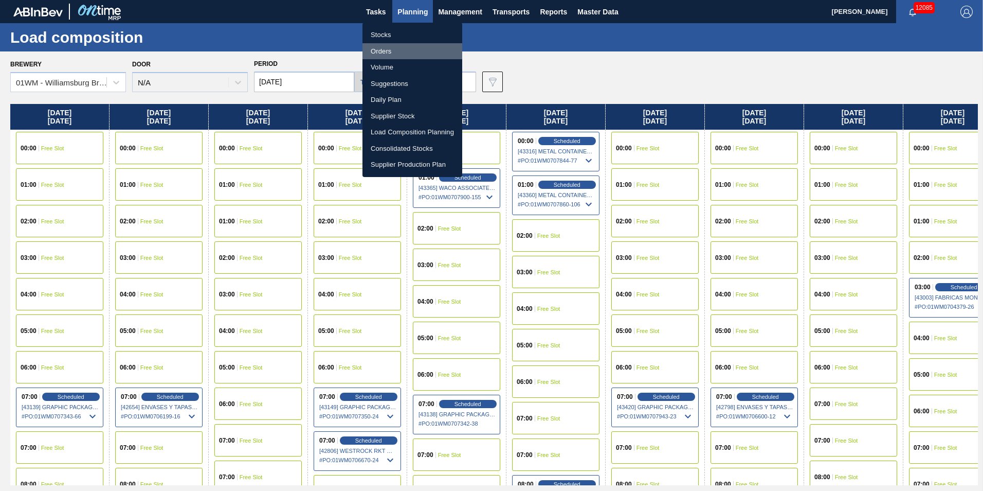
click at [409, 47] on li "Orders" at bounding box center [413, 51] width 100 height 16
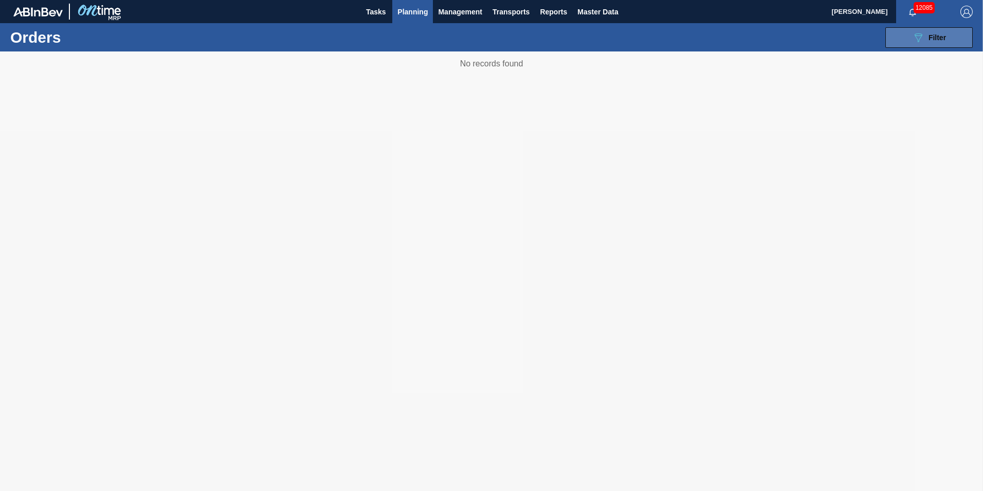
click at [932, 47] on button "089F7B8B-B2A5-4AFE-B5C0-19BA573D28AC Filter" at bounding box center [929, 37] width 87 height 21
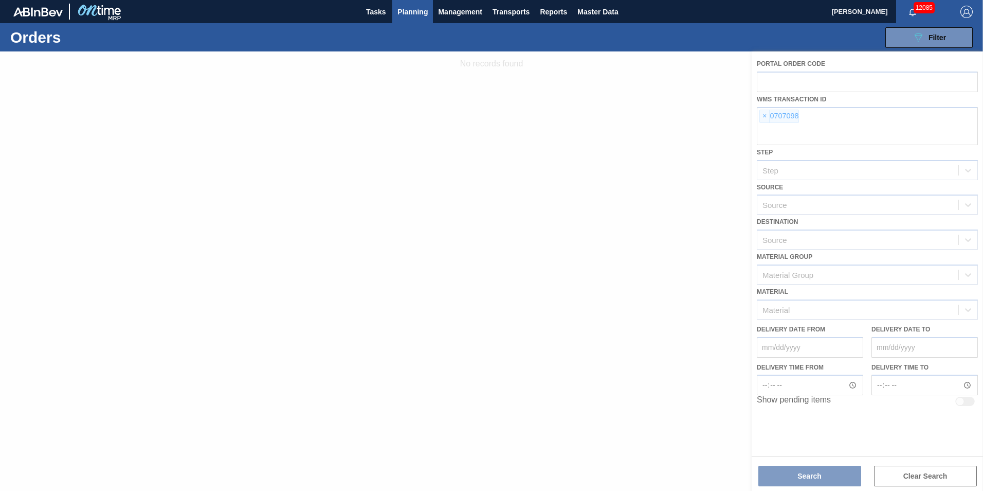
click at [764, 115] on div at bounding box center [491, 270] width 983 height 439
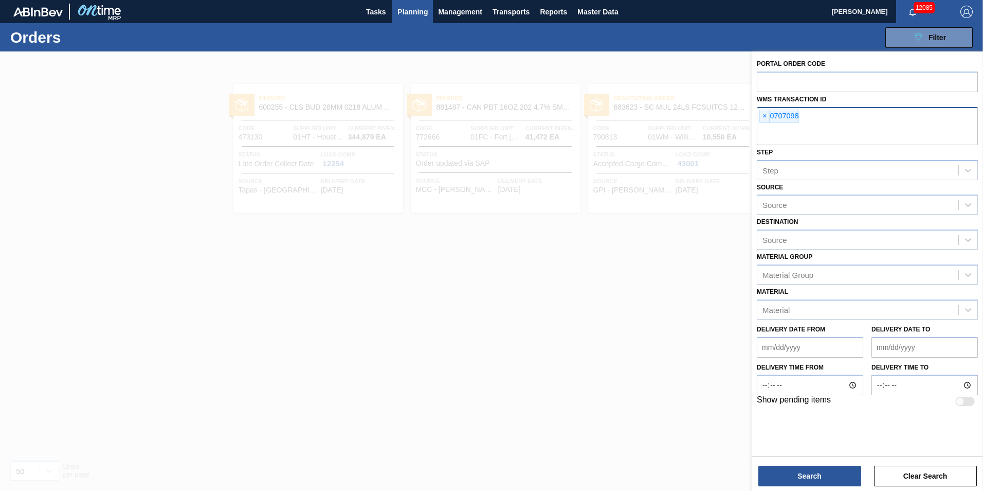
click at [765, 116] on span "×" at bounding box center [765, 116] width 10 height 12
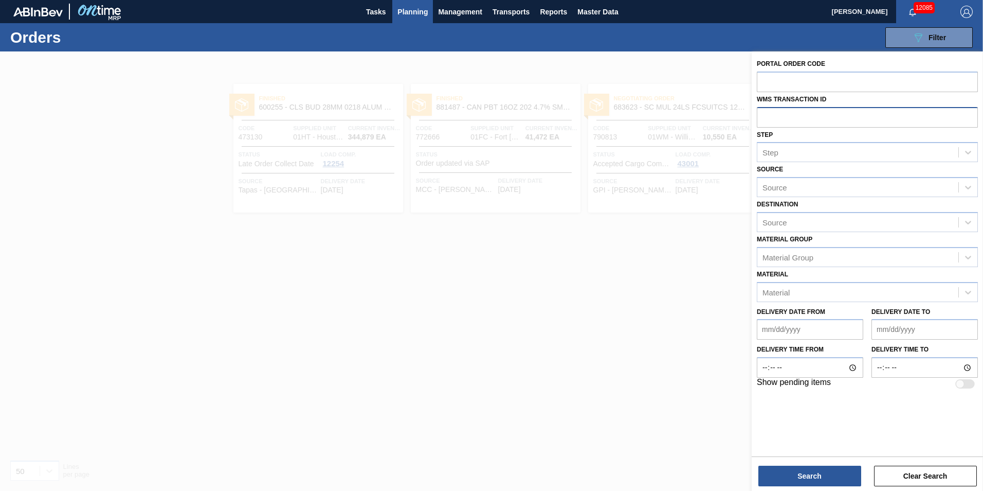
click at [768, 121] on input "text" at bounding box center [867, 117] width 221 height 20
type input "0707097"
click at [835, 475] on button "Search" at bounding box center [810, 475] width 103 height 21
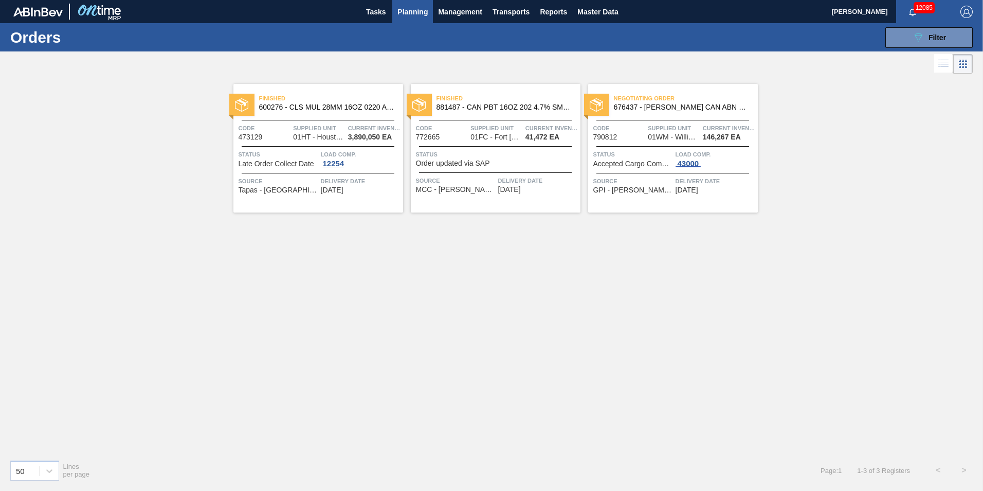
click at [686, 167] on div "43000" at bounding box center [689, 163] width 26 height 8
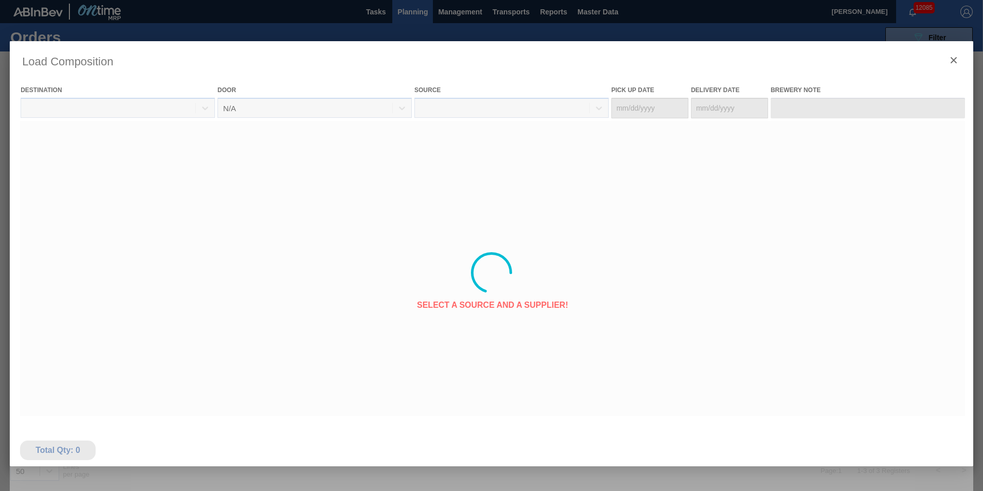
type Date "[DATE]"
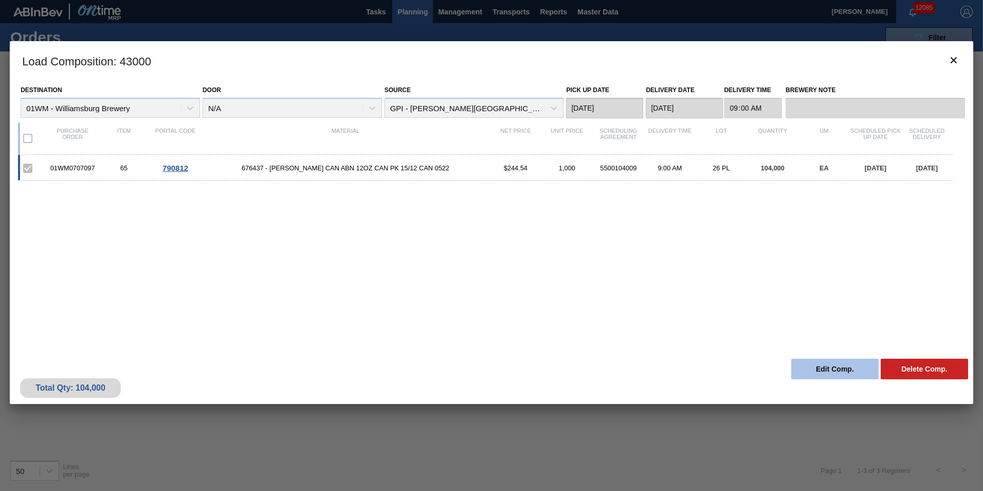
click at [830, 360] on button "Edit Comp." at bounding box center [835, 368] width 87 height 21
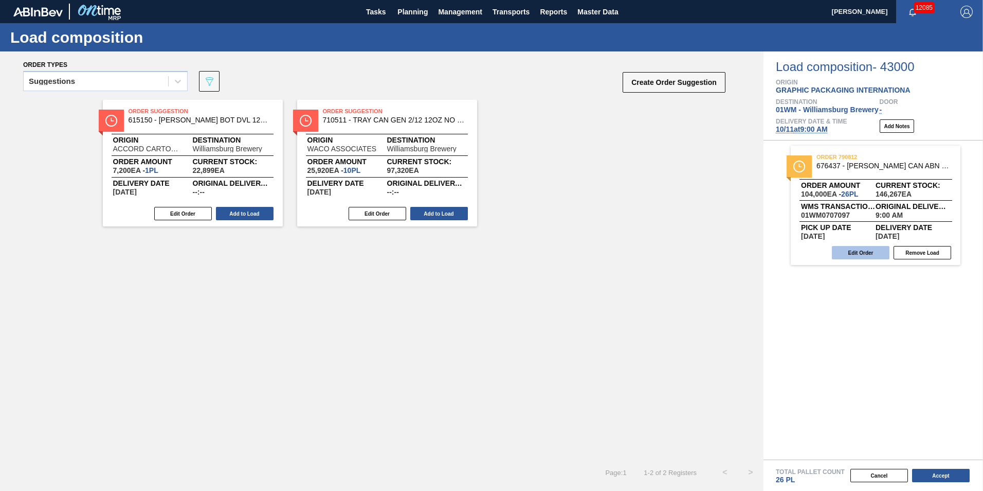
click at [853, 255] on button "Edit Order" at bounding box center [861, 252] width 58 height 13
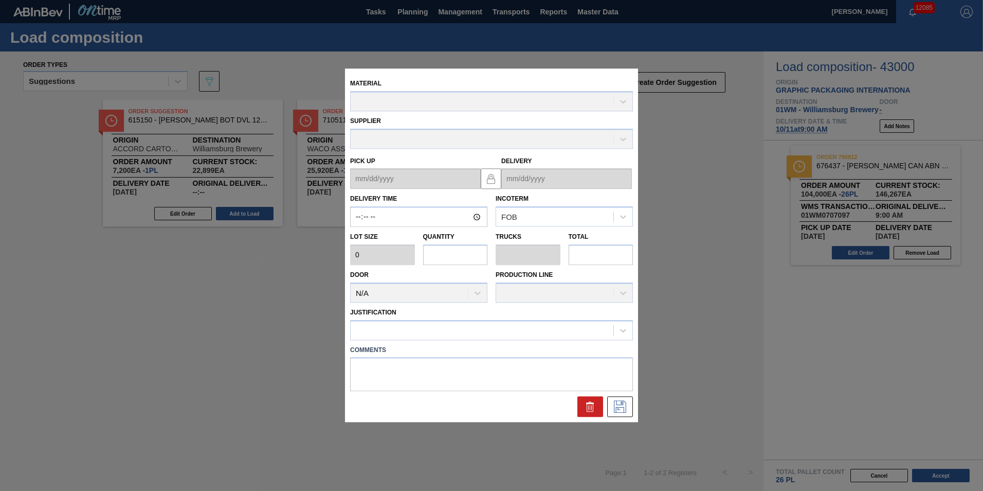
type input "09:00:00"
type input "4,000"
type input "26"
type input "1"
type input "104,000"
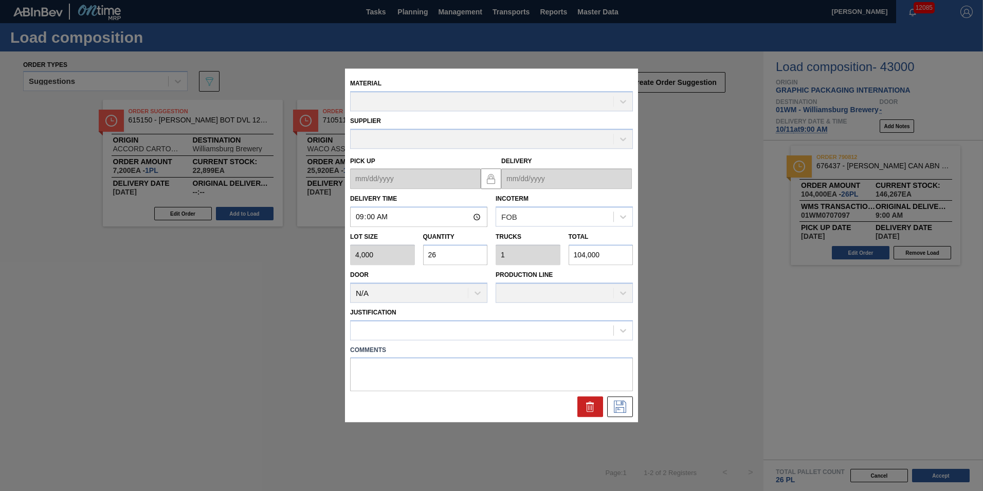
type up "[DATE]"
type input "[DATE]"
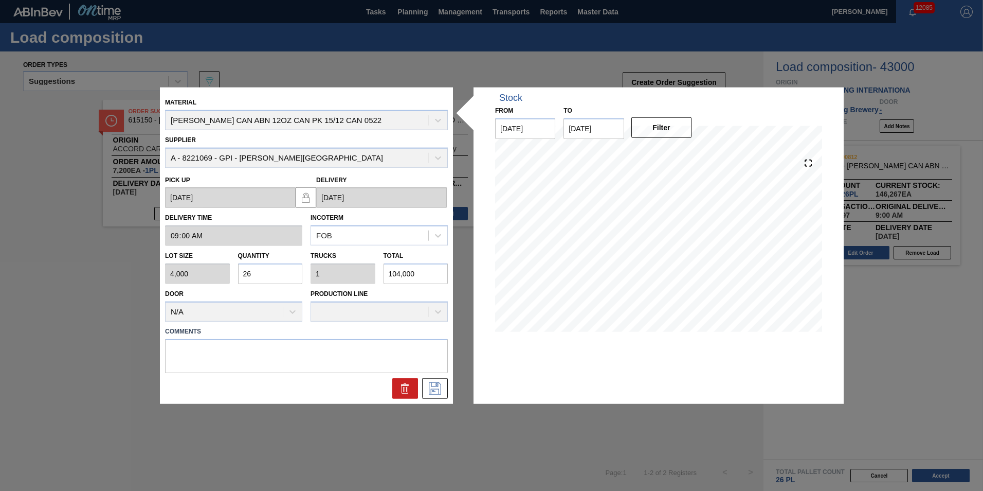
click at [424, 269] on input "104,000" at bounding box center [416, 273] width 65 height 21
type input "2.6"
type input "0.1"
type input "10,400"
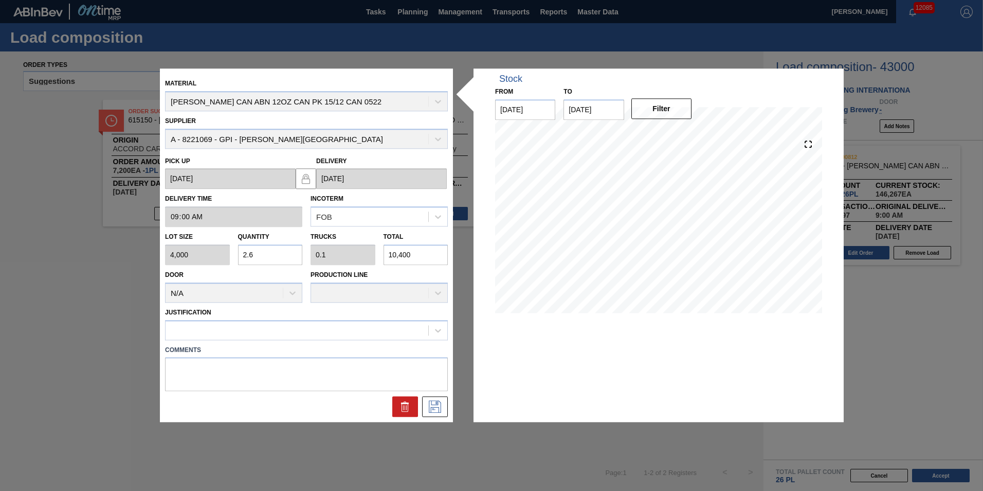
type input "0.26"
type input "0.01"
type input "1,040"
type input "0.026"
type input "0.001"
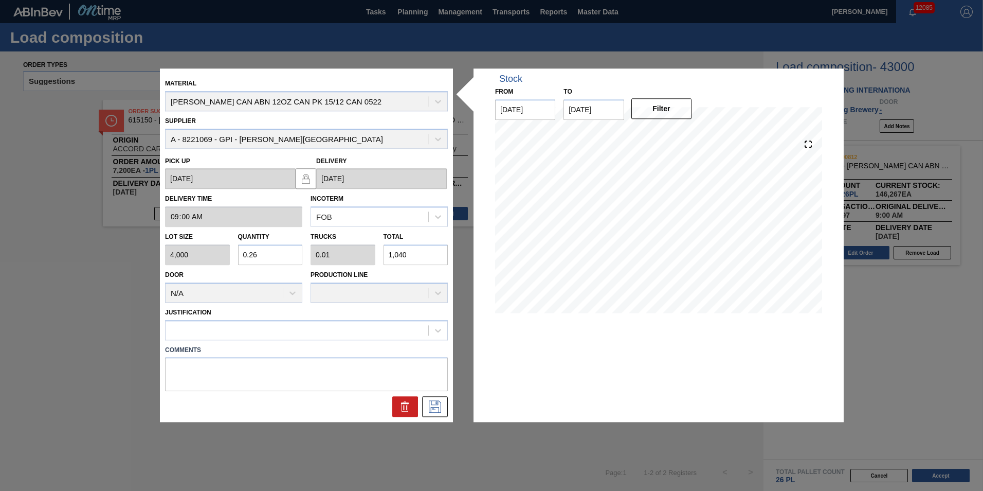
type input "104"
type input "0.003"
type input "0"
type input "10"
type input "0.025"
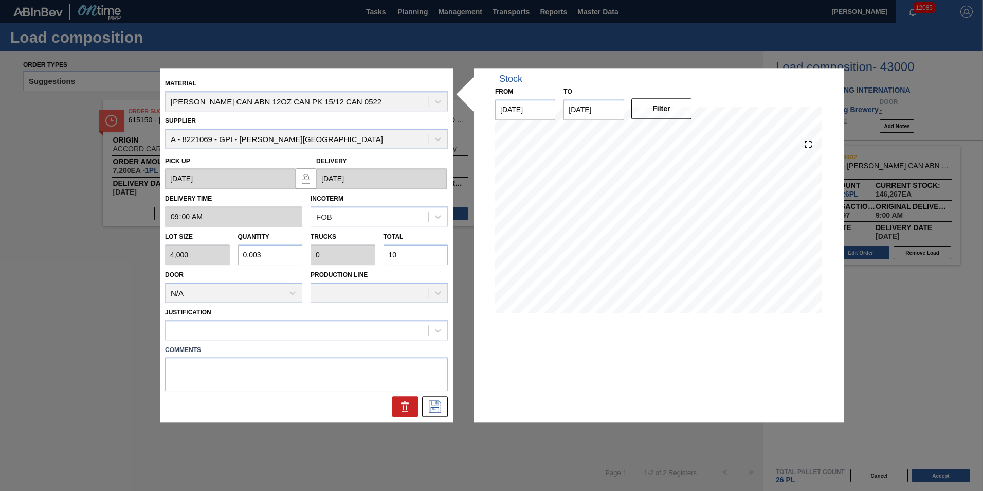
type input "0.001"
type input "102"
type input "0.257"
type input "0.01"
type input "1,029"
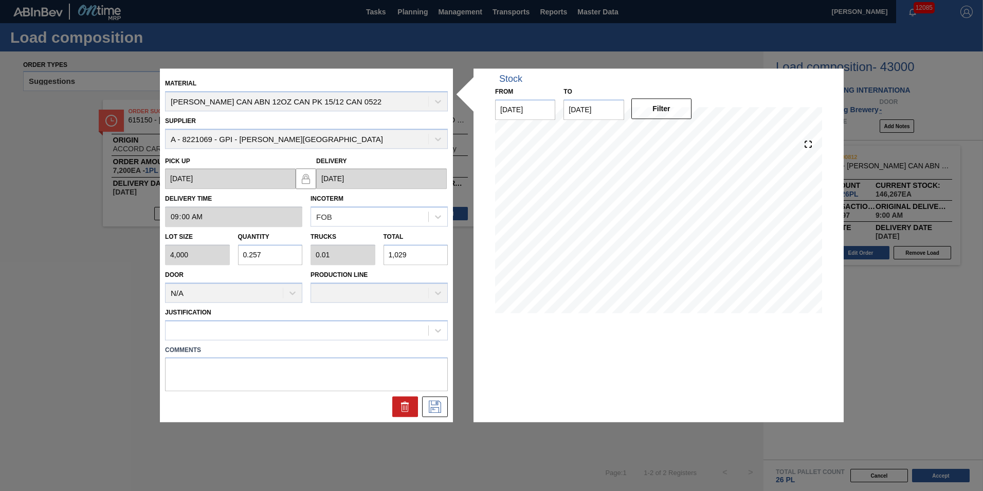
type input "2.572"
type input "0.099"
type input "10,290"
type input "25.725"
type input "0.989"
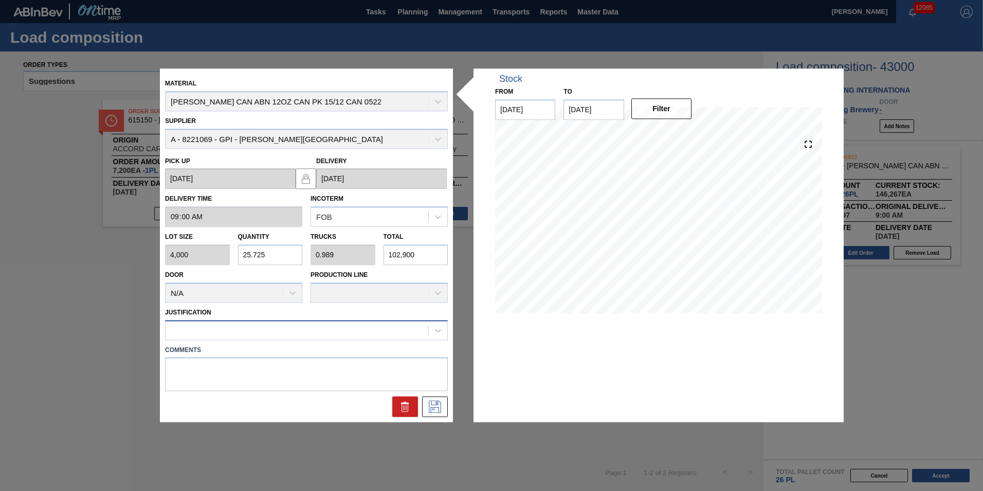
type input "102,900"
click at [424, 330] on div at bounding box center [297, 329] width 263 height 15
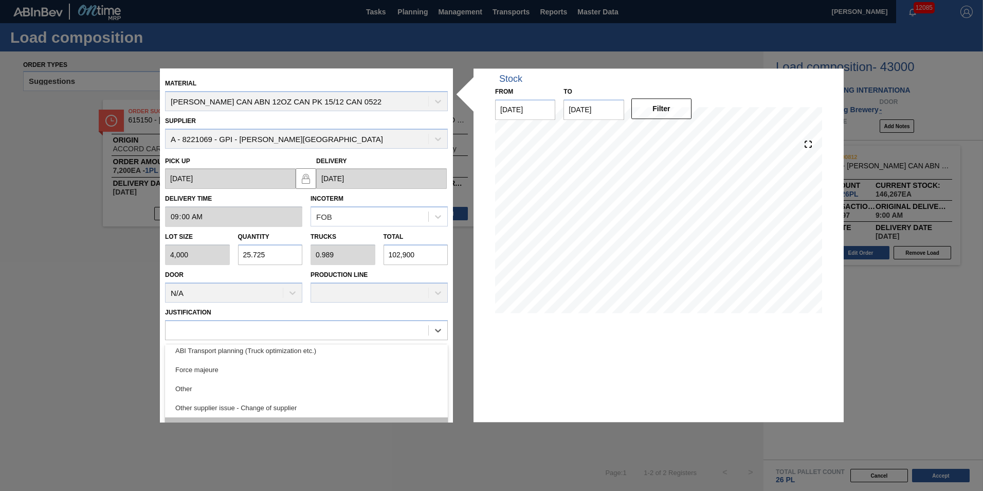
scroll to position [192, 0]
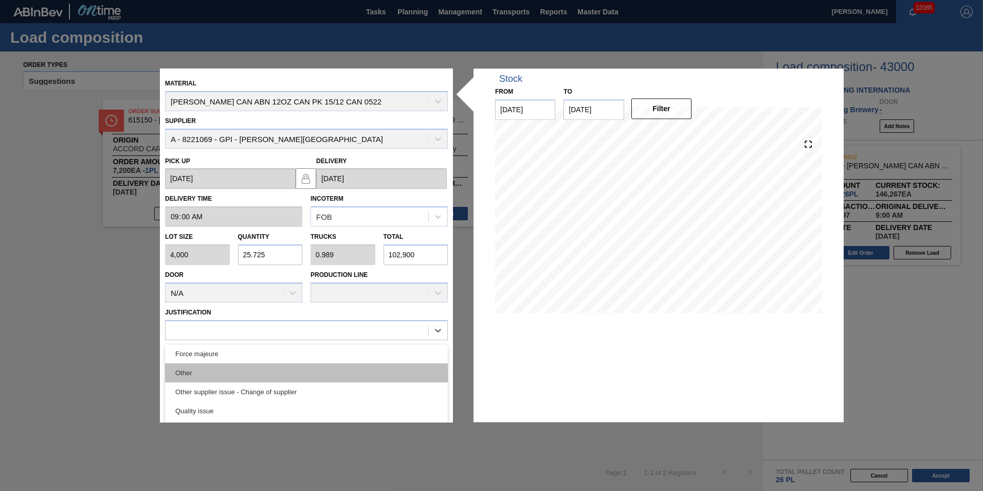
click at [406, 372] on div "Other" at bounding box center [306, 372] width 283 height 19
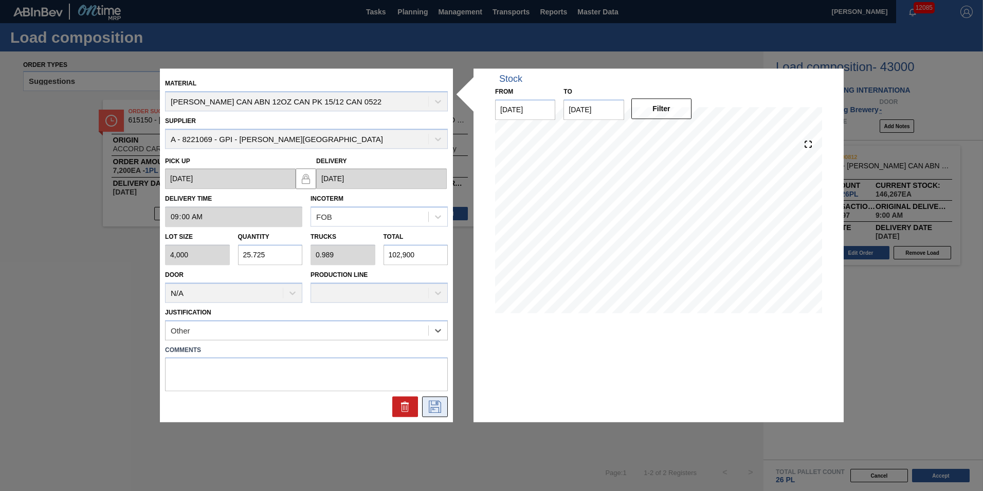
click at [430, 402] on icon at bounding box center [435, 407] width 16 height 12
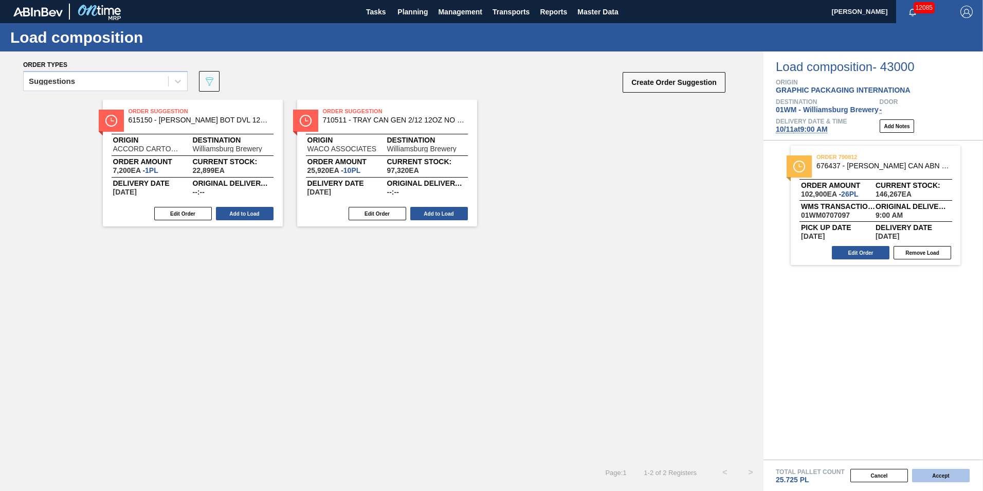
click at [937, 473] on button "Accept" at bounding box center [941, 475] width 58 height 13
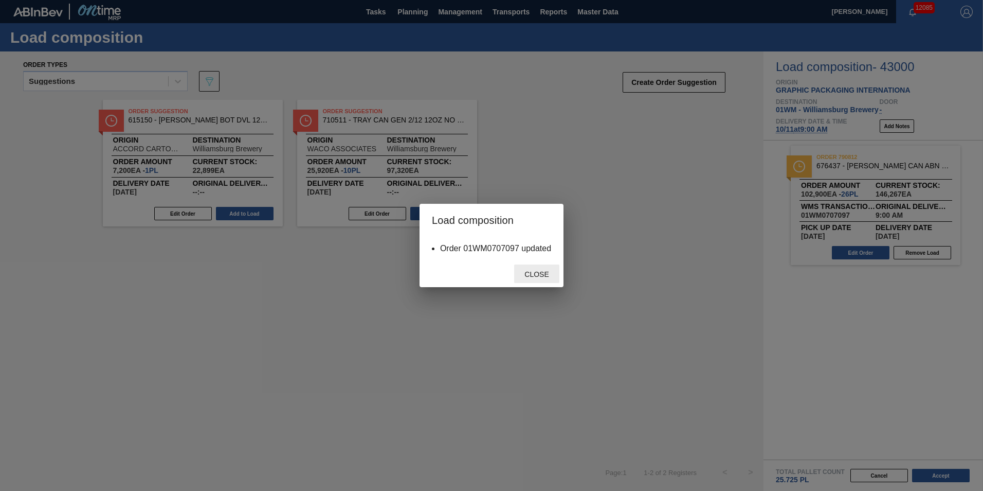
click at [541, 272] on span "Close" at bounding box center [536, 274] width 41 height 8
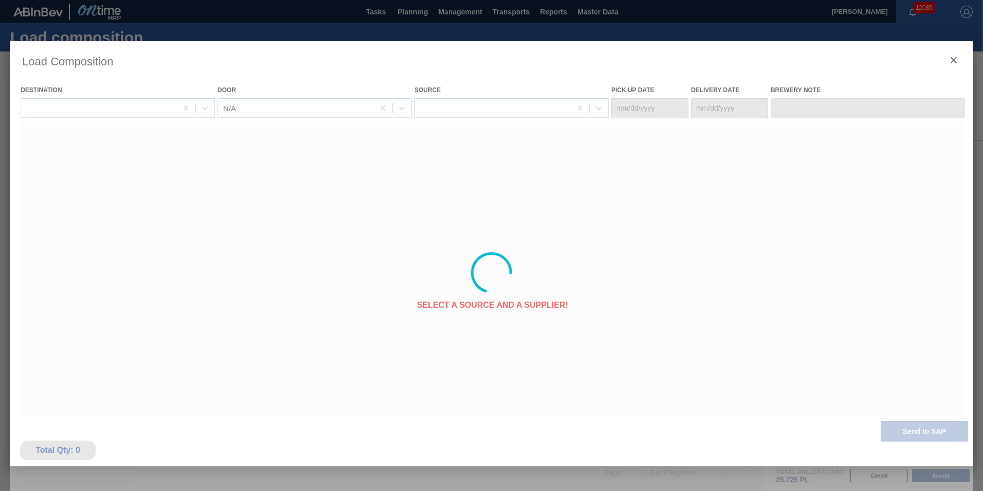
type Date "[DATE]"
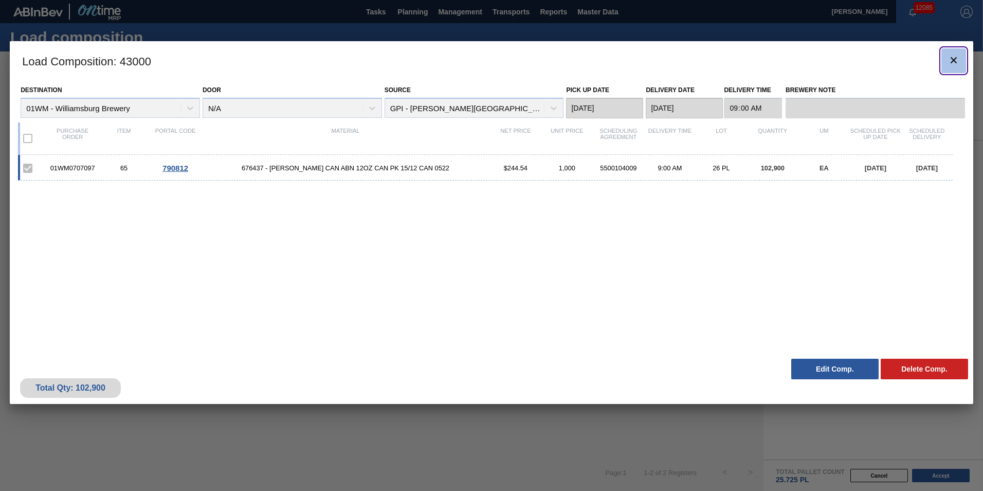
click at [951, 52] on button "botão de ícone" at bounding box center [954, 60] width 25 height 25
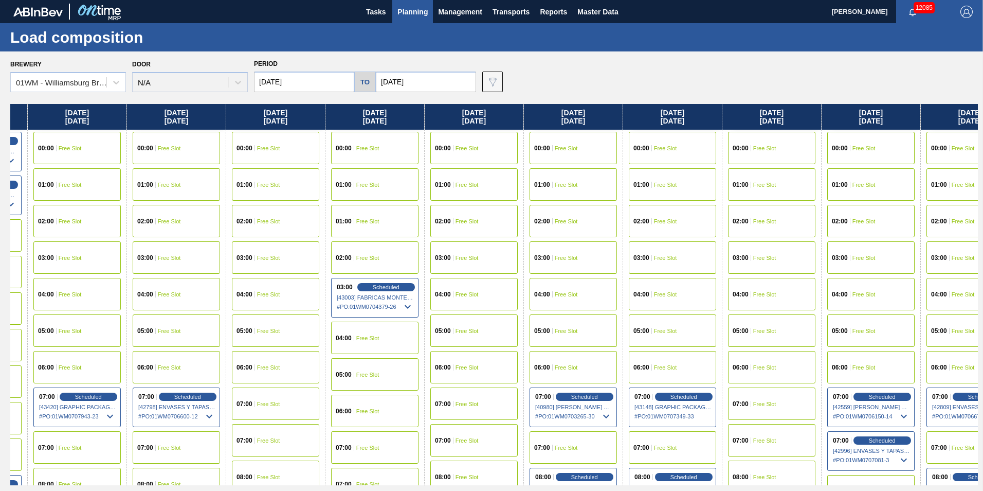
scroll to position [0, 591]
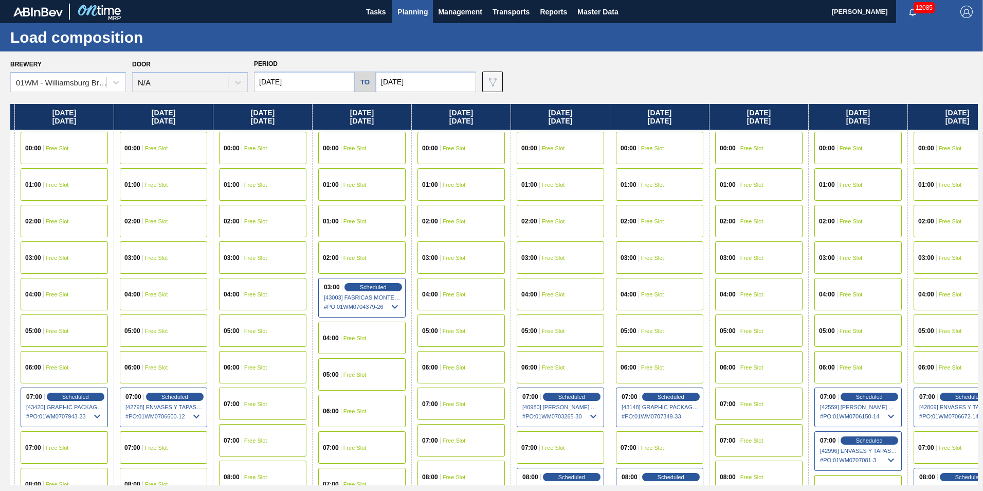
drag, startPoint x: 900, startPoint y: 121, endPoint x: 290, endPoint y: 160, distance: 611.2
click at [290, 160] on div "[DATE] 00:00 Free Slot 01:00 Free Slot 02:00 Free Slot 03:00 Free Slot 04:00 Fr…" at bounding box center [494, 294] width 968 height 381
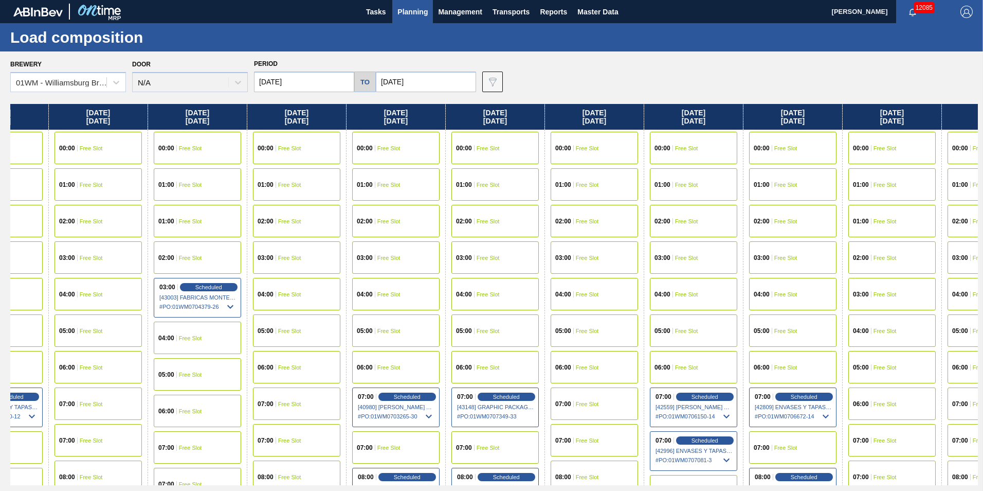
scroll to position [0, 510]
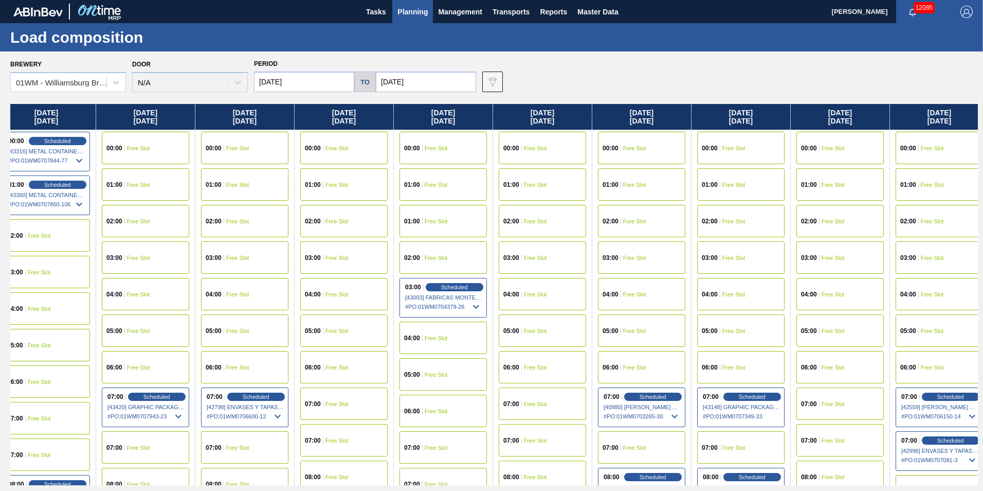
drag, startPoint x: 913, startPoint y: 116, endPoint x: 985, endPoint y: 155, distance: 81.2
click at [983, 0] on html "Tasks Planning Management Transports Reports Master Data [PERSON_NAME] 12085 Ma…" at bounding box center [491, 0] width 983 height 0
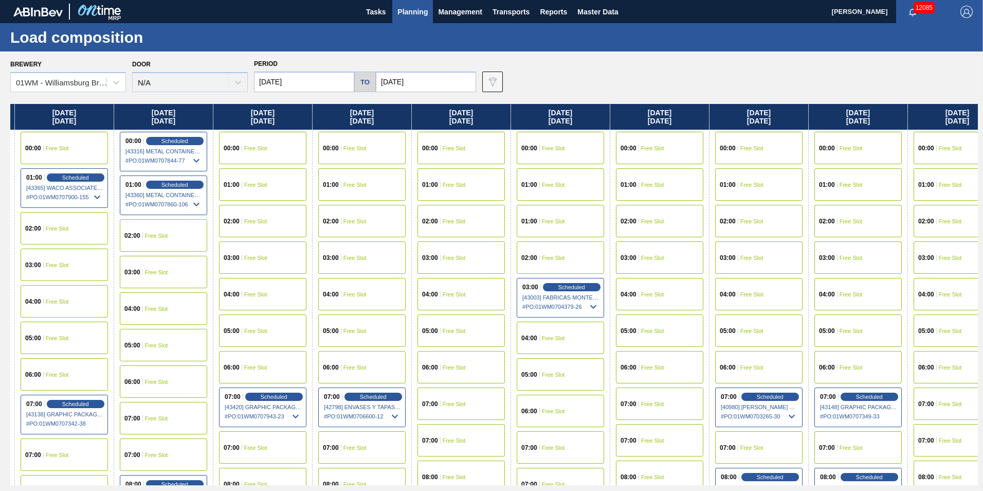
scroll to position [0, 371]
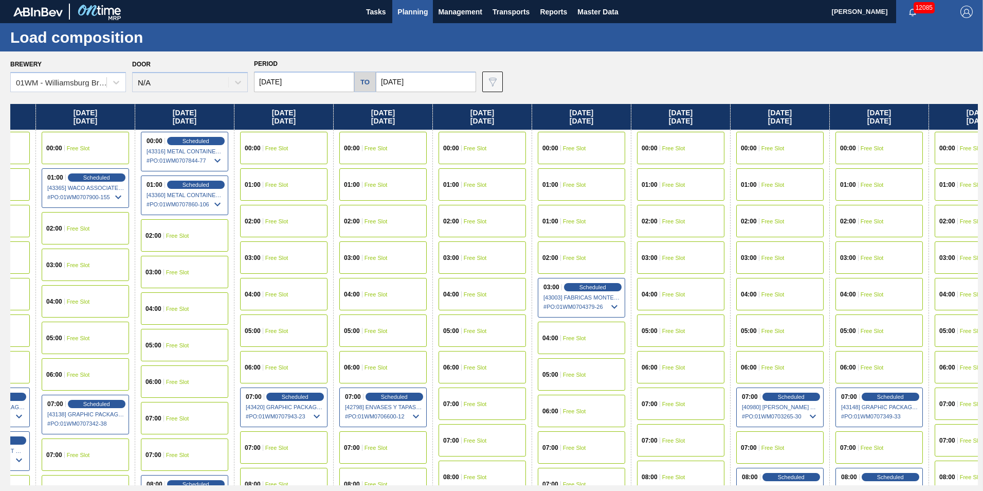
drag, startPoint x: 183, startPoint y: 123, endPoint x: 330, endPoint y: 117, distance: 147.2
click at [330, 117] on div "[DATE] 00:00 Free Slot 01:00 Free Slot 02:00 Free Slot 03:00 Free Slot 04:00 Fr…" at bounding box center [494, 294] width 968 height 381
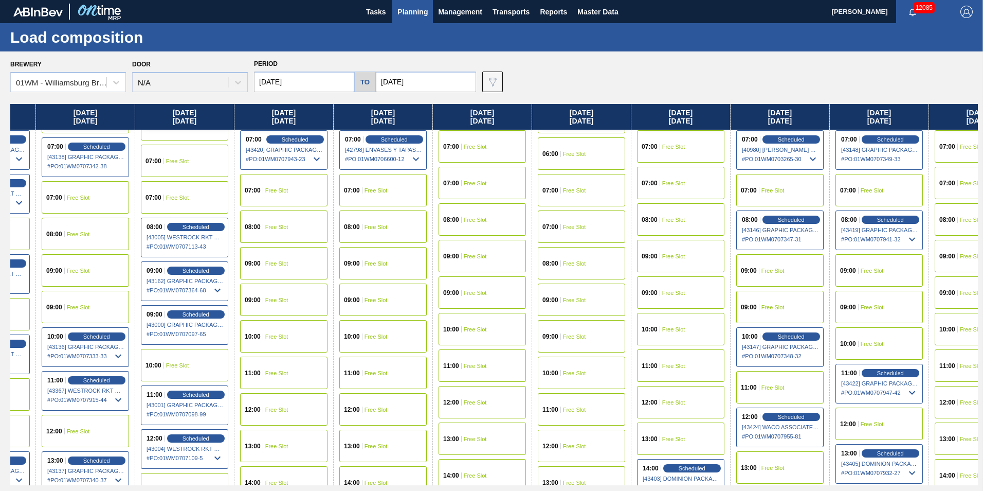
scroll to position [463, 371]
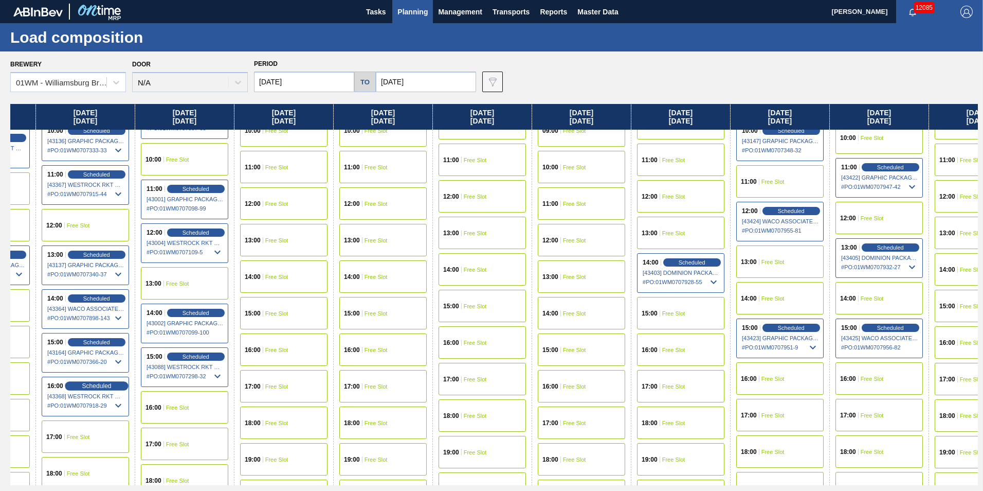
click at [95, 385] on span "Scheduled" at bounding box center [96, 385] width 29 height 7
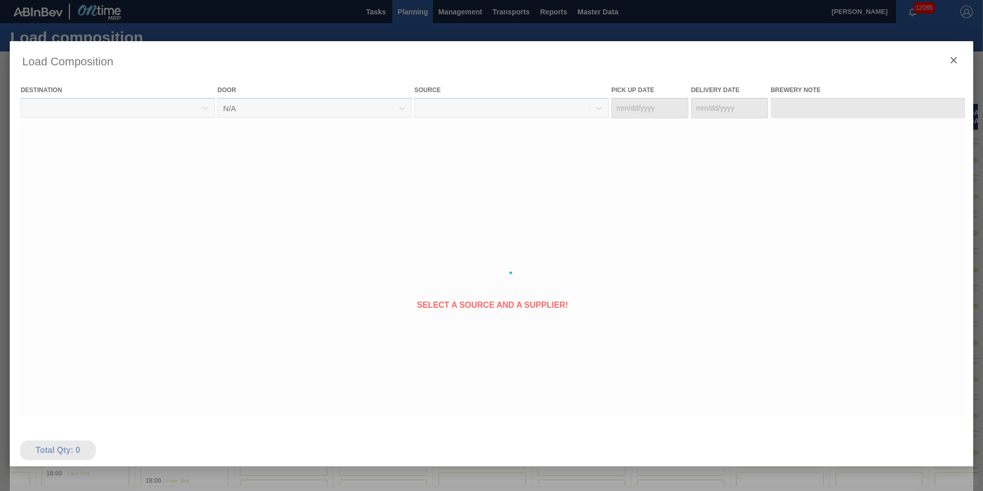
type Date "[DATE]"
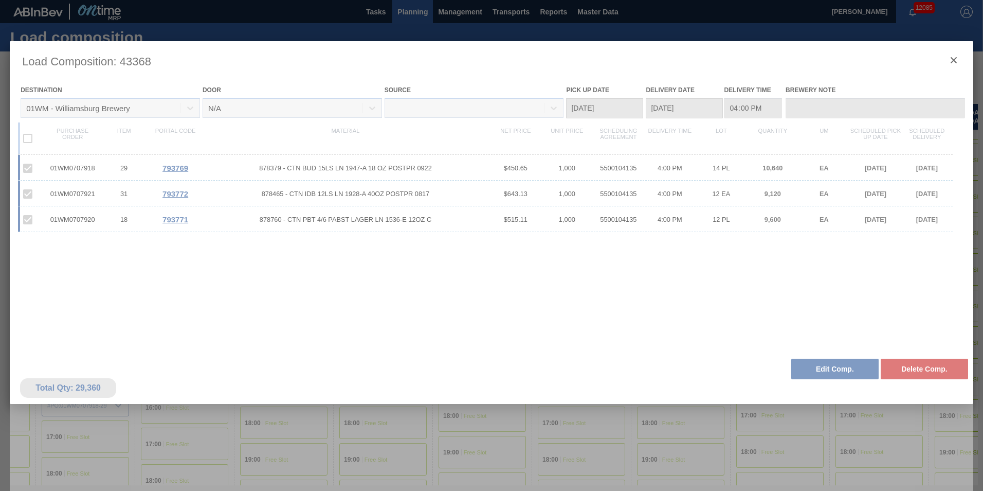
click at [808, 365] on div at bounding box center [492, 272] width 964 height 463
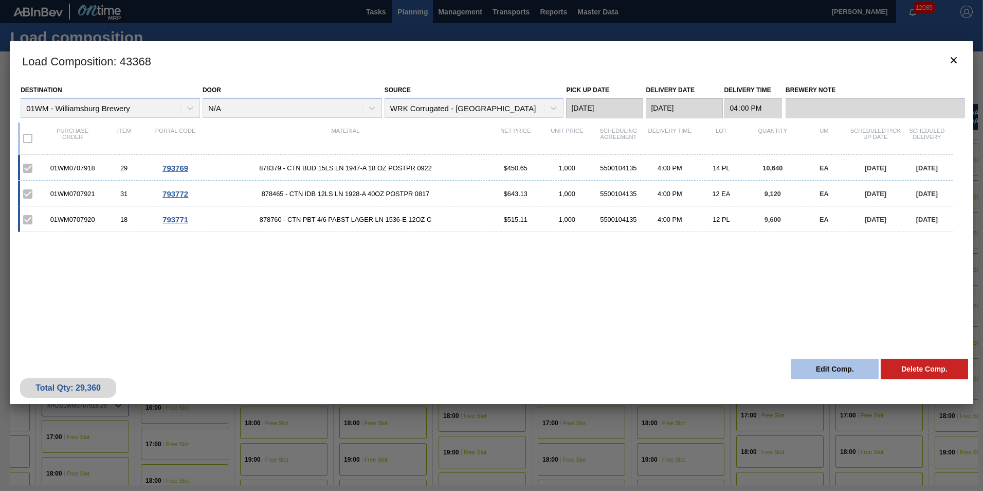
click at [833, 364] on button "Edit Comp." at bounding box center [835, 368] width 87 height 21
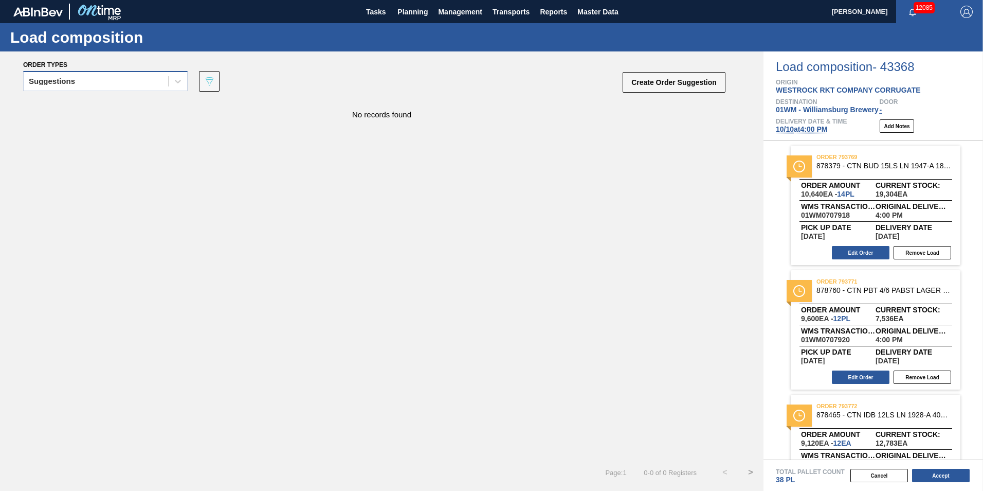
click at [112, 89] on div "Suggestions" at bounding box center [105, 81] width 165 height 20
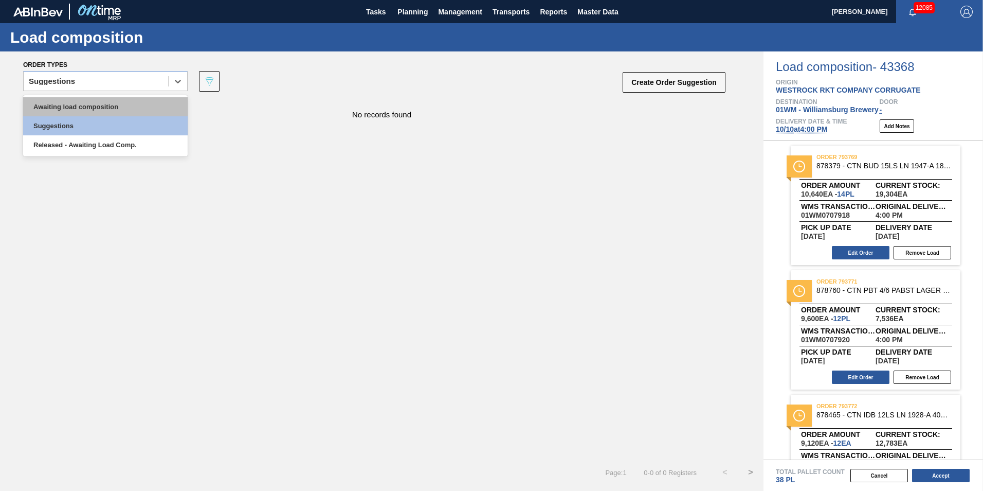
click at [111, 99] on div "Awaiting load composition" at bounding box center [105, 106] width 165 height 19
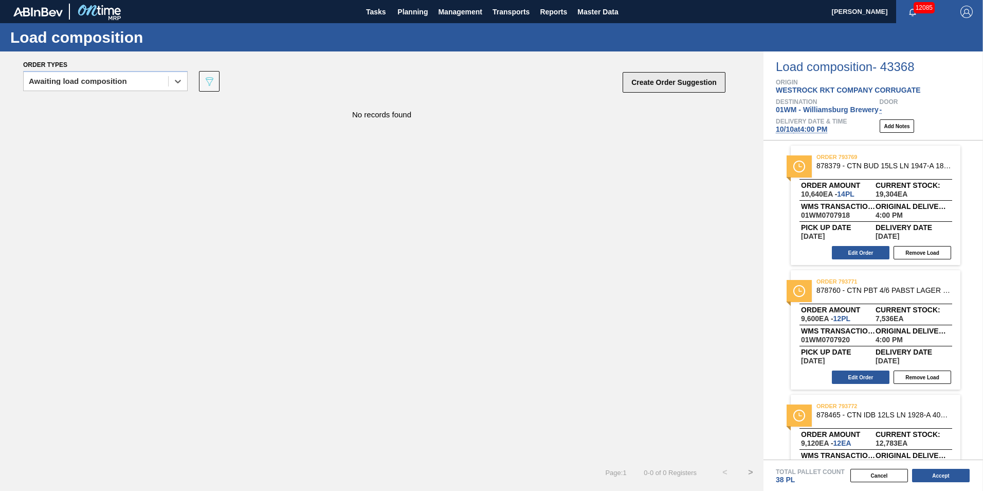
click at [696, 84] on button "Create Order Suggestion" at bounding box center [674, 82] width 103 height 21
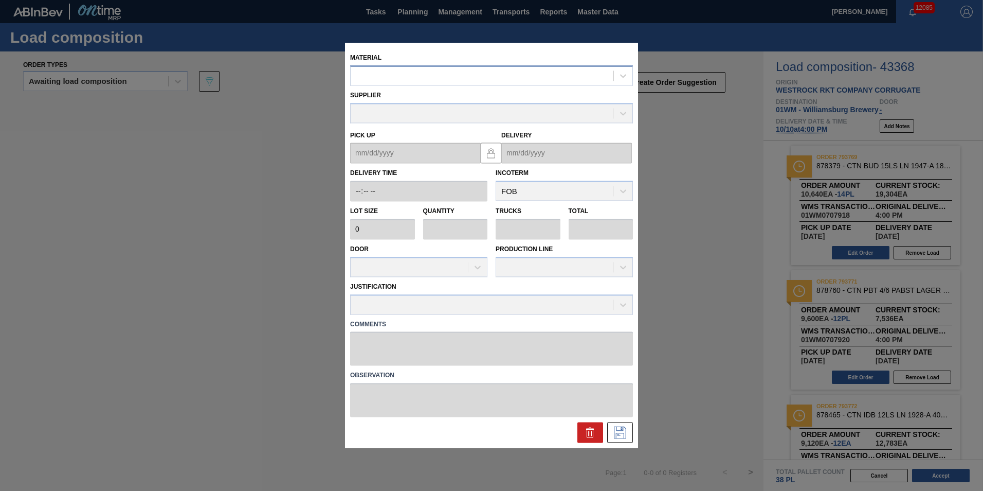
click at [529, 81] on div at bounding box center [482, 75] width 263 height 15
type input "877858"
drag, startPoint x: 541, startPoint y: 93, endPoint x: 531, endPoint y: 104, distance: 15.3
click at [542, 95] on div "000000000000877858 - CTN MUL 4/6 SLOPE 1536-E 12OZ KRFT 1-COL" at bounding box center [491, 101] width 283 height 19
type input "800"
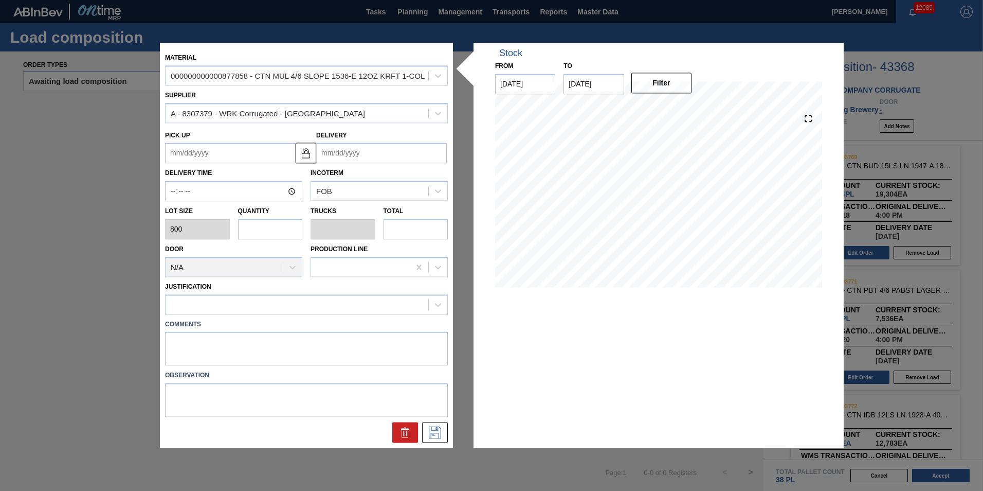
click at [423, 233] on input "text" at bounding box center [416, 229] width 65 height 21
type input "0.005"
type input "0"
type input "4"
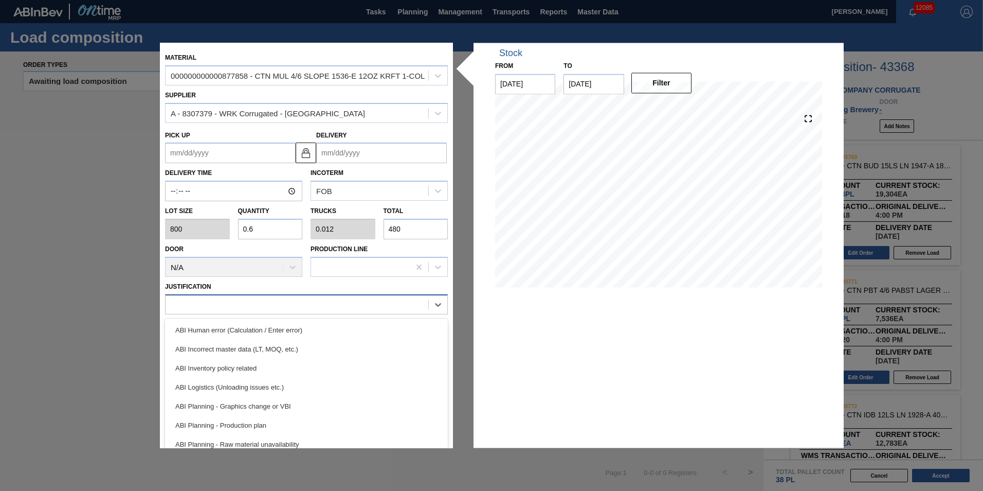
click at [318, 303] on div at bounding box center [297, 304] width 263 height 15
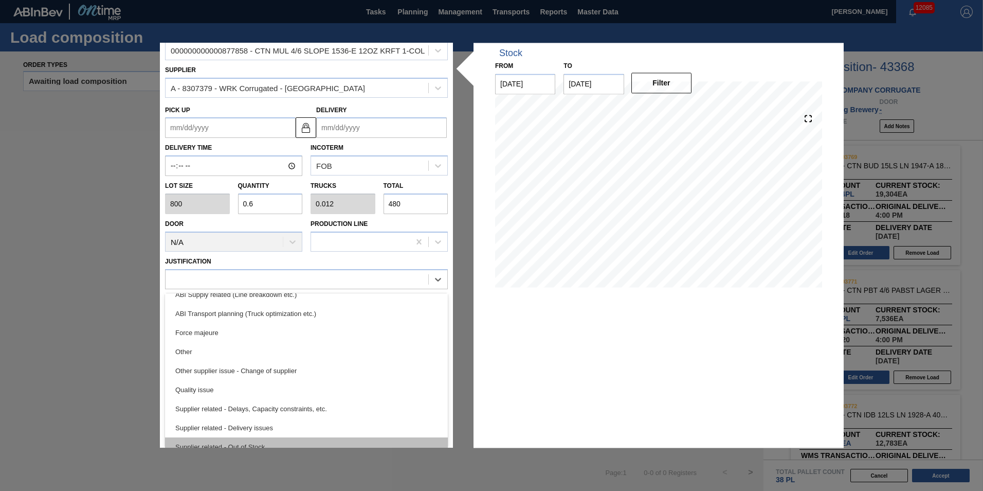
scroll to position [192, 0]
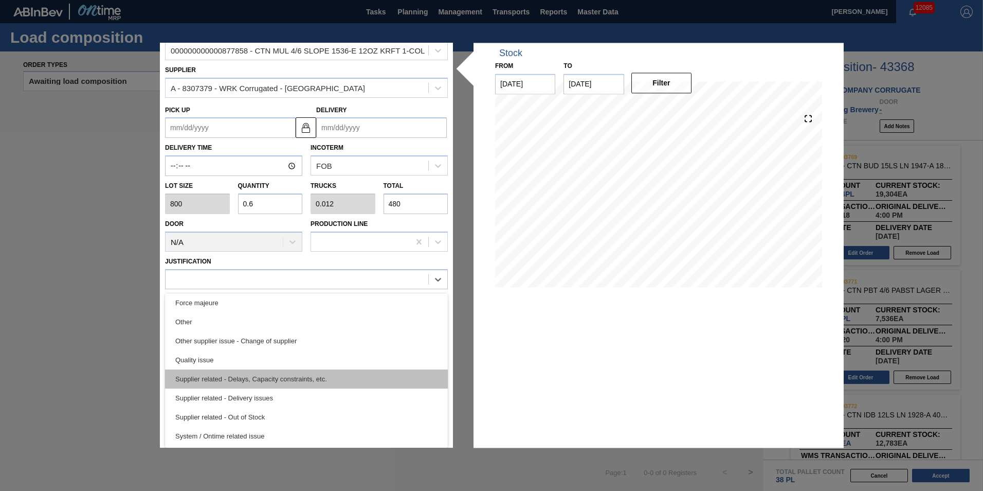
click at [327, 376] on div "Supplier related - Delays, Capacity constraints, etc." at bounding box center [306, 378] width 283 height 19
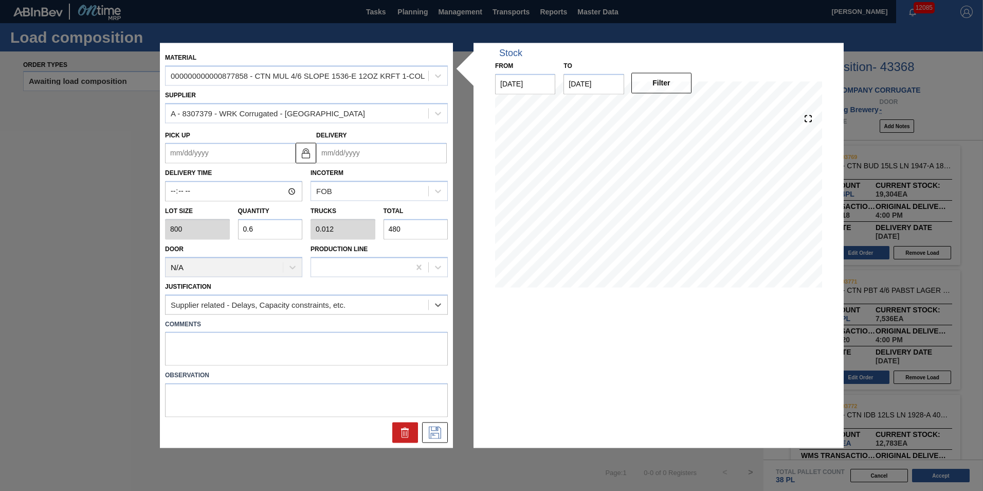
scroll to position [0, 0]
click at [435, 428] on icon at bounding box center [435, 432] width 16 height 12
click at [352, 148] on input "Delivery" at bounding box center [381, 153] width 131 height 21
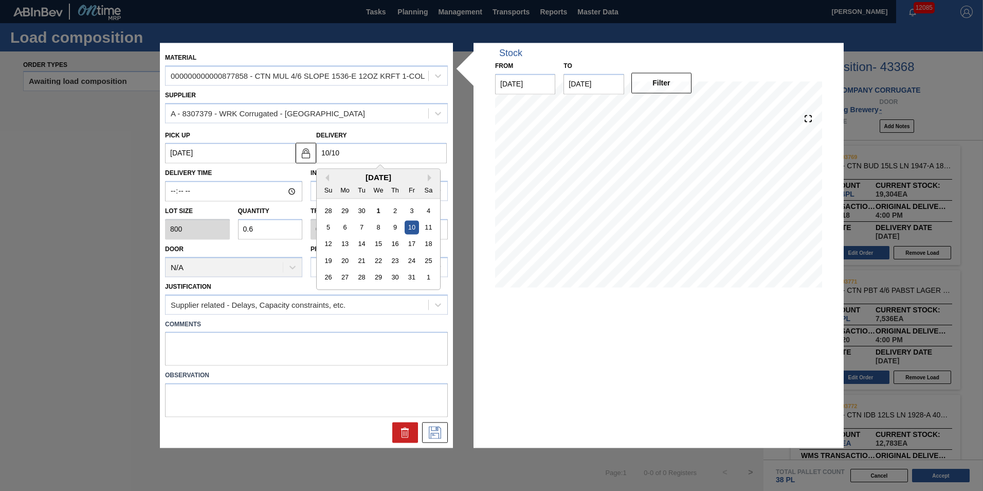
click at [414, 229] on div "10" at bounding box center [412, 228] width 14 height 14
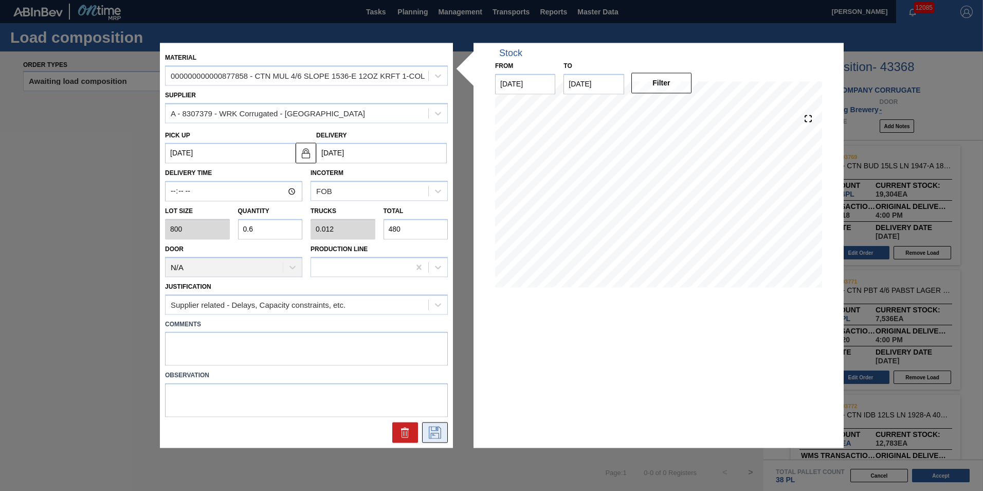
click at [429, 428] on icon at bounding box center [435, 432] width 12 height 12
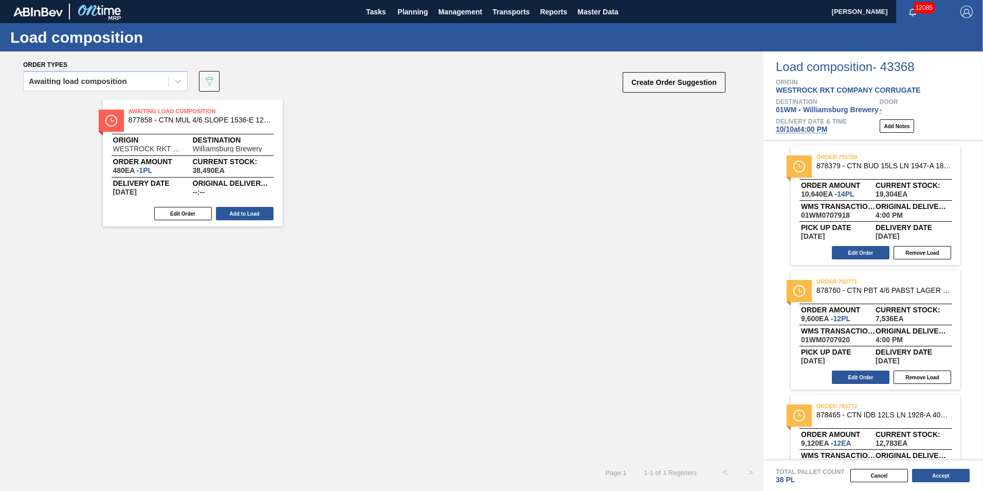
click at [705, 65] on div "Order types" at bounding box center [375, 64] width 704 height 9
click at [687, 80] on button "Create Order Suggestion" at bounding box center [674, 82] width 103 height 21
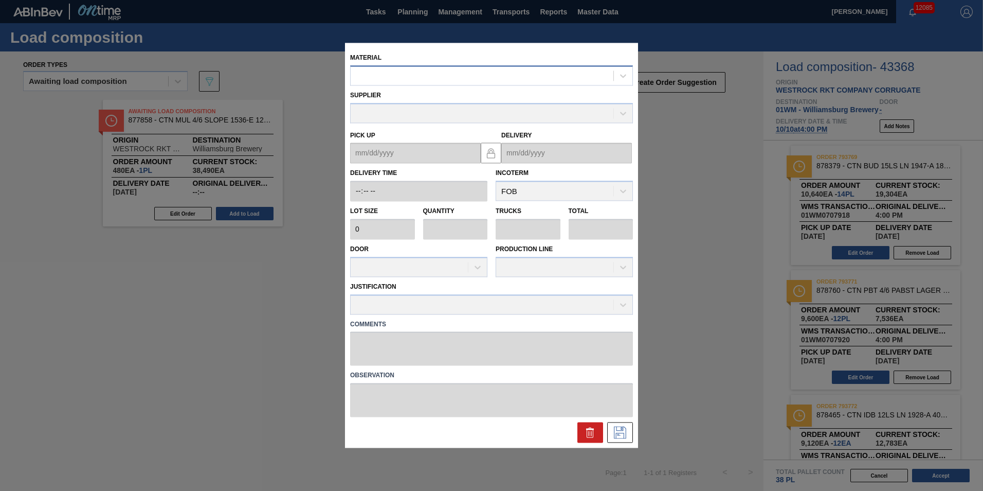
click at [494, 79] on div at bounding box center [482, 75] width 263 height 15
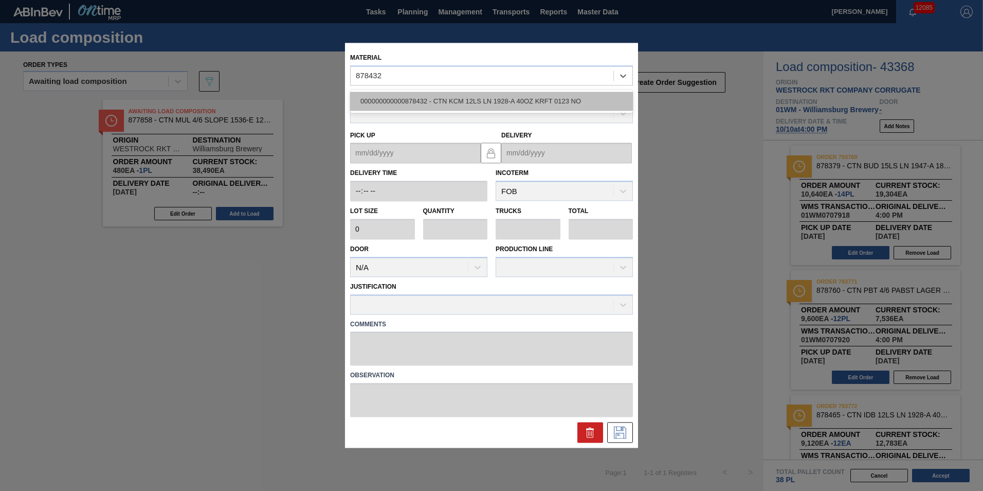
click at [457, 102] on div "000000000000878432 - CTN KCM 12LS LN 1928-A 40OZ KRFT 0123 NO" at bounding box center [491, 101] width 283 height 19
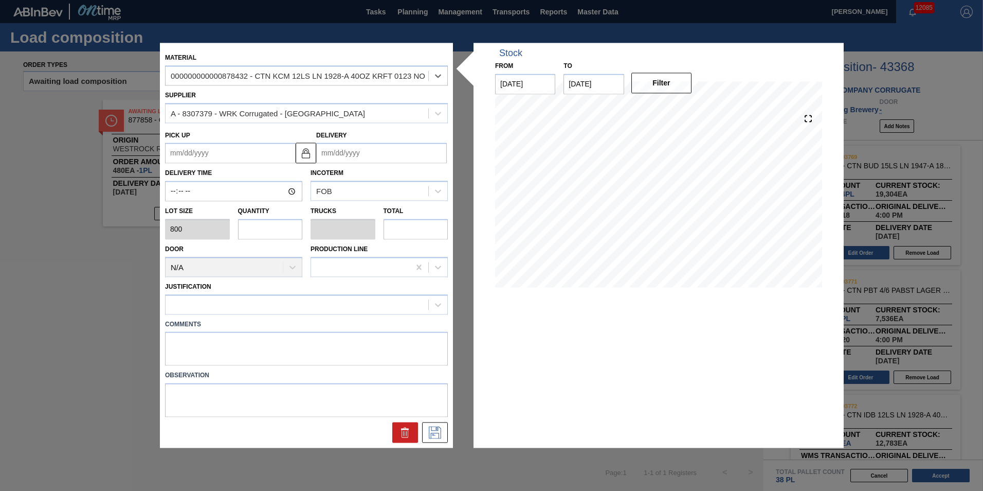
click at [260, 238] on input "text" at bounding box center [270, 229] width 65 height 21
click at [240, 300] on div at bounding box center [297, 304] width 263 height 15
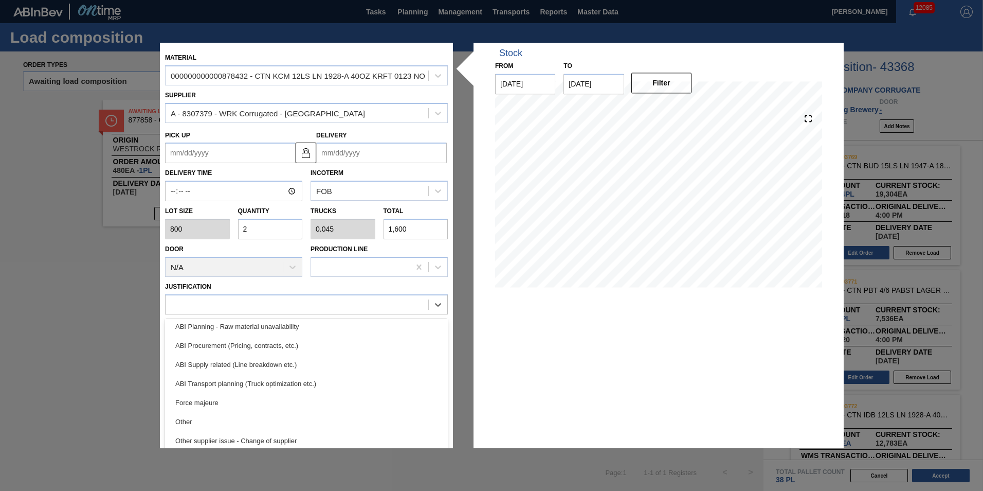
scroll to position [192, 0]
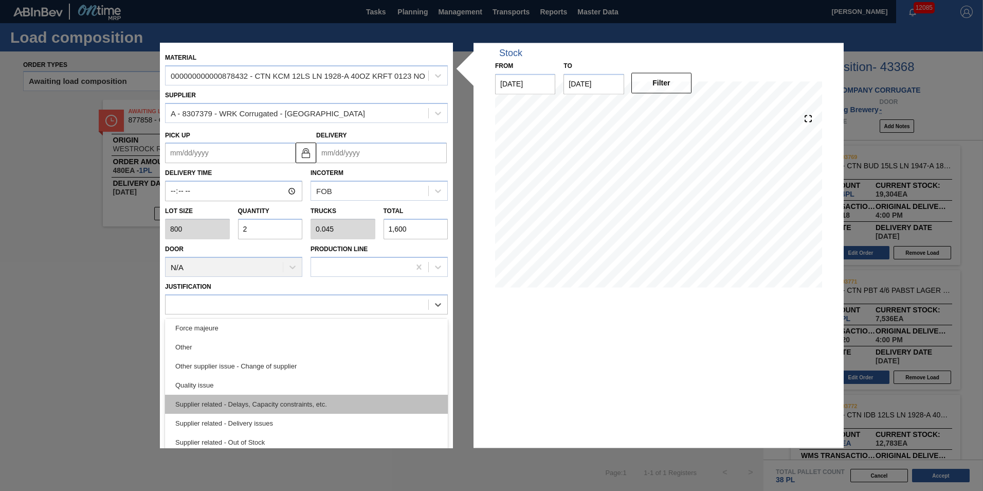
click at [248, 404] on div "Supplier related - Delays, Capacity constraints, etc." at bounding box center [306, 403] width 283 height 19
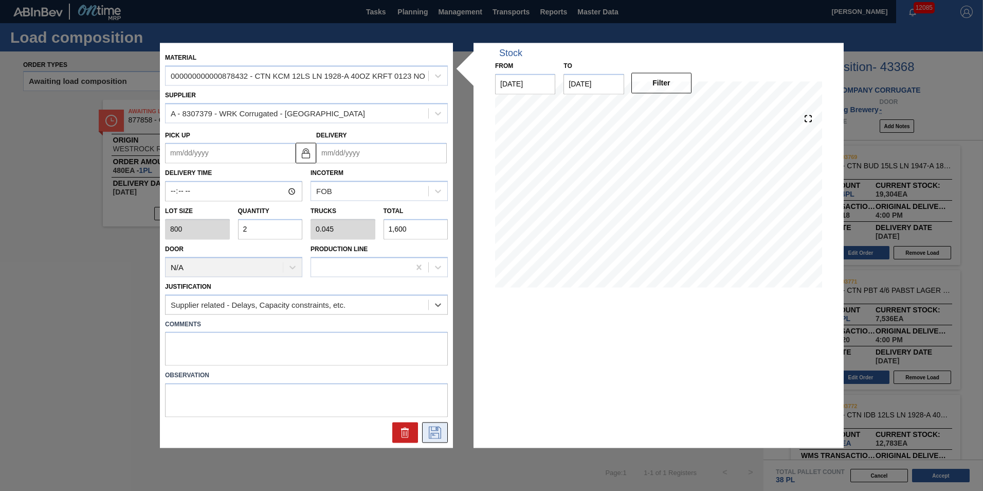
click at [430, 434] on icon at bounding box center [435, 432] width 16 height 12
click at [391, 144] on input "Delivery" at bounding box center [381, 153] width 131 height 21
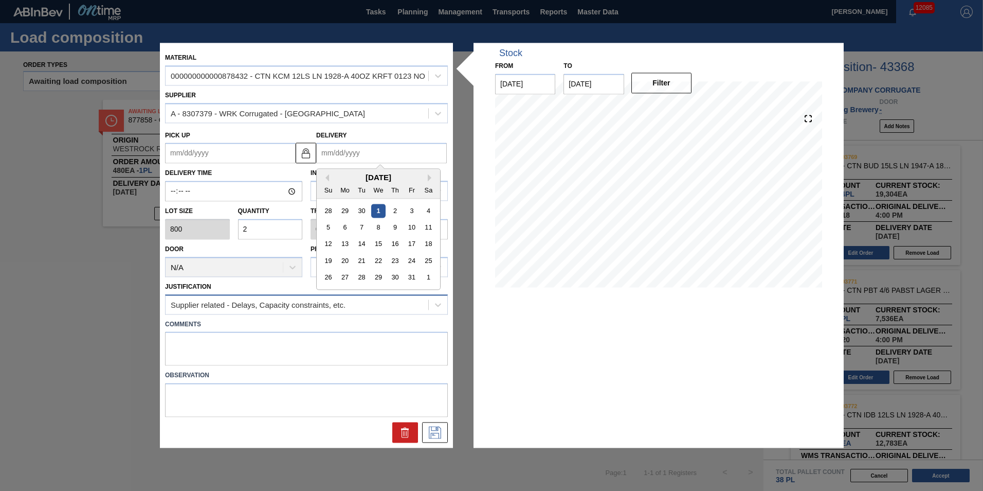
click at [324, 305] on div "Supplier related - Delays, Capacity constraints, etc." at bounding box center [258, 304] width 175 height 9
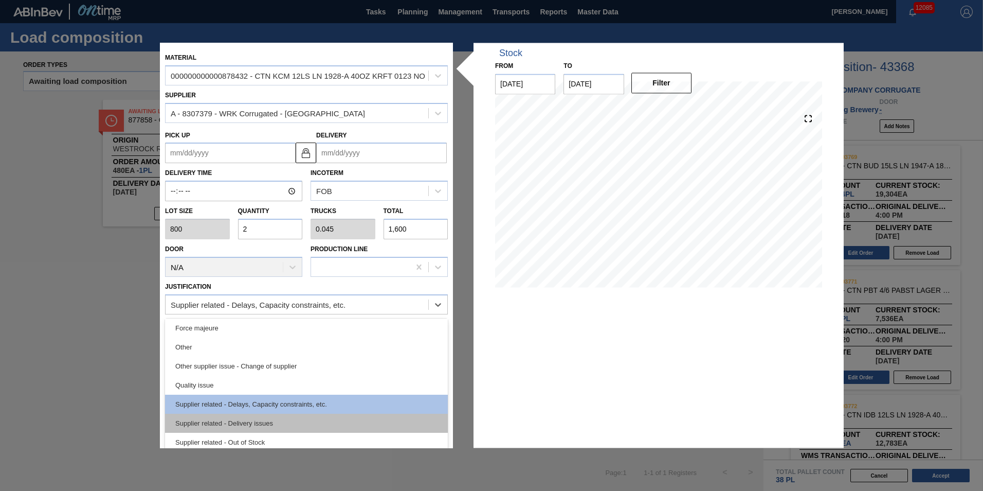
click at [267, 424] on div "Supplier related - Delivery issues" at bounding box center [306, 423] width 283 height 19
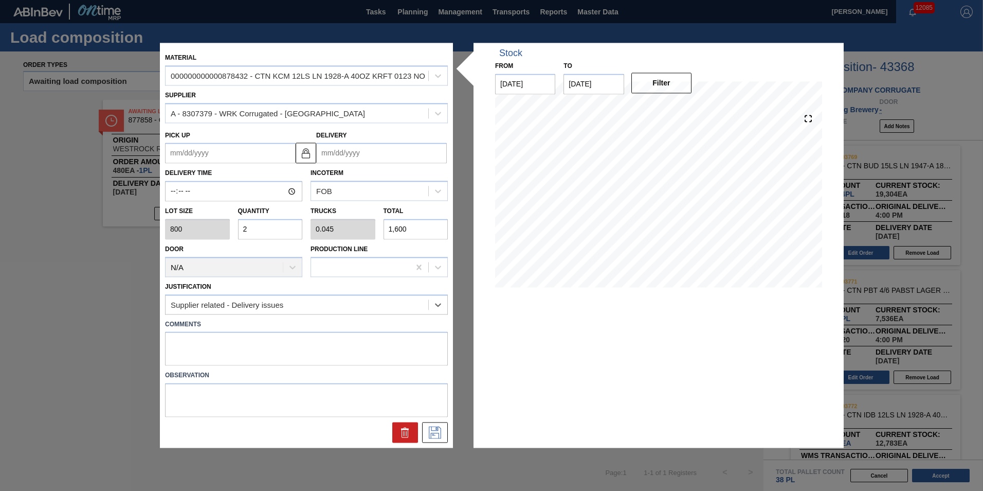
click at [425, 150] on input "Delivery" at bounding box center [381, 153] width 131 height 21
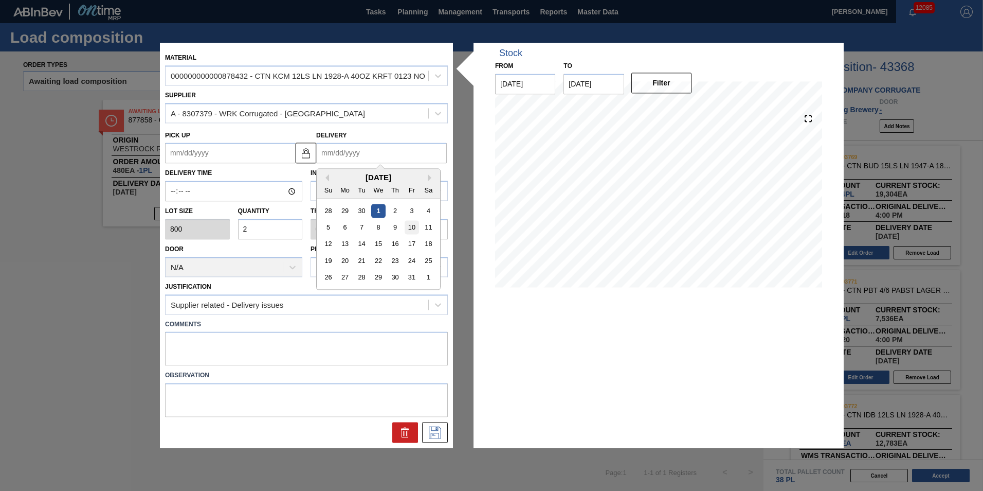
click at [414, 230] on div "10" at bounding box center [412, 228] width 14 height 14
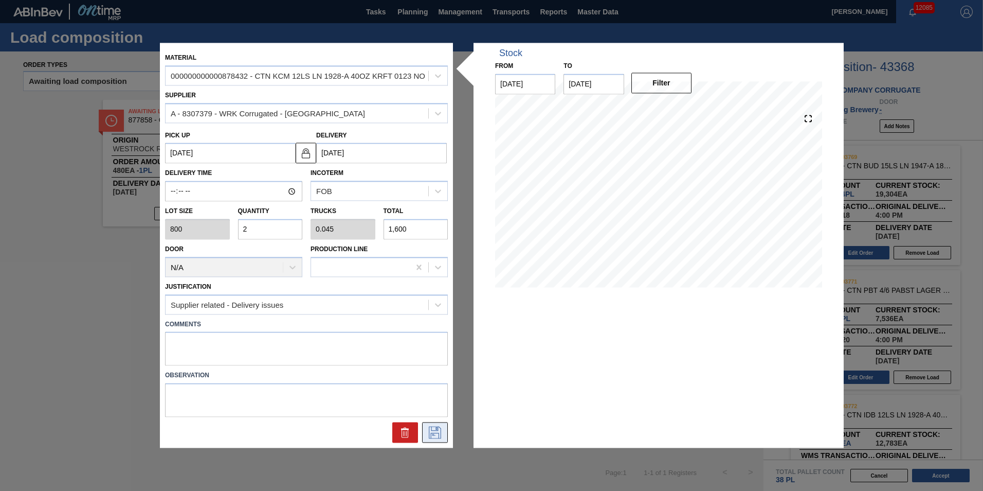
click at [435, 433] on icon at bounding box center [435, 432] width 16 height 12
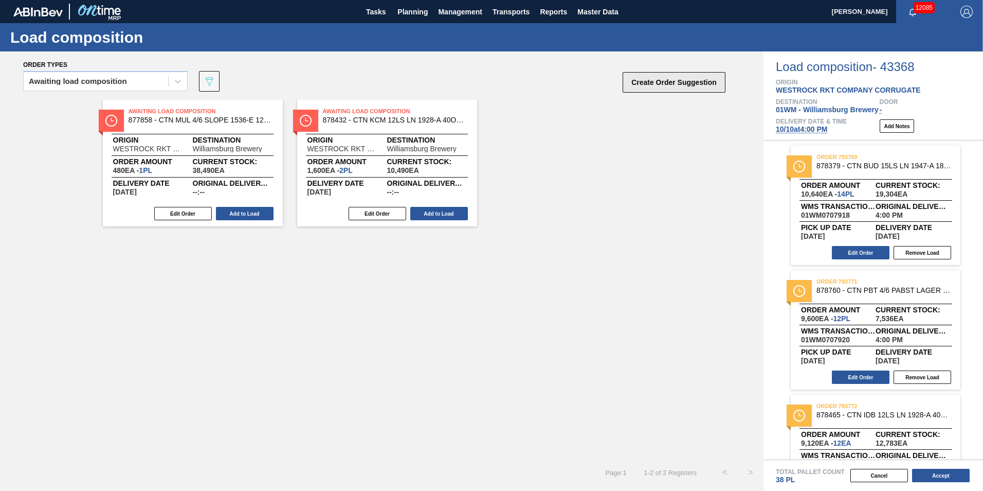
click at [655, 81] on button "Create Order Suggestion" at bounding box center [674, 82] width 103 height 21
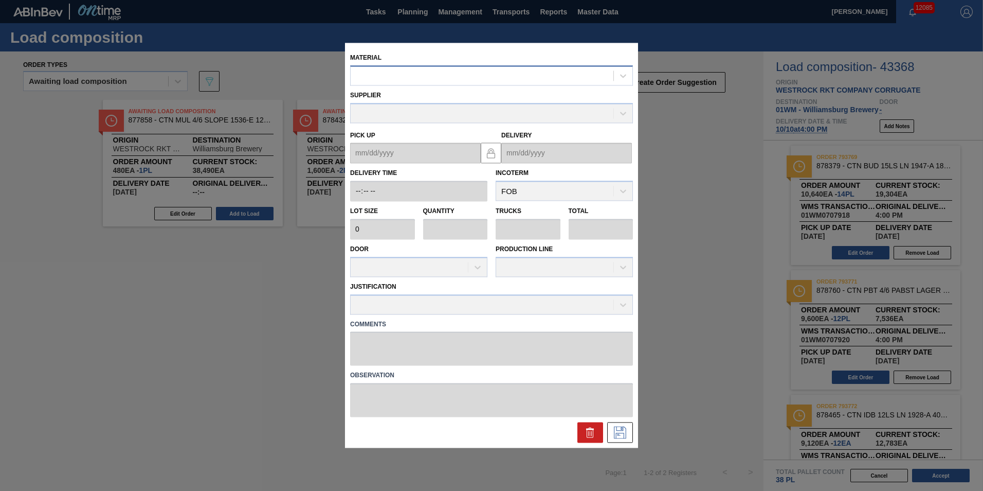
click at [412, 76] on div at bounding box center [482, 75] width 263 height 15
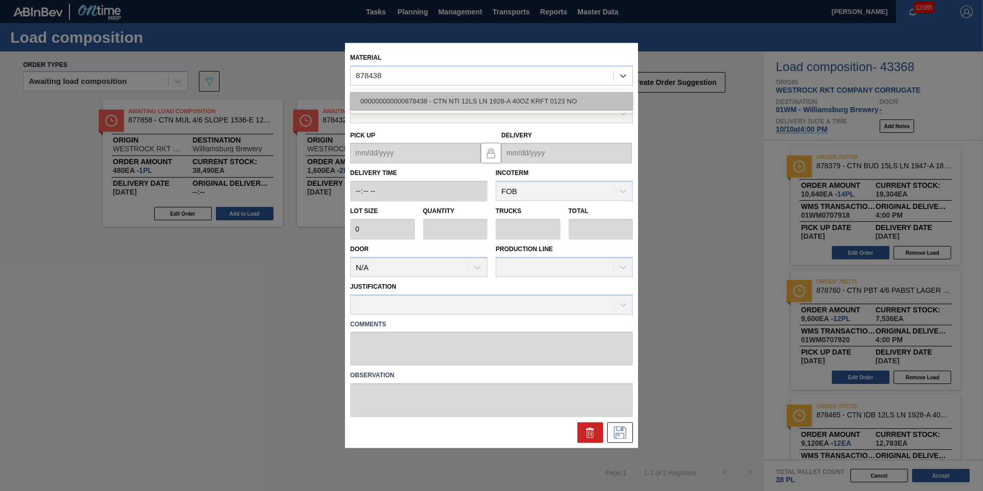
click at [429, 104] on div "000000000000878438 - CTN NTI 12LS LN 1928-A 40OZ KRFT 0123 NO" at bounding box center [491, 101] width 283 height 19
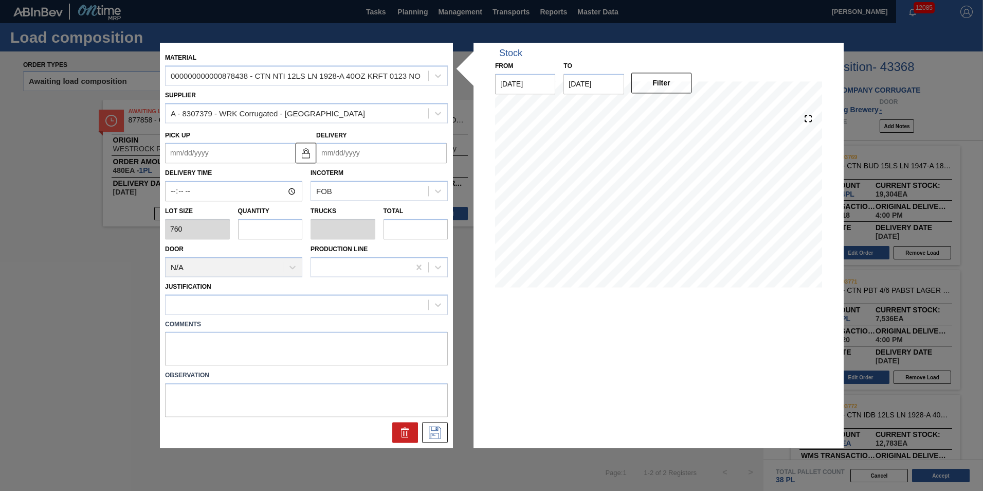
click at [244, 225] on input "text" at bounding box center [270, 229] width 65 height 21
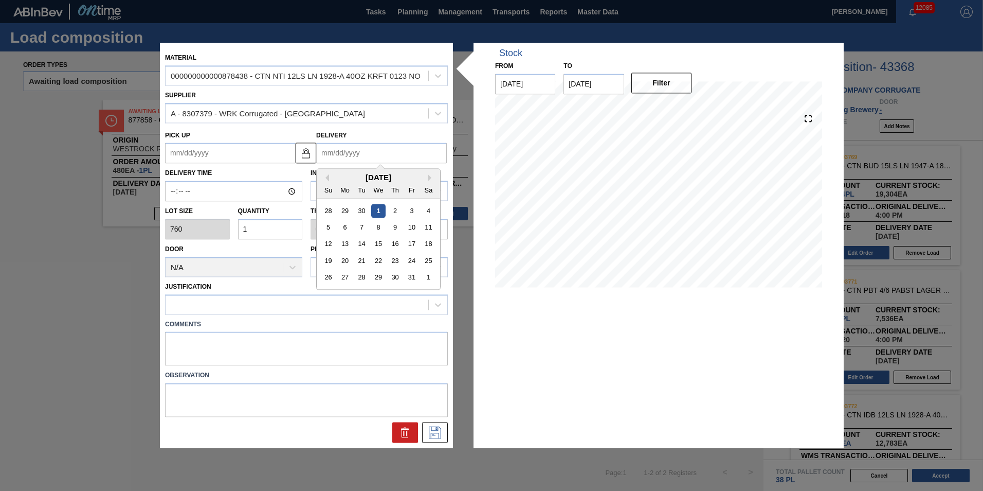
click at [363, 149] on input "Delivery" at bounding box center [381, 153] width 131 height 21
drag, startPoint x: 418, startPoint y: 228, endPoint x: 388, endPoint y: 256, distance: 40.7
click at [418, 227] on div "10" at bounding box center [412, 228] width 14 height 14
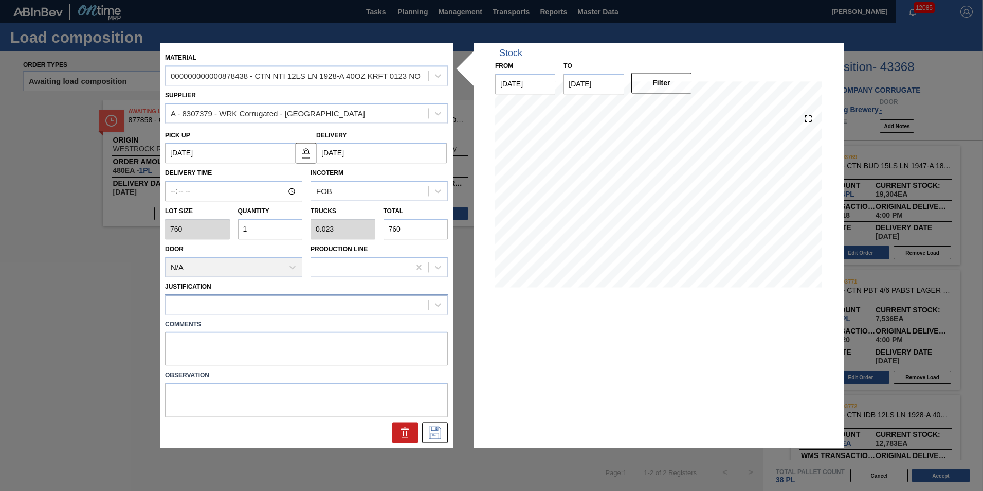
drag, startPoint x: 280, startPoint y: 302, endPoint x: 281, endPoint y: 313, distance: 11.4
click at [281, 302] on div at bounding box center [297, 304] width 263 height 15
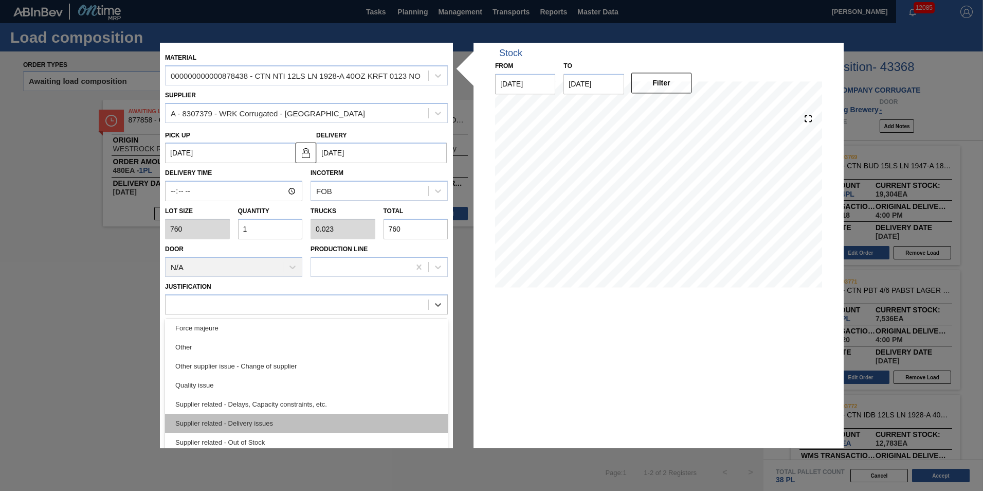
click at [249, 425] on div "Supplier related - Delivery issues" at bounding box center [306, 423] width 283 height 19
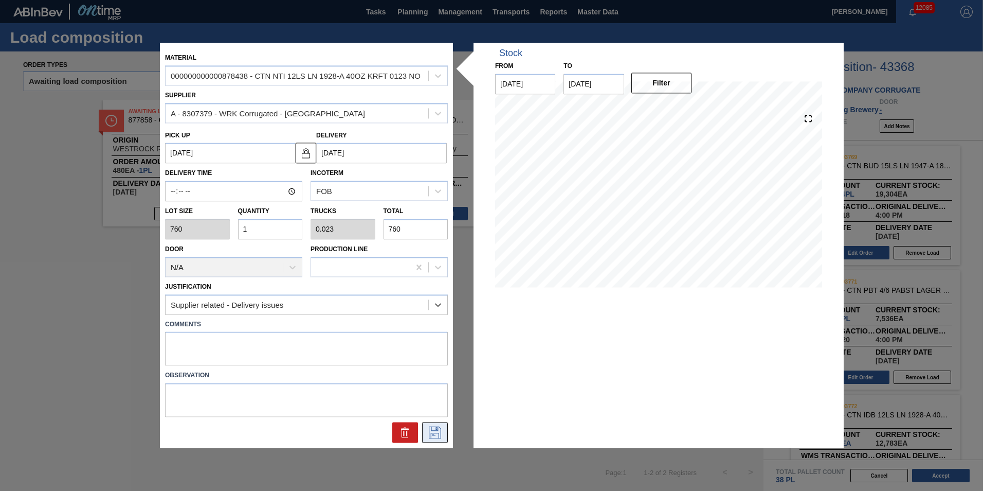
click at [439, 435] on icon at bounding box center [435, 432] width 16 height 12
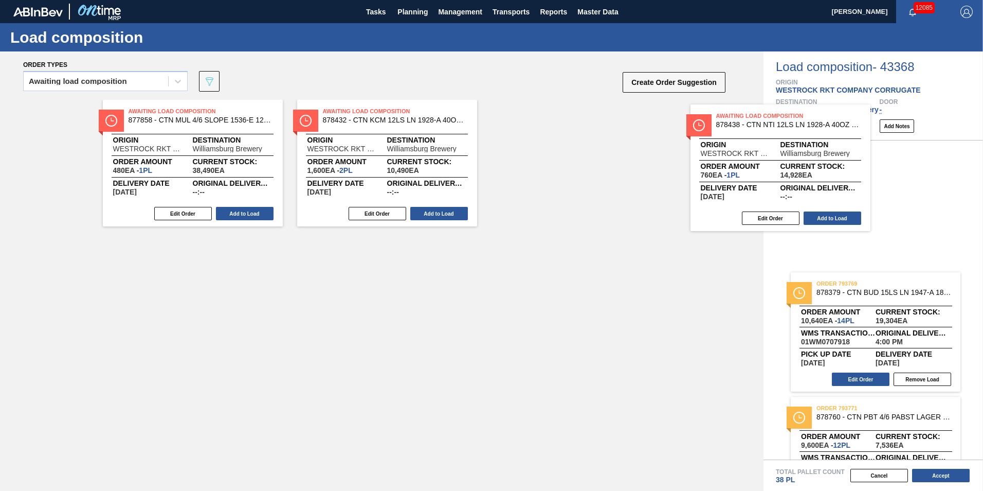
drag, startPoint x: 690, startPoint y: 174, endPoint x: 776, endPoint y: 177, distance: 85.9
click at [776, 177] on div "Order types Awaiting load composition 089F7B8B-B2A5-4AFE-B5C0-19BA573D28AC Crea…" at bounding box center [491, 270] width 983 height 439
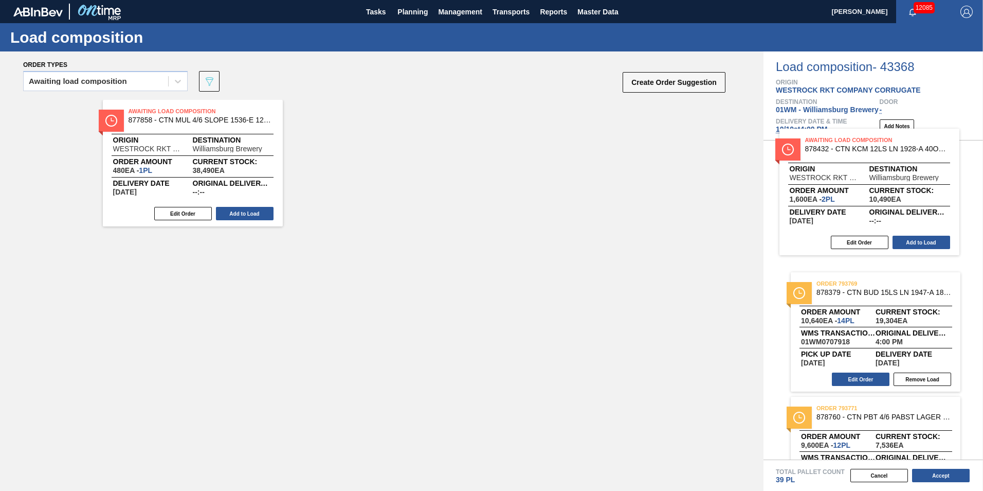
drag, startPoint x: 414, startPoint y: 153, endPoint x: 899, endPoint y: 183, distance: 486.4
click at [899, 183] on div "Order types Awaiting load composition 089F7B8B-B2A5-4AFE-B5C0-19BA573D28AC Crea…" at bounding box center [491, 270] width 983 height 439
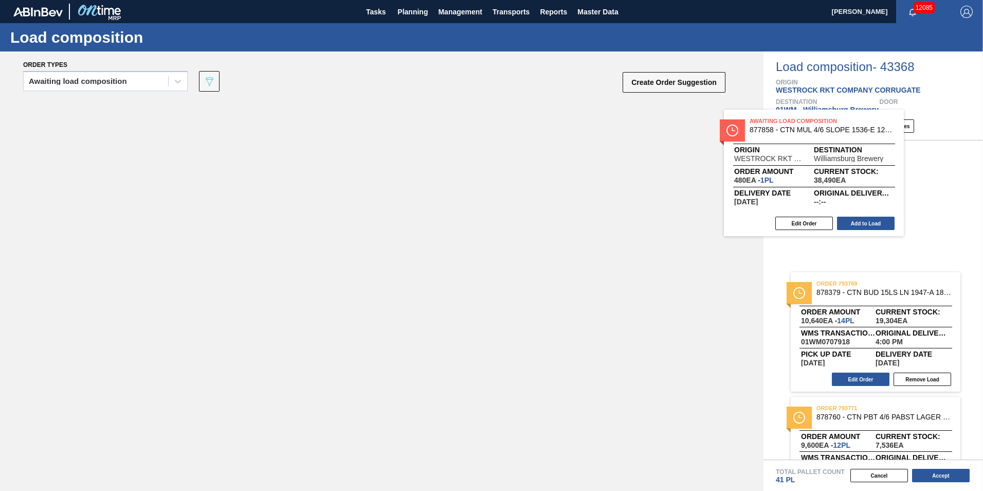
drag, startPoint x: 804, startPoint y: 166, endPoint x: 859, endPoint y: 174, distance: 55.1
click at [859, 174] on div "Order types Awaiting load composition 089F7B8B-B2A5-4AFE-B5C0-19BA573D28AC Crea…" at bounding box center [491, 270] width 983 height 439
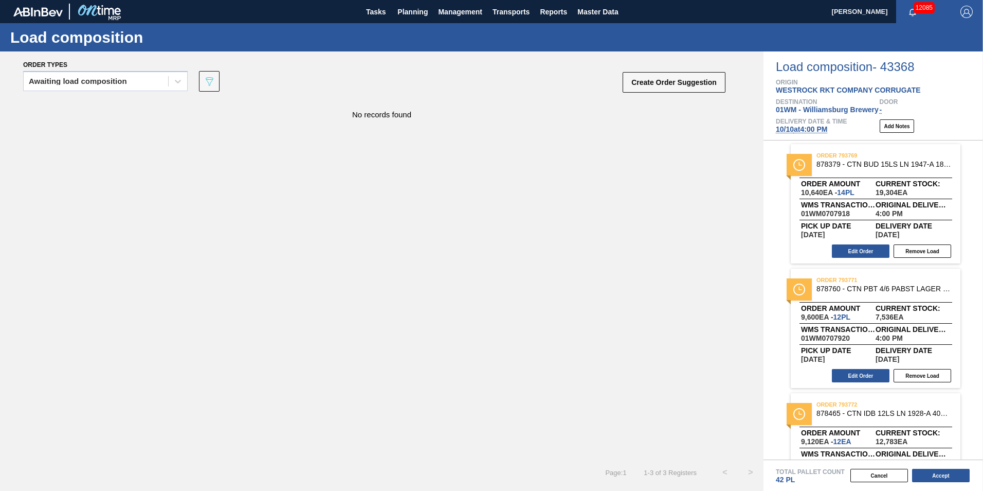
scroll to position [0, 0]
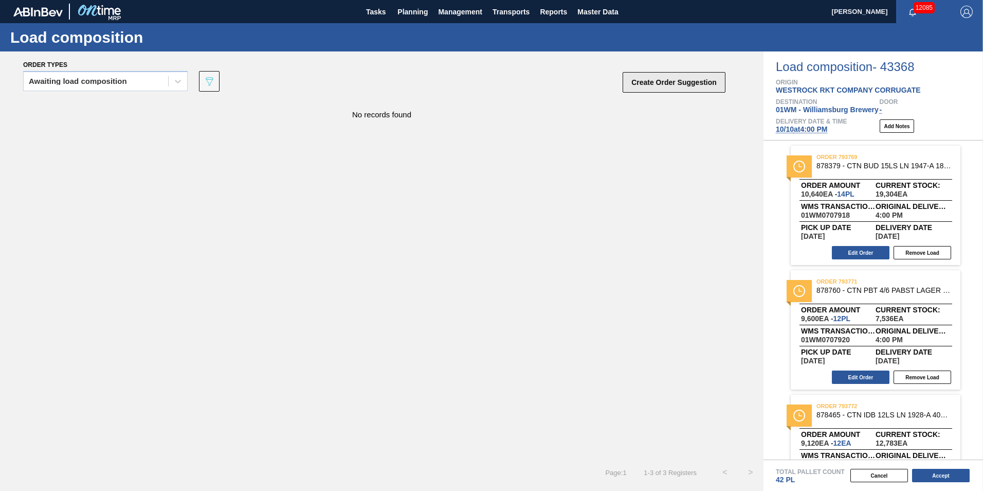
click at [661, 79] on button "Create Order Suggestion" at bounding box center [674, 82] width 103 height 21
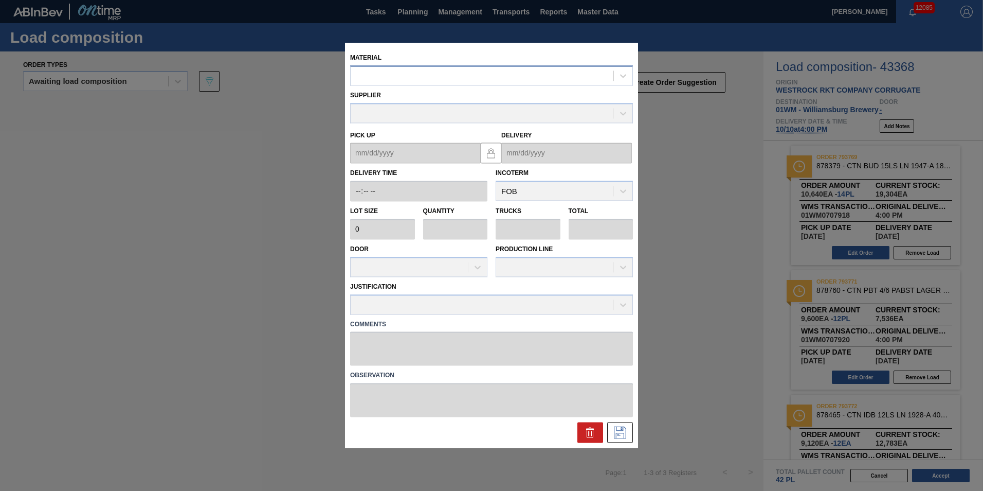
click at [417, 82] on div at bounding box center [482, 75] width 263 height 15
click at [511, 92] on div "000000000000877910 - CTN BUD 4/6 LN 1935 12OZ CORR GEN EXP 2-" at bounding box center [491, 101] width 283 height 19
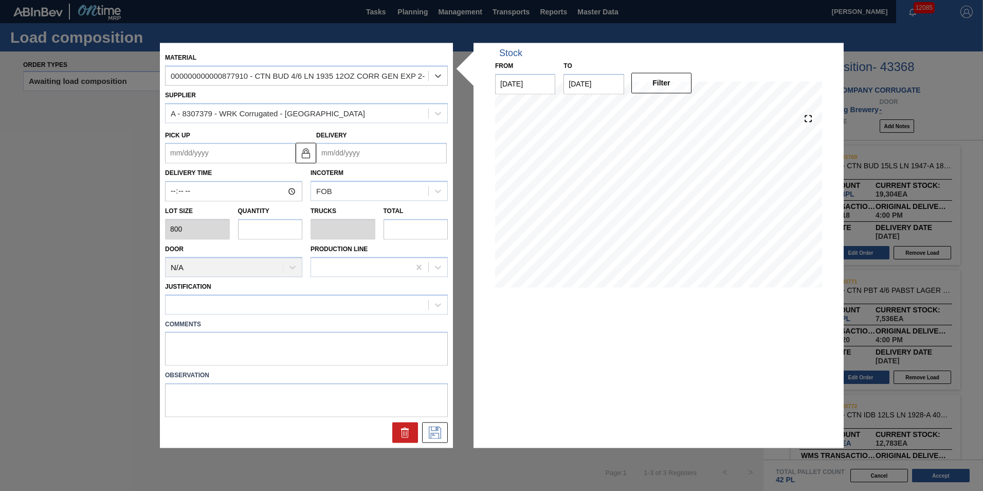
click at [254, 233] on input "text" at bounding box center [270, 229] width 65 height 21
click at [317, 308] on div at bounding box center [297, 304] width 263 height 15
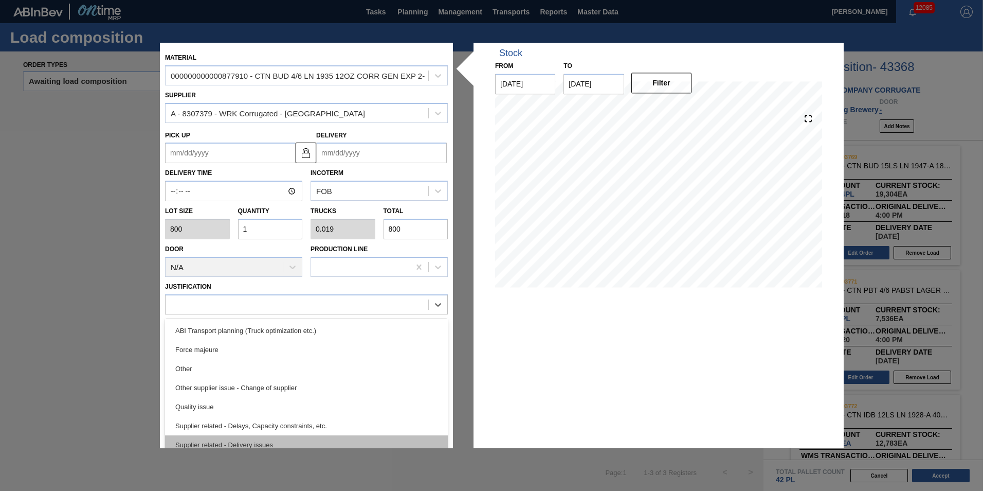
scroll to position [192, 0]
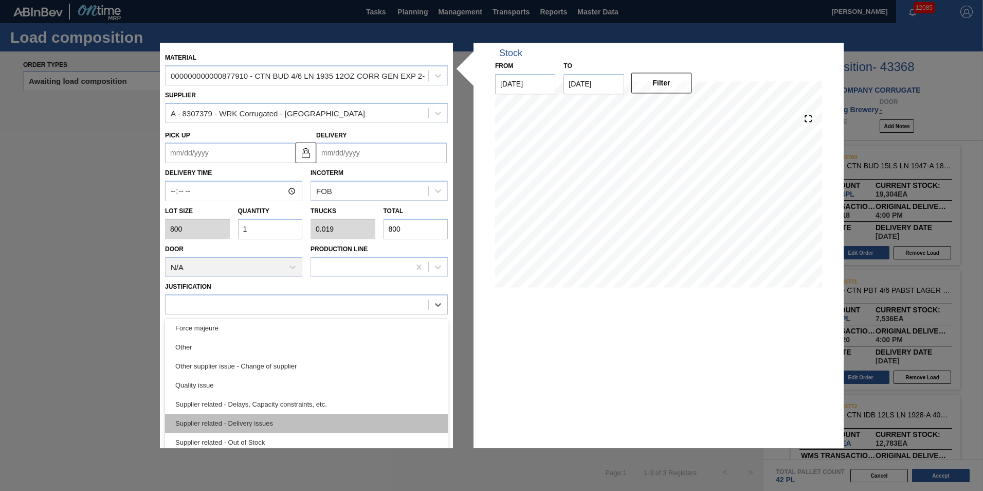
click at [285, 422] on div "Supplier related - Delivery issues" at bounding box center [306, 423] width 283 height 19
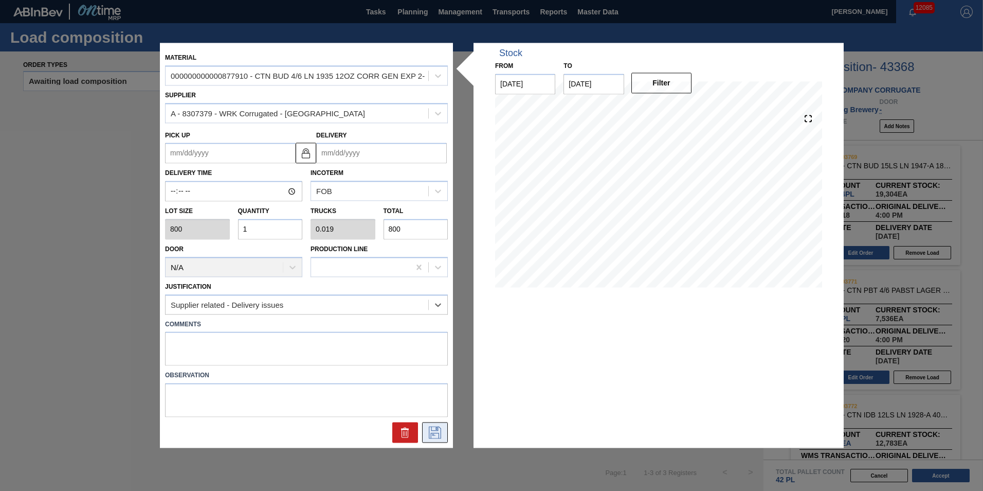
click at [436, 436] on icon at bounding box center [435, 432] width 16 height 12
click at [414, 160] on input "Delivery" at bounding box center [381, 153] width 131 height 21
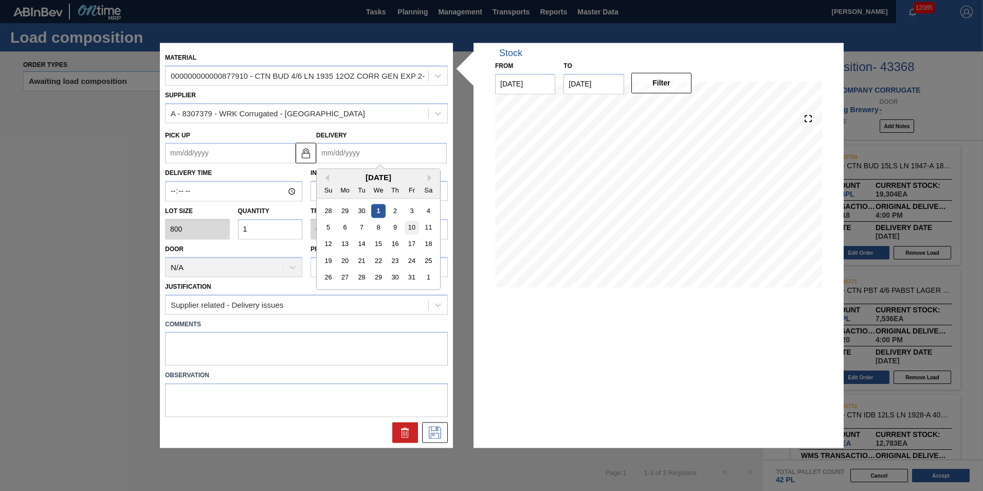
click at [412, 227] on div "10" at bounding box center [412, 228] width 14 height 14
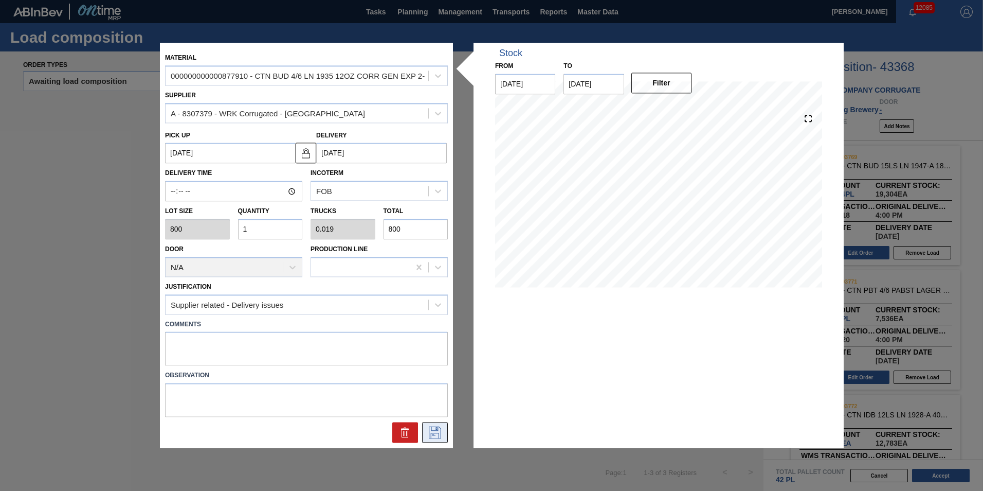
click at [434, 437] on icon at bounding box center [435, 432] width 16 height 12
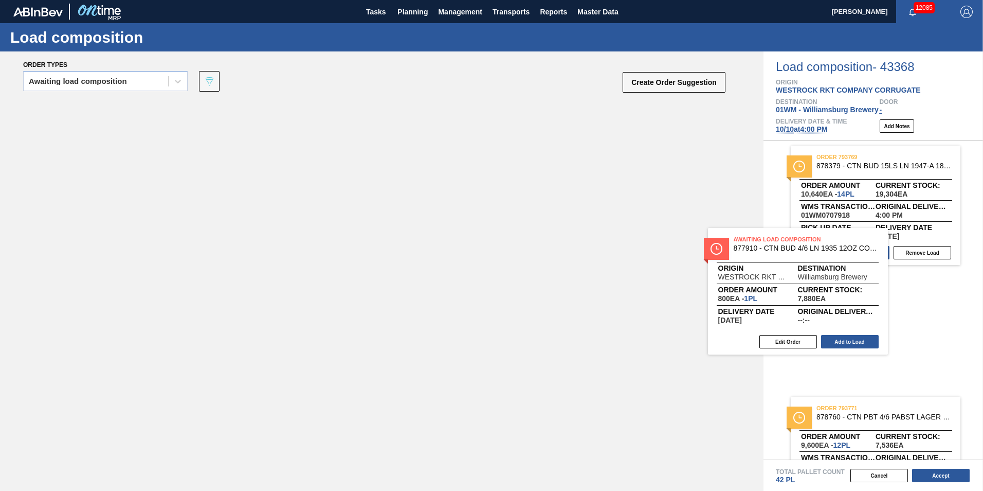
drag, startPoint x: 179, startPoint y: 134, endPoint x: 829, endPoint y: 263, distance: 662.3
click at [829, 263] on div "Order types Awaiting load composition 089F7B8B-B2A5-4AFE-B5C0-19BA573D28AC Crea…" at bounding box center [491, 270] width 983 height 439
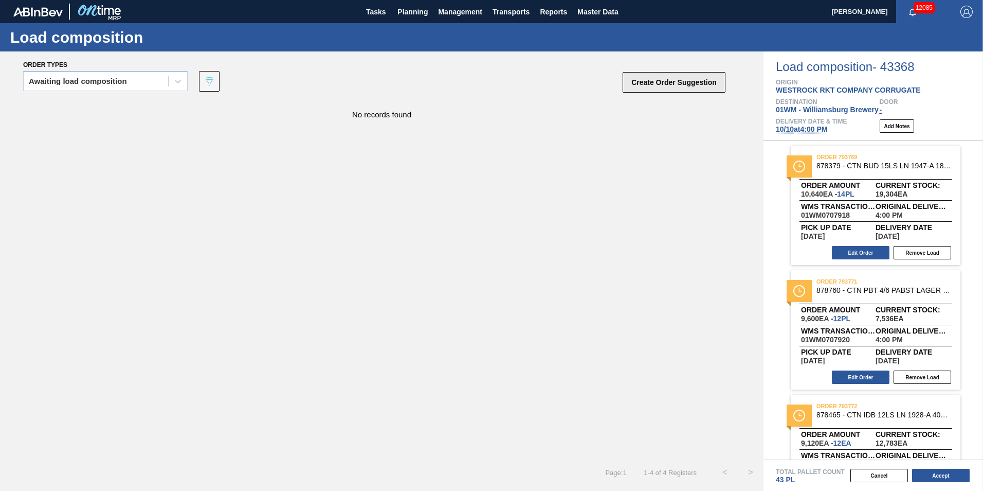
click at [694, 86] on button "Create Order Suggestion" at bounding box center [674, 82] width 103 height 21
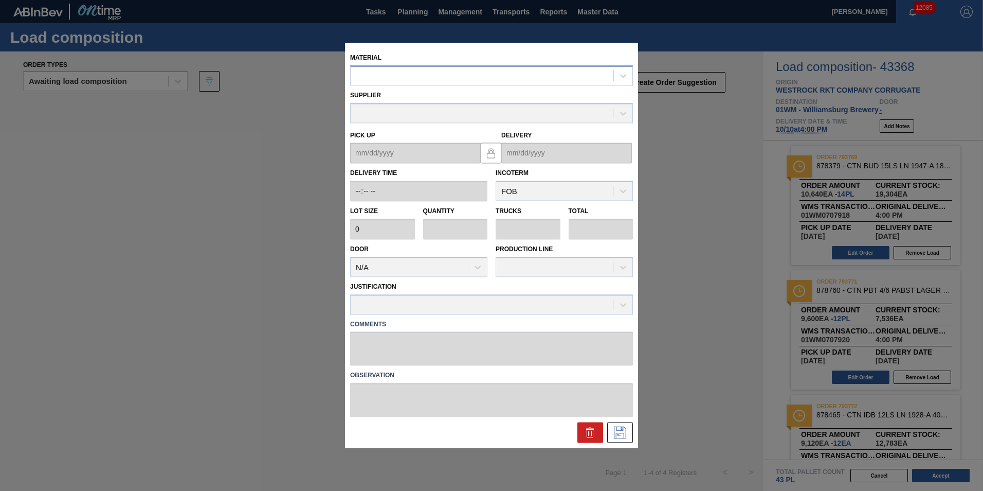
click at [394, 78] on div at bounding box center [482, 75] width 263 height 15
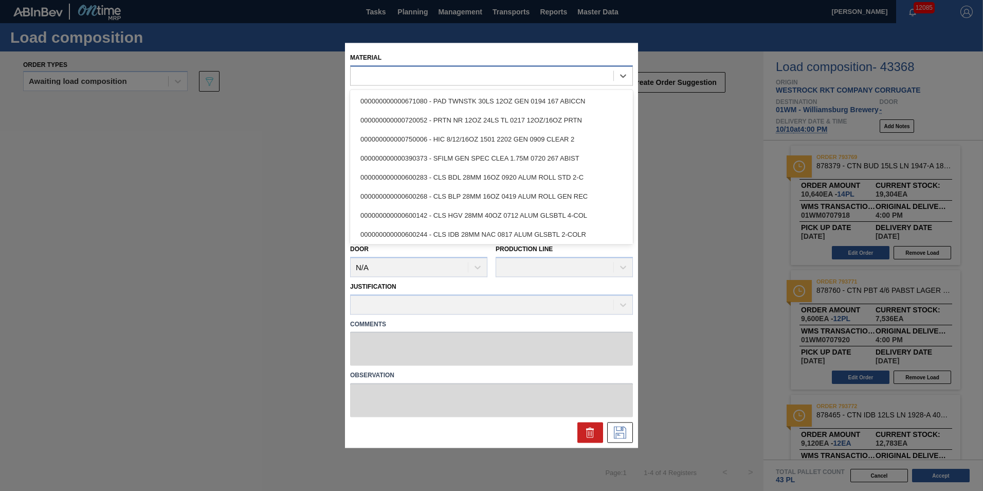
paste input "878379"
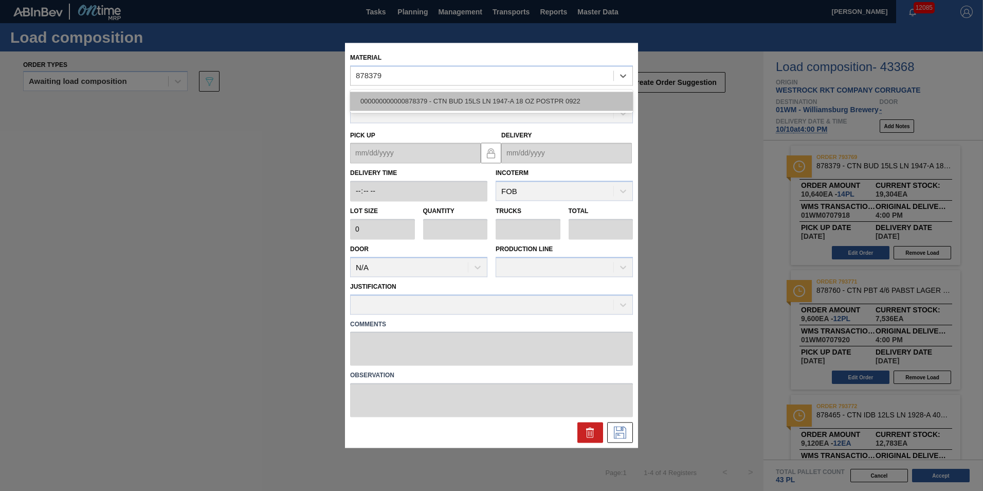
click at [433, 105] on div "000000000000878379 - CTN BUD 15LS LN 1947-A 18 OZ POSTPR 0922" at bounding box center [491, 101] width 283 height 19
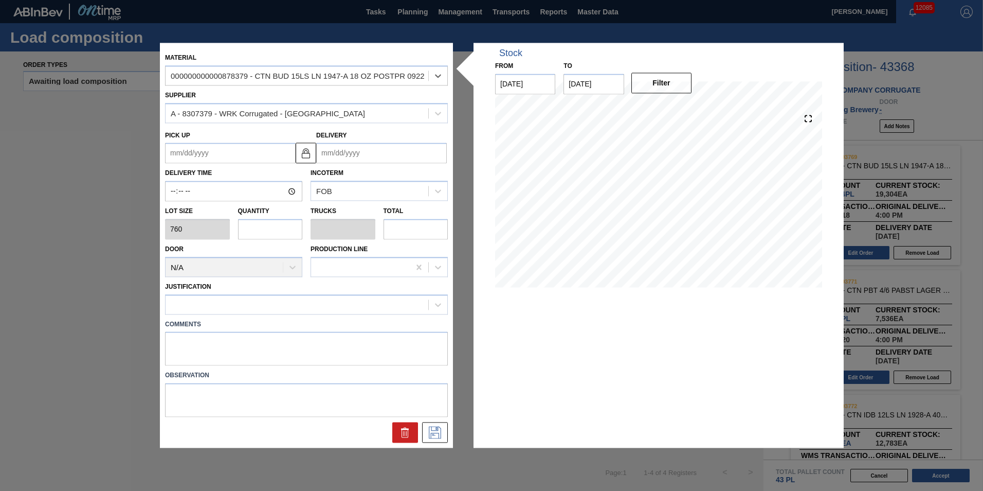
click at [302, 223] on div "Quantity" at bounding box center [270, 221] width 73 height 35
click at [342, 80] on div "000000000000878379 - CTN BUD 15LS LN 1947-A 18 OZ POSTPR 0922" at bounding box center [297, 75] width 263 height 15
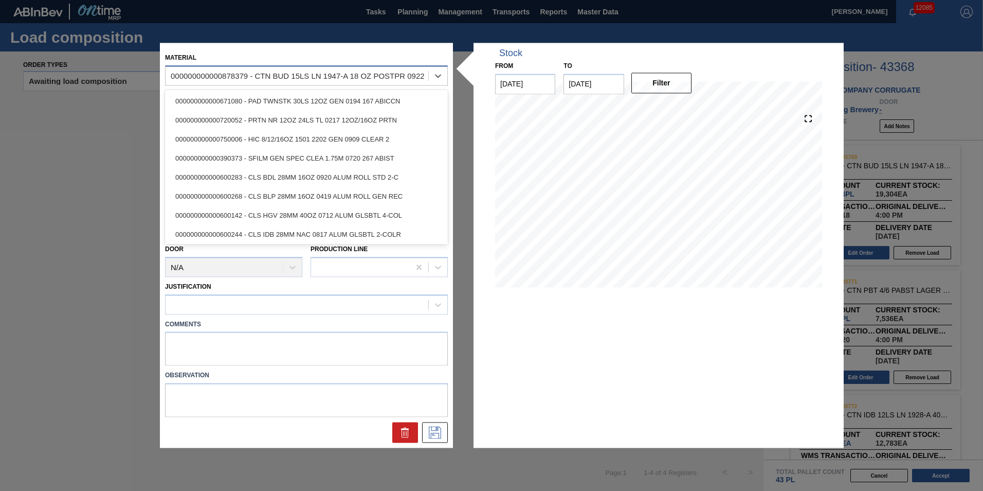
paste input "878703"
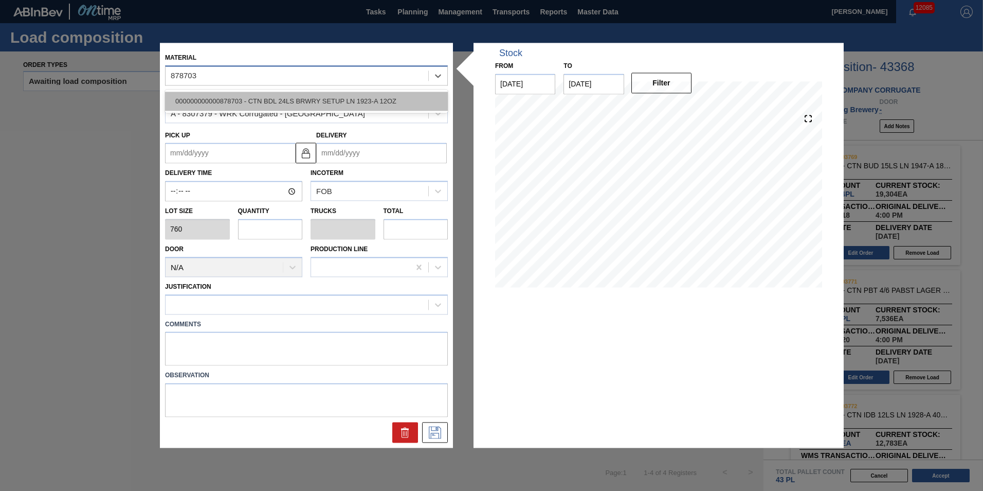
click at [329, 102] on div "000000000000878703 - CTN BDL 24LS BRWRY SETUP LN 1923-A 12OZ" at bounding box center [306, 101] width 283 height 19
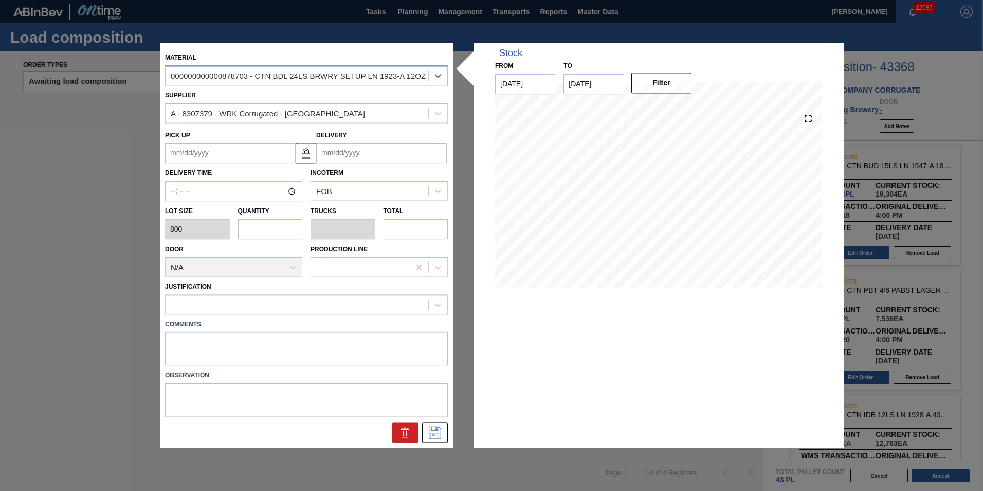
click at [276, 223] on input "text" at bounding box center [270, 229] width 65 height 21
click at [363, 154] on input "Delivery" at bounding box center [381, 153] width 131 height 21
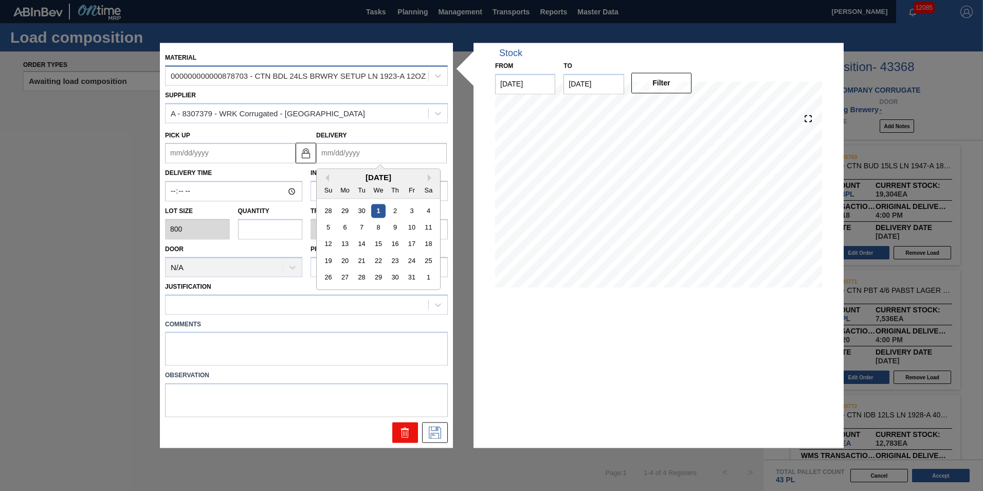
click at [405, 437] on icon at bounding box center [405, 432] width 12 height 12
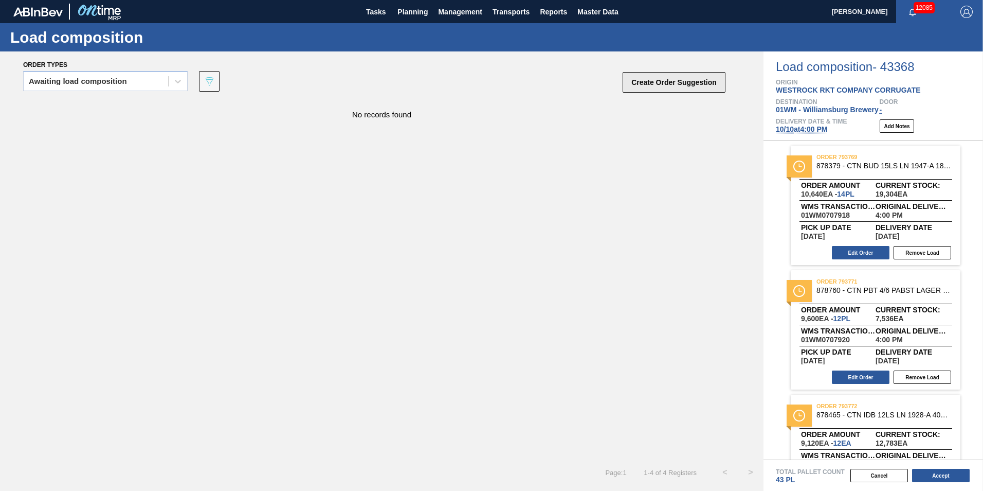
click at [680, 79] on button "Create Order Suggestion" at bounding box center [674, 82] width 103 height 21
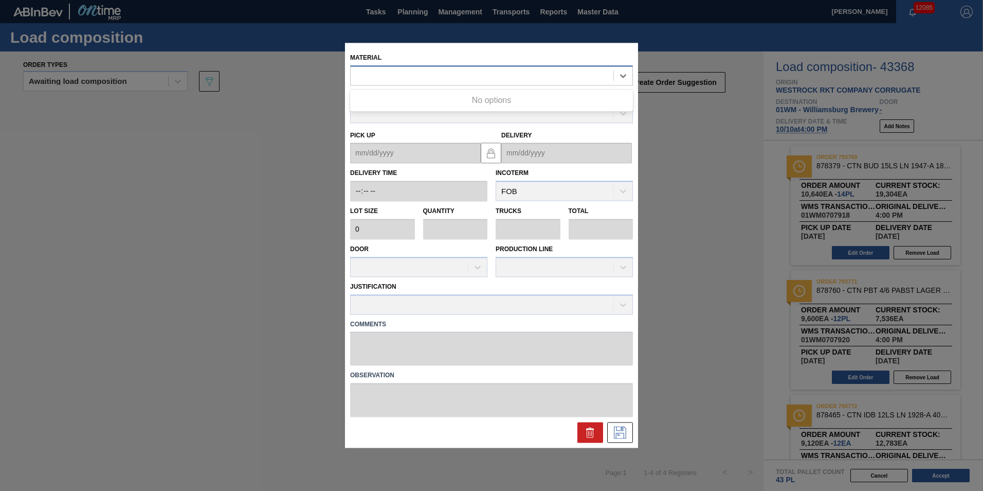
click at [421, 75] on div at bounding box center [482, 75] width 263 height 15
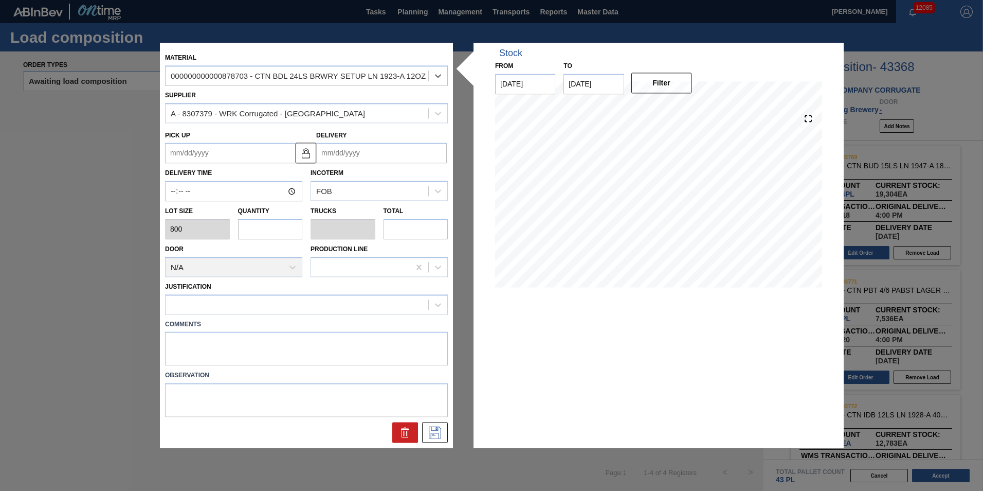
click at [264, 223] on input "text" at bounding box center [270, 229] width 65 height 21
click at [422, 156] on input "Delivery" at bounding box center [381, 153] width 131 height 21
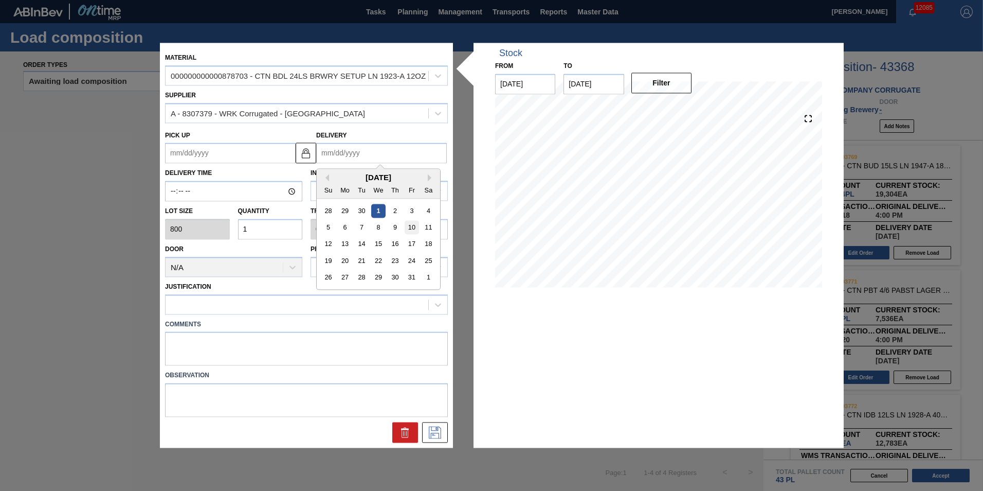
click at [406, 225] on div "10" at bounding box center [412, 228] width 14 height 14
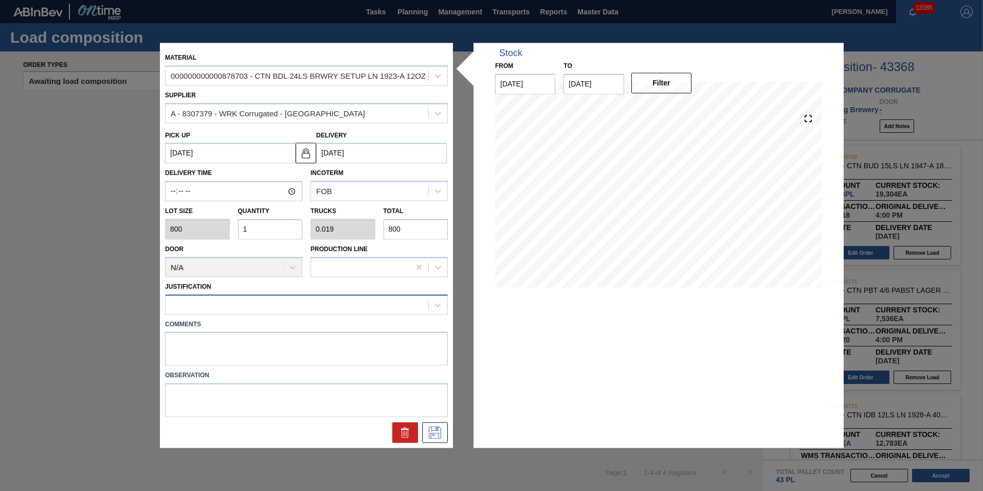
click at [222, 301] on div at bounding box center [297, 304] width 263 height 15
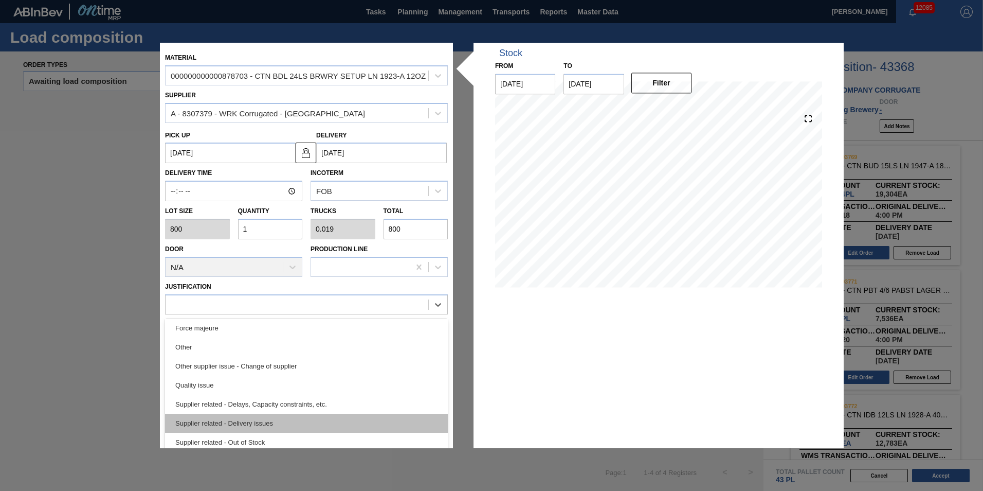
click at [280, 429] on div "Supplier related - Delivery issues" at bounding box center [306, 423] width 283 height 19
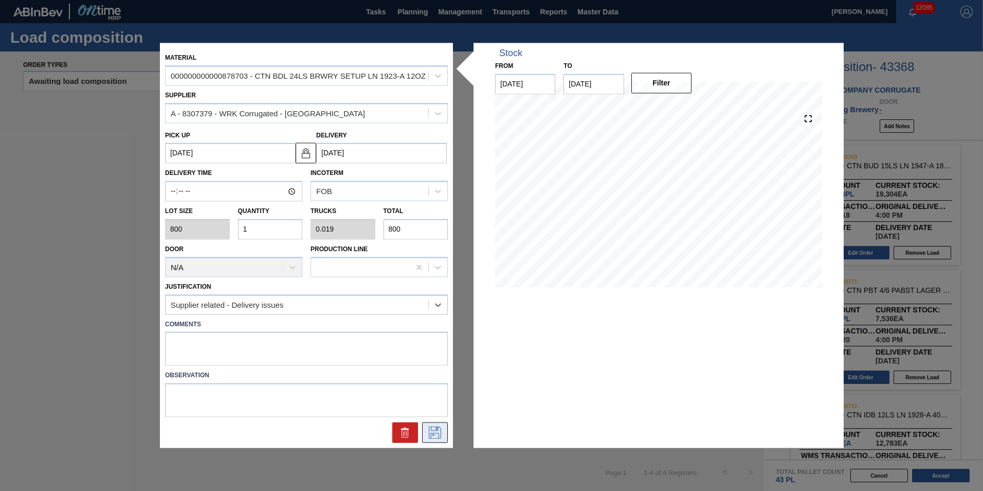
click at [438, 435] on icon at bounding box center [435, 432] width 16 height 12
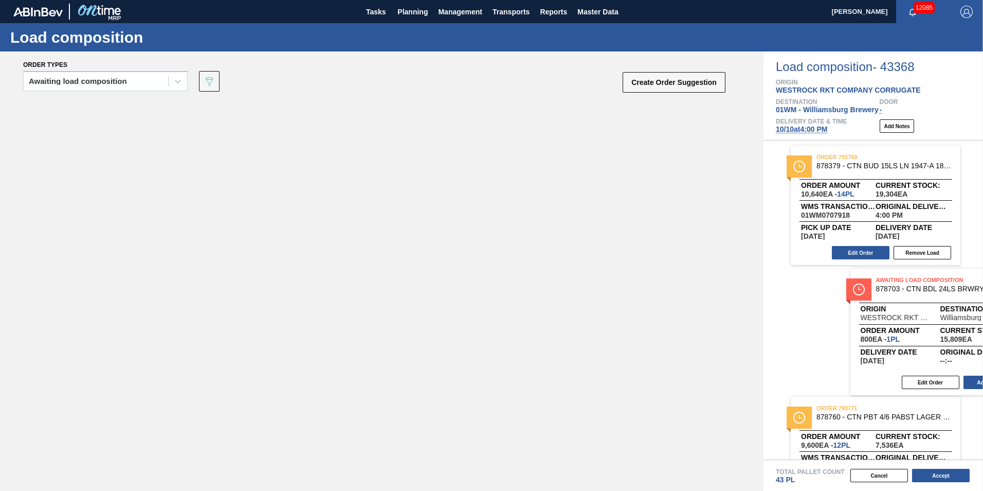
drag, startPoint x: 233, startPoint y: 133, endPoint x: 897, endPoint y: 299, distance: 684.9
click at [902, 302] on div "Order types Awaiting load composition 089F7B8B-B2A5-4AFE-B5C0-19BA573D28AC Crea…" at bounding box center [491, 270] width 983 height 439
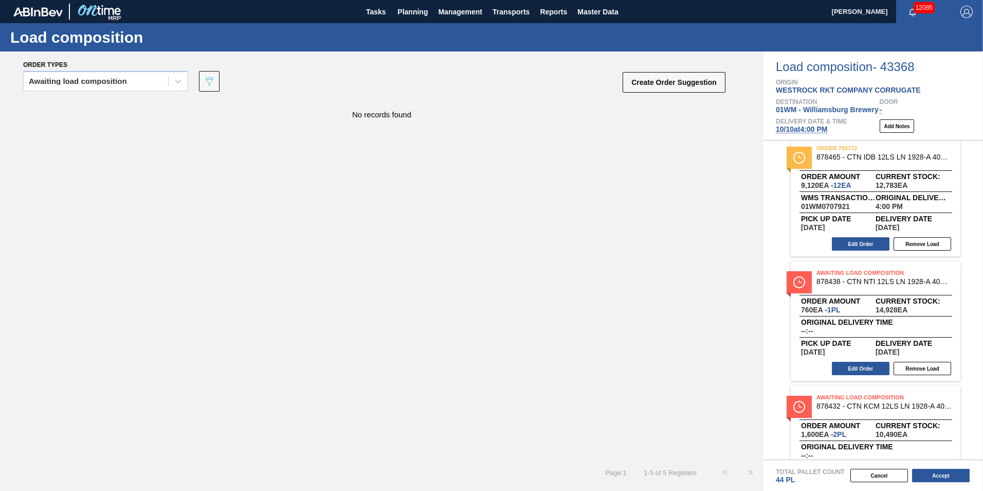
scroll to position [257, 0]
click at [950, 481] on button "Accept" at bounding box center [941, 475] width 58 height 13
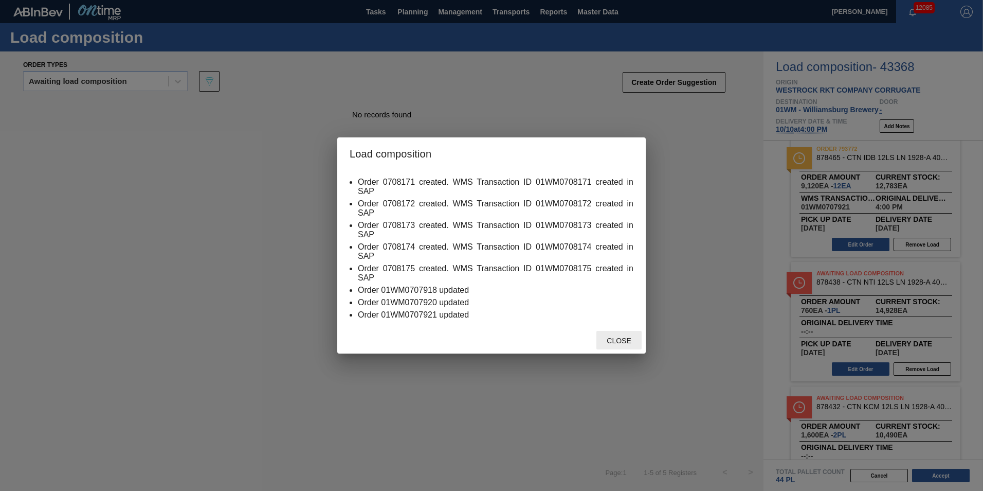
click at [617, 345] on div "Close" at bounding box center [619, 340] width 45 height 19
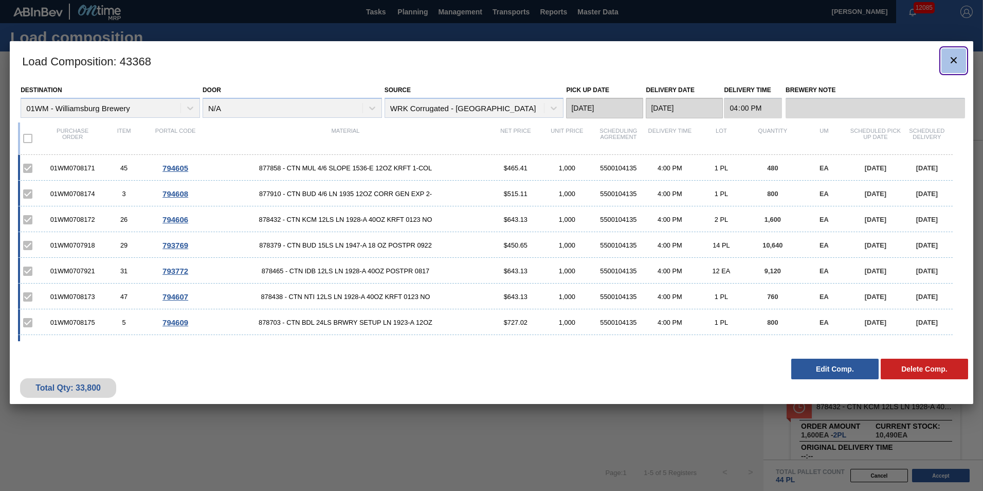
click at [951, 57] on icon "botão de ícone" at bounding box center [954, 60] width 12 height 12
